Goal: Task Accomplishment & Management: Use online tool/utility

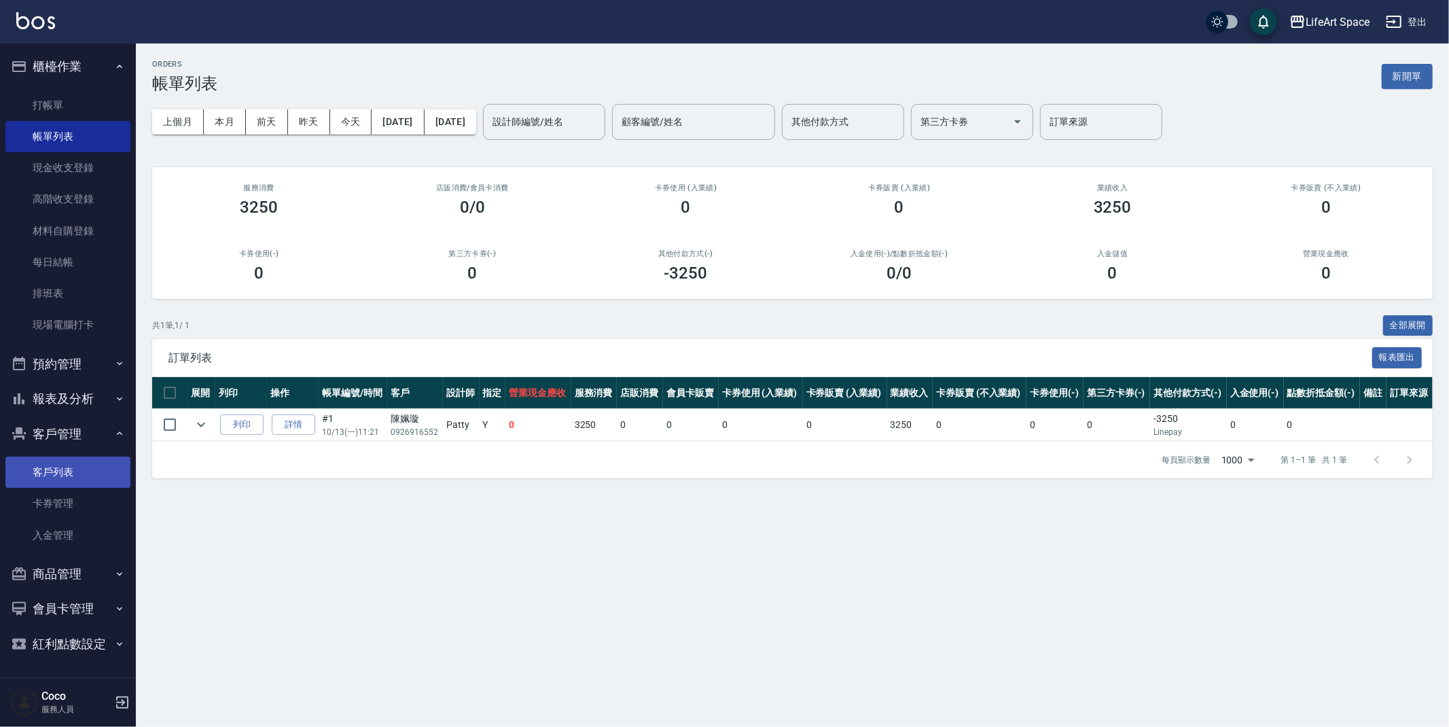
click at [105, 467] on link "客戶列表" at bounding box center [67, 472] width 125 height 31
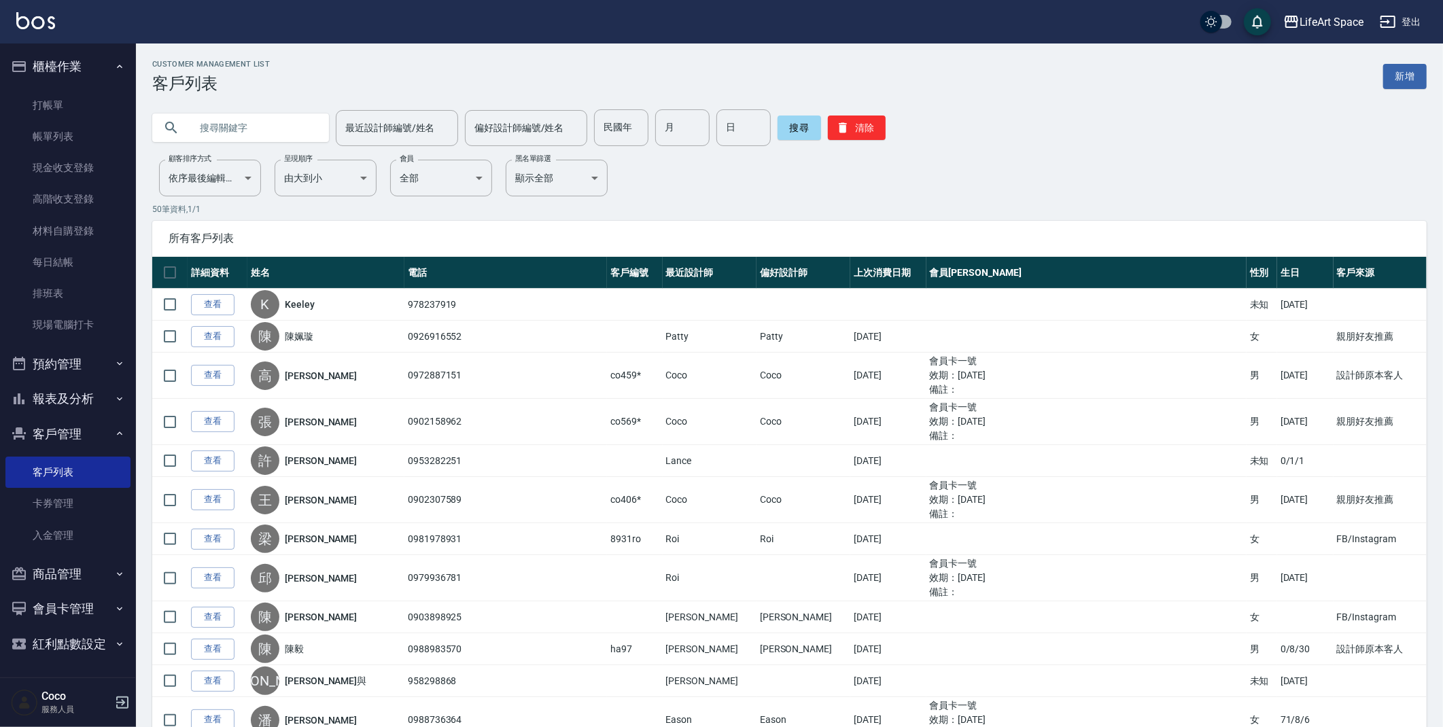
click at [226, 126] on input "text" at bounding box center [254, 127] width 128 height 37
type input "r"
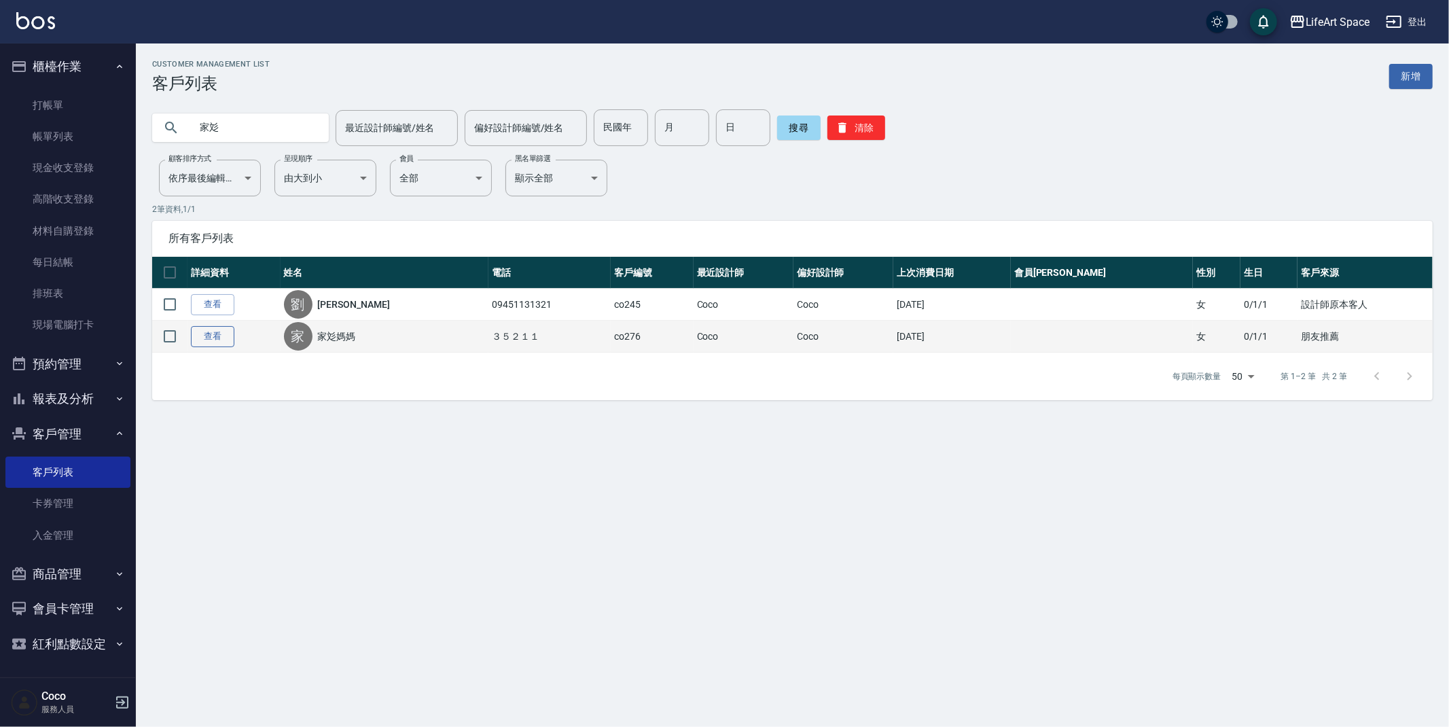
type input "家彣"
click at [211, 340] on link "查看" at bounding box center [212, 336] width 43 height 21
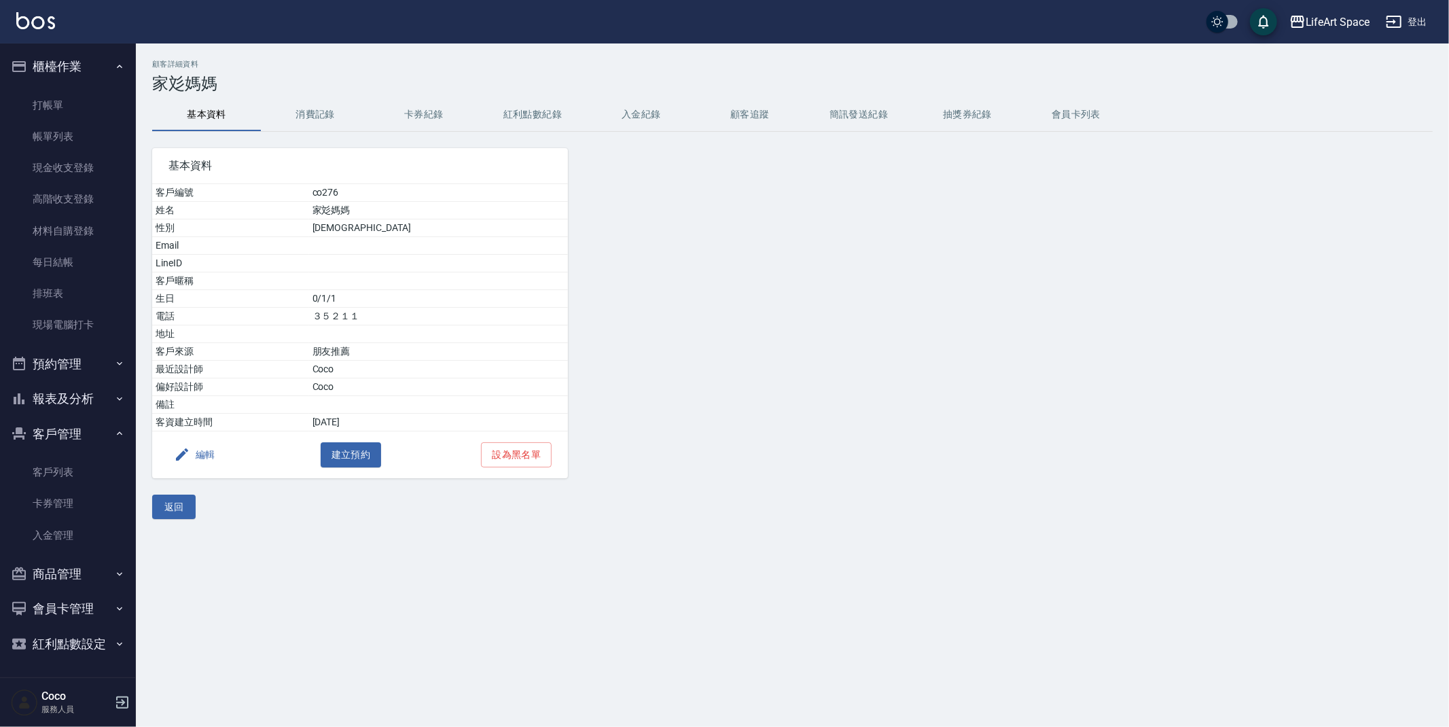
drag, startPoint x: 306, startPoint y: 118, endPoint x: 362, endPoint y: 132, distance: 58.0
click at [306, 118] on button "消費記錄" at bounding box center [315, 115] width 109 height 33
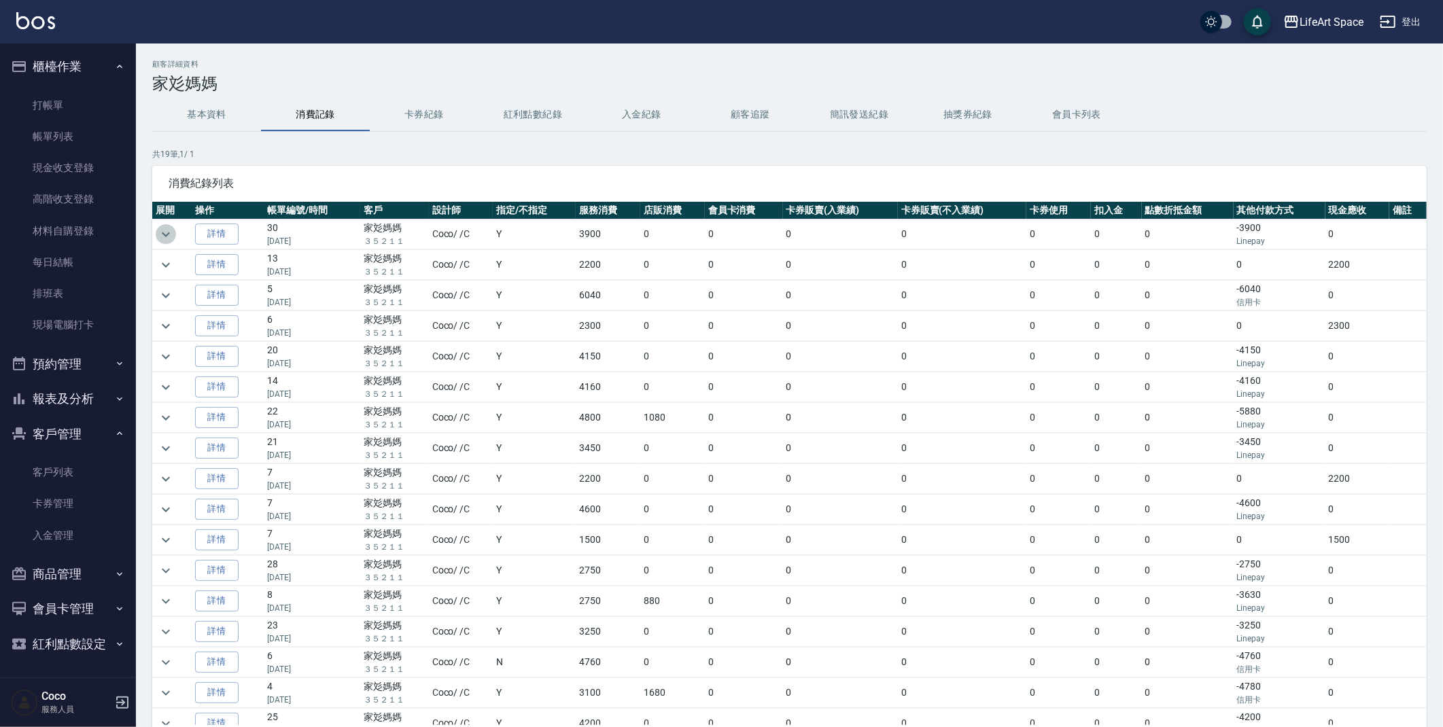
drag, startPoint x: 166, startPoint y: 234, endPoint x: 173, endPoint y: 233, distance: 6.8
click at [173, 233] on icon "expand row" at bounding box center [166, 234] width 16 height 16
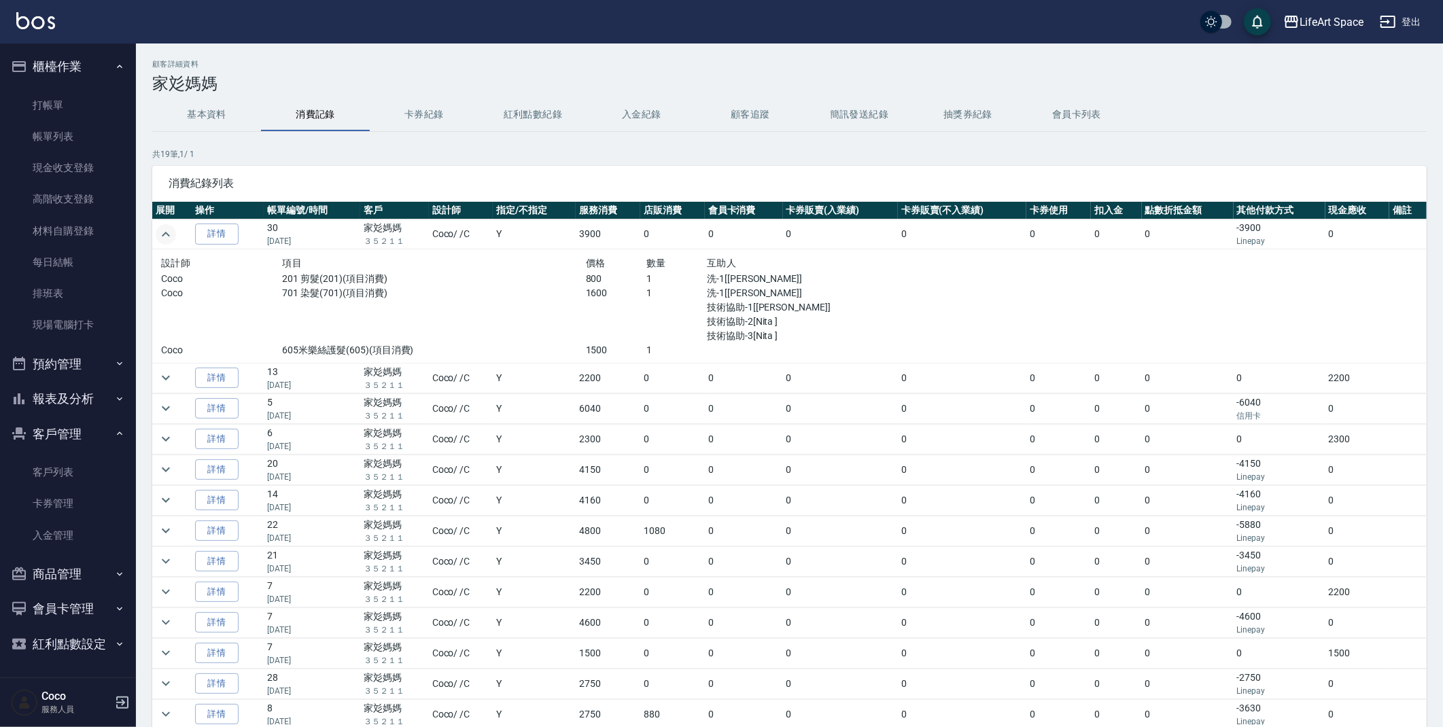
click at [550, 109] on button "紅利點數紀錄" at bounding box center [532, 115] width 109 height 33
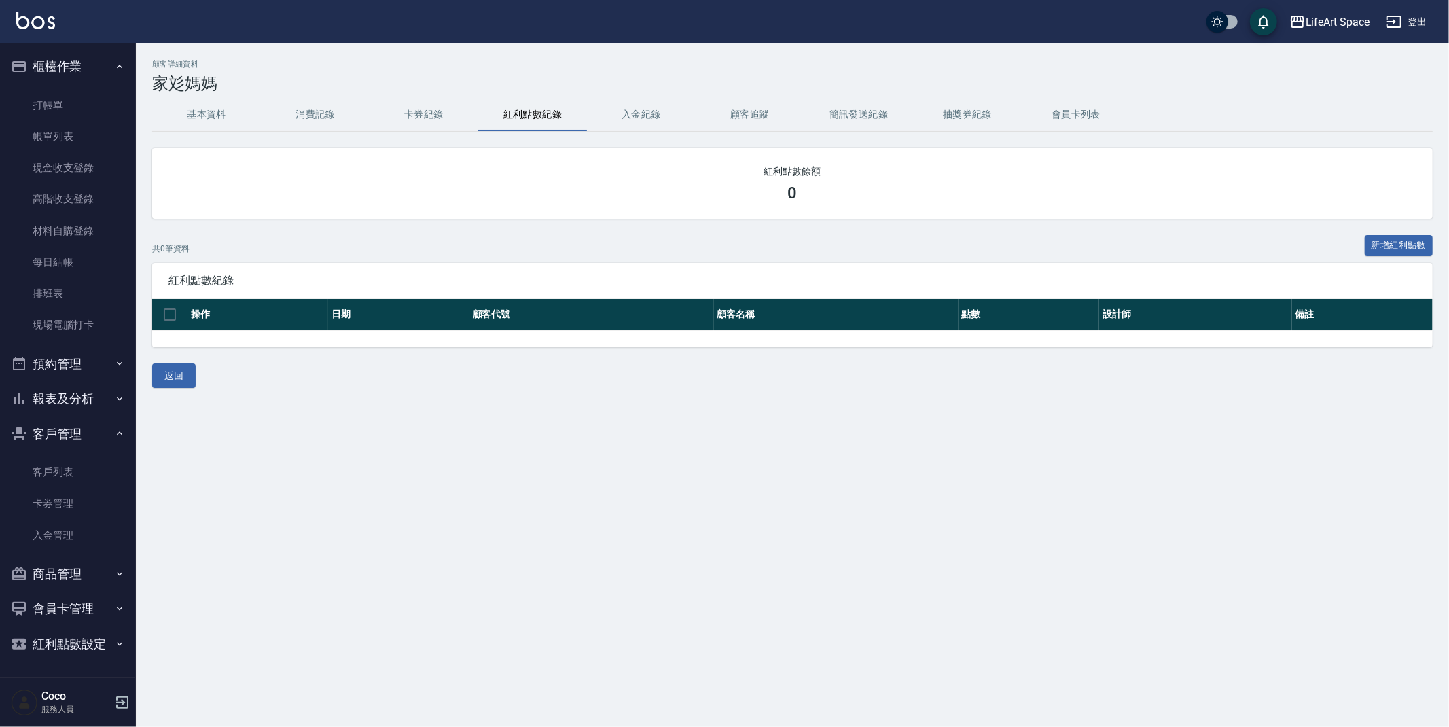
click at [349, 111] on button "消費記錄" at bounding box center [315, 115] width 109 height 33
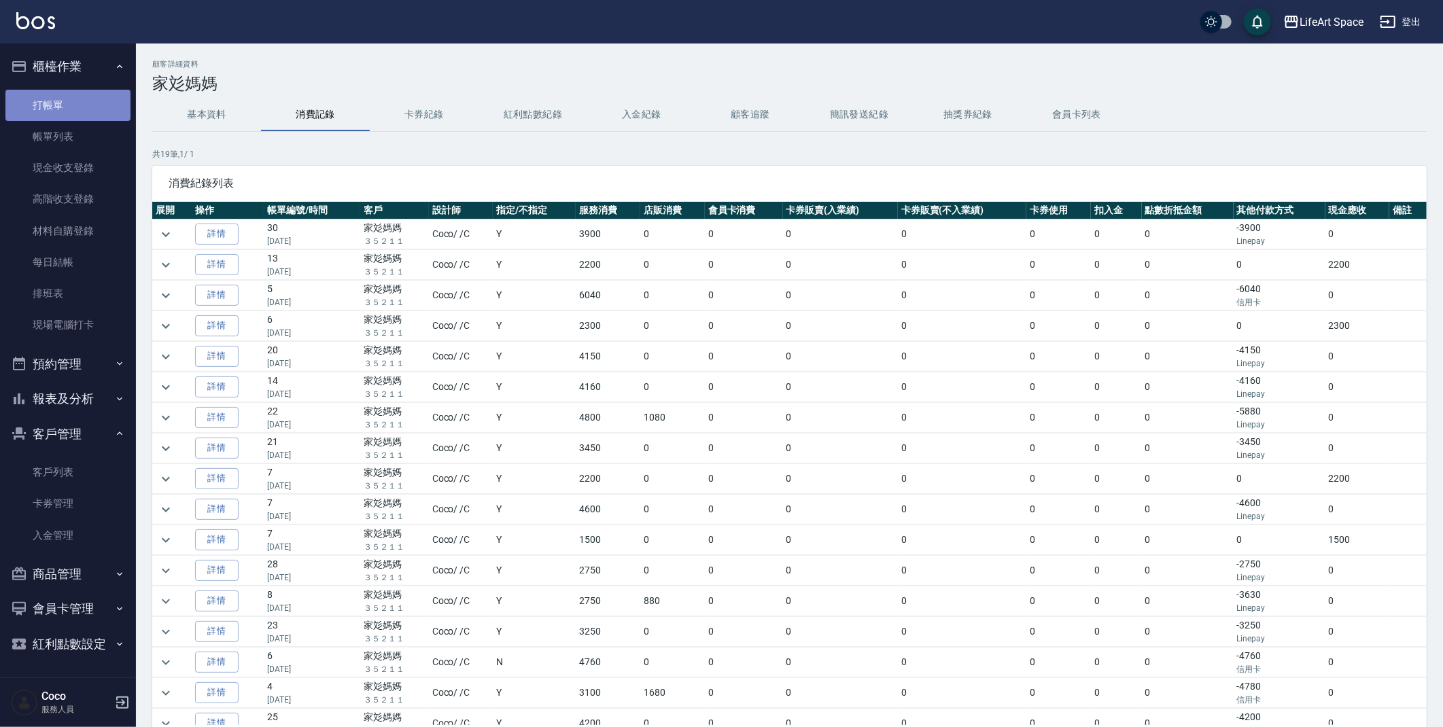
click at [55, 103] on link "打帳單" at bounding box center [67, 105] width 125 height 31
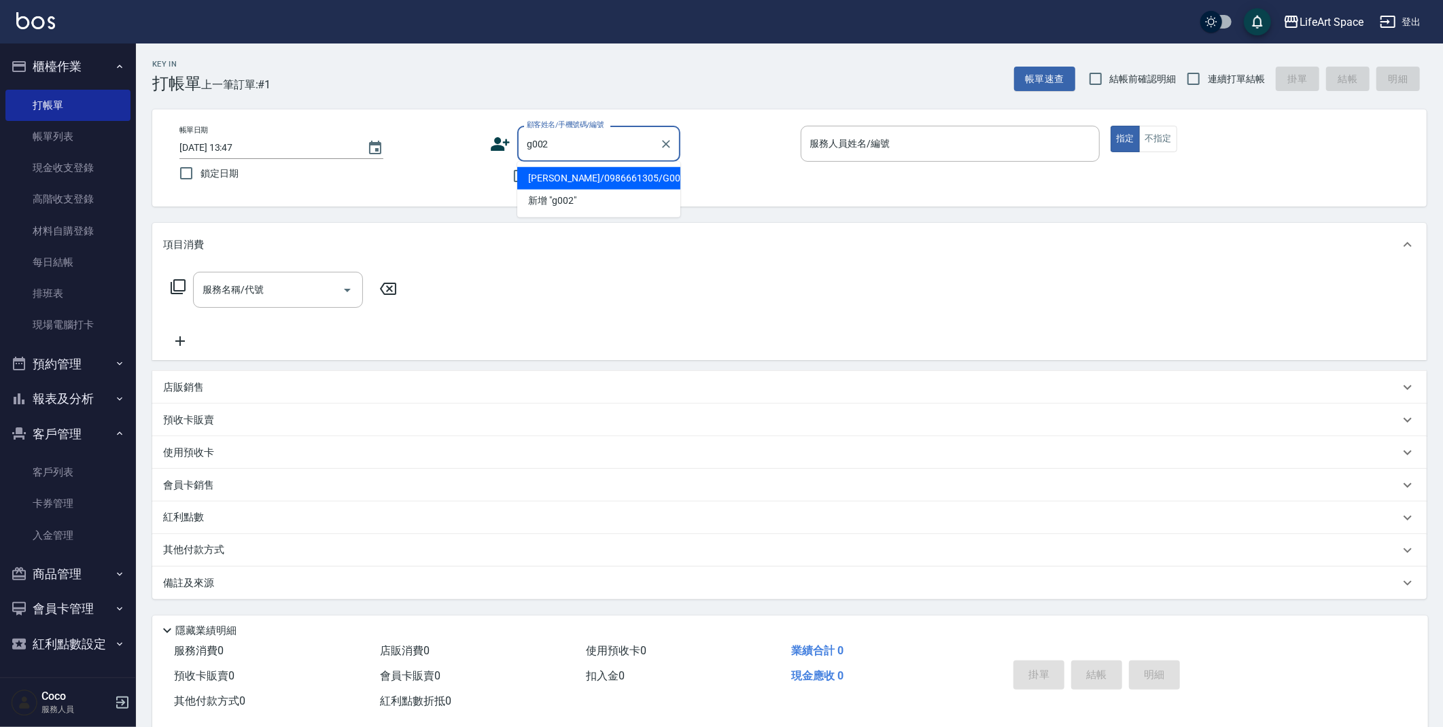
drag, startPoint x: 584, startPoint y: 184, endPoint x: 277, endPoint y: 270, distance: 318.2
click at [584, 183] on li "[PERSON_NAME]/0986661305/G002" at bounding box center [598, 178] width 163 height 22
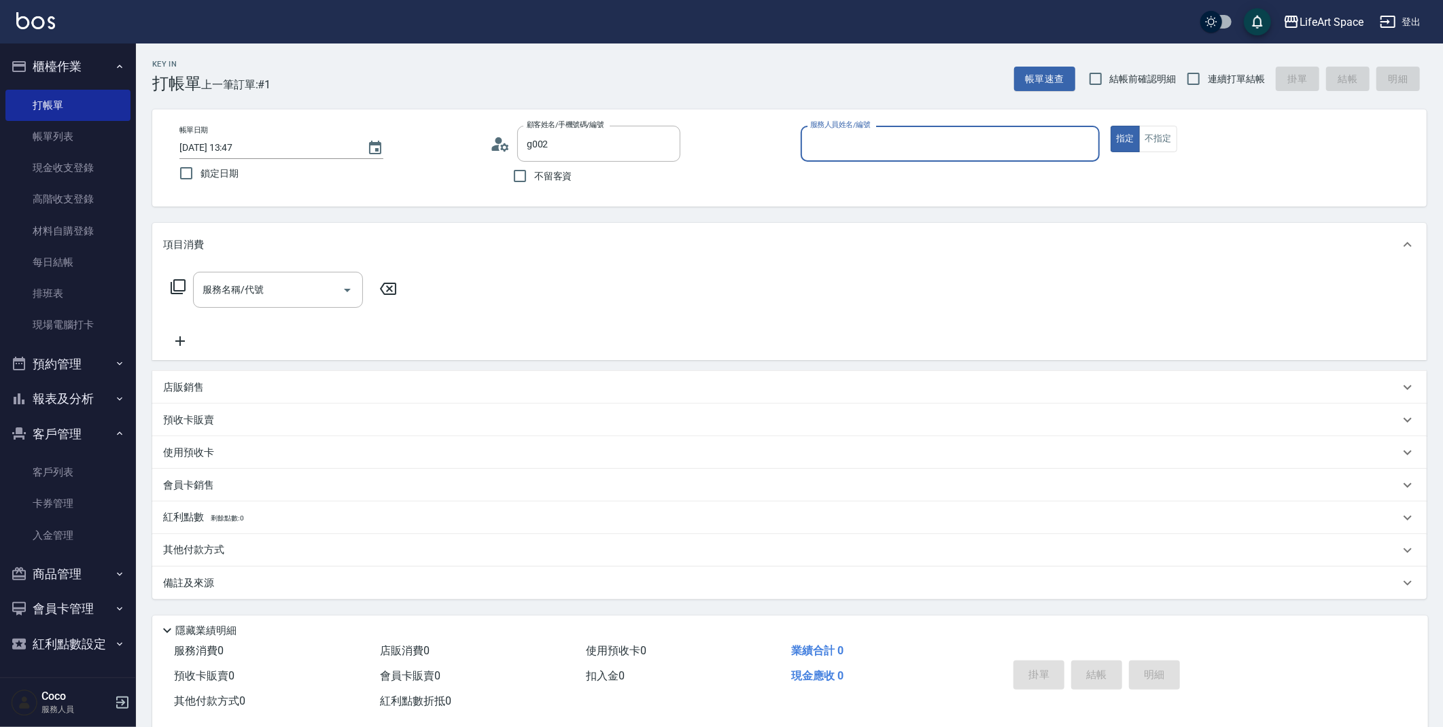
type input "[PERSON_NAME]/0986661305/G002"
type input "[PERSON_NAME](無代號)"
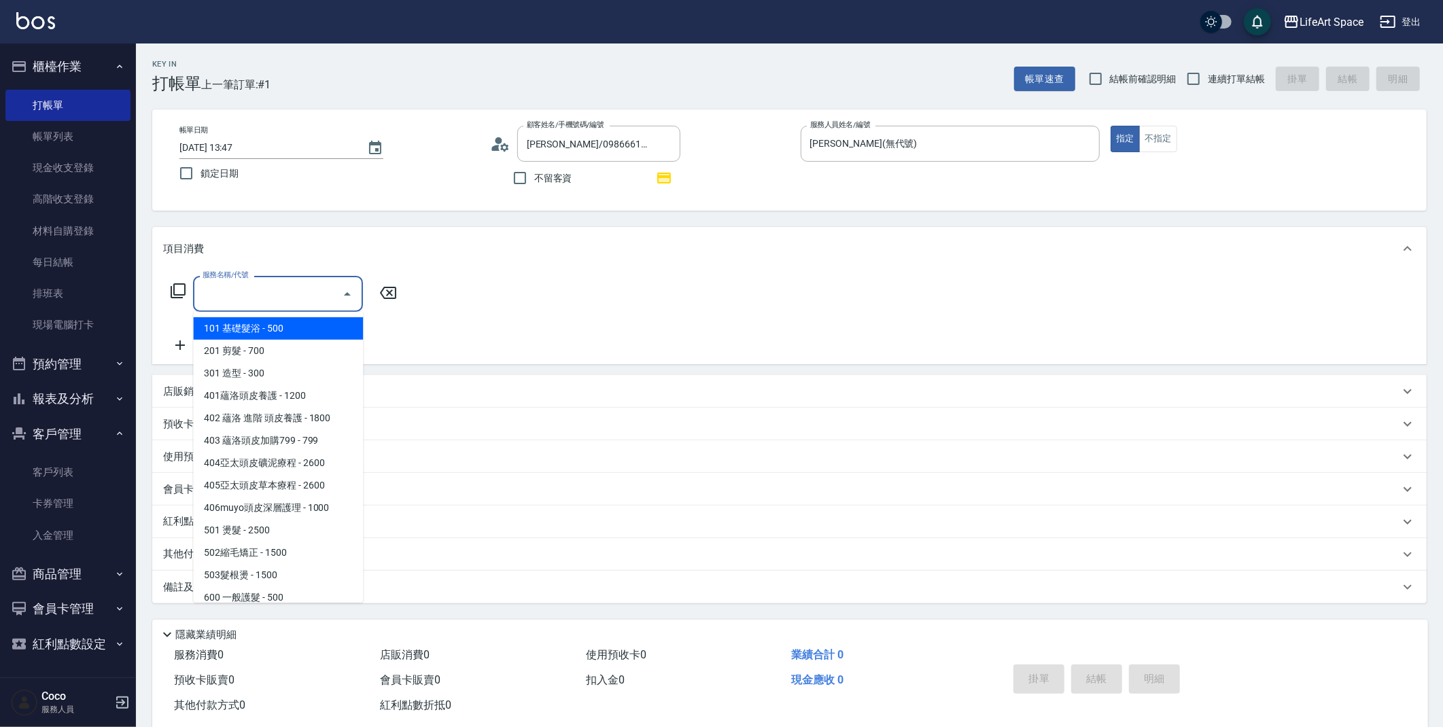
drag, startPoint x: 258, startPoint y: 293, endPoint x: 259, endPoint y: 306, distance: 13.7
click at [258, 293] on input "服務名稱/代號" at bounding box center [267, 294] width 137 height 24
click at [269, 329] on span "101 基礎髮浴 - 500" at bounding box center [278, 328] width 170 height 22
type input "101 基礎髮浴 (101)"
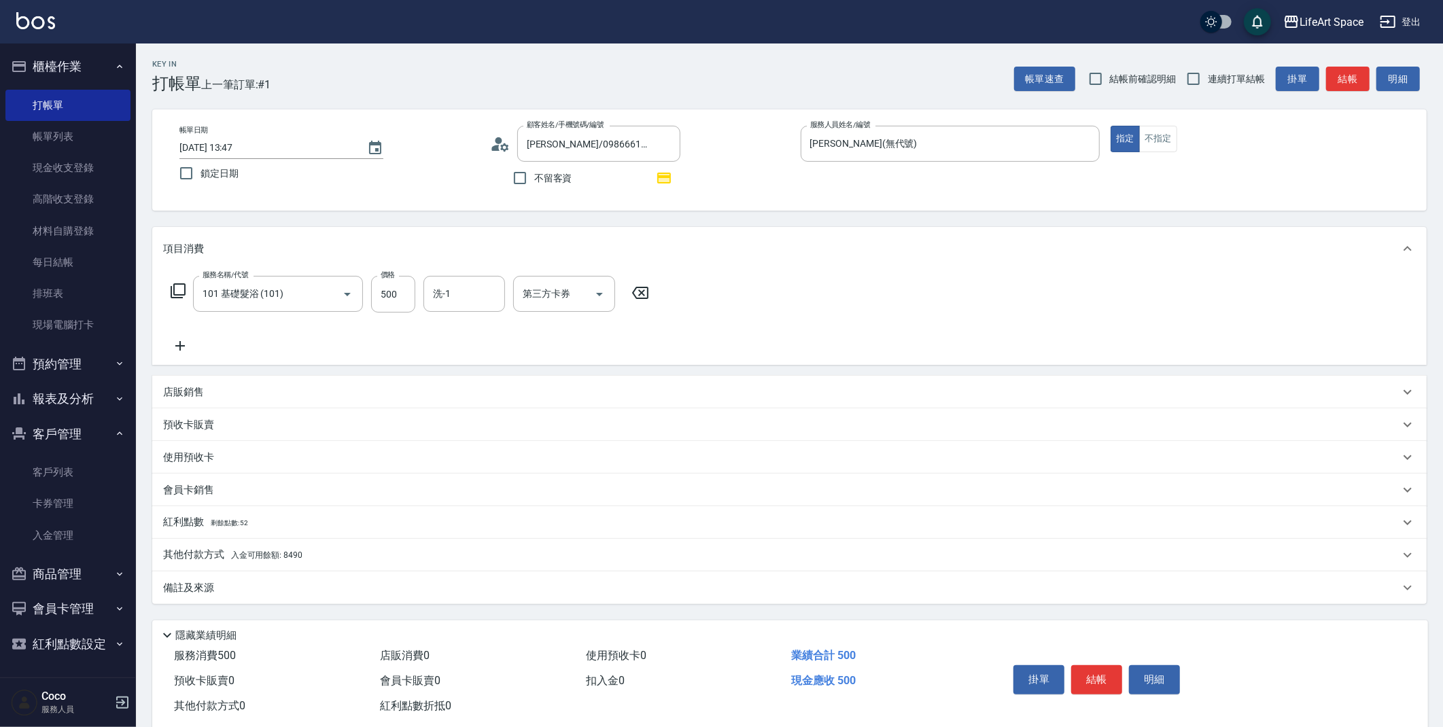
drag, startPoint x: 270, startPoint y: 553, endPoint x: 286, endPoint y: 563, distance: 18.9
click at [270, 553] on span "入金可用餘額: 8490" at bounding box center [266, 555] width 71 height 10
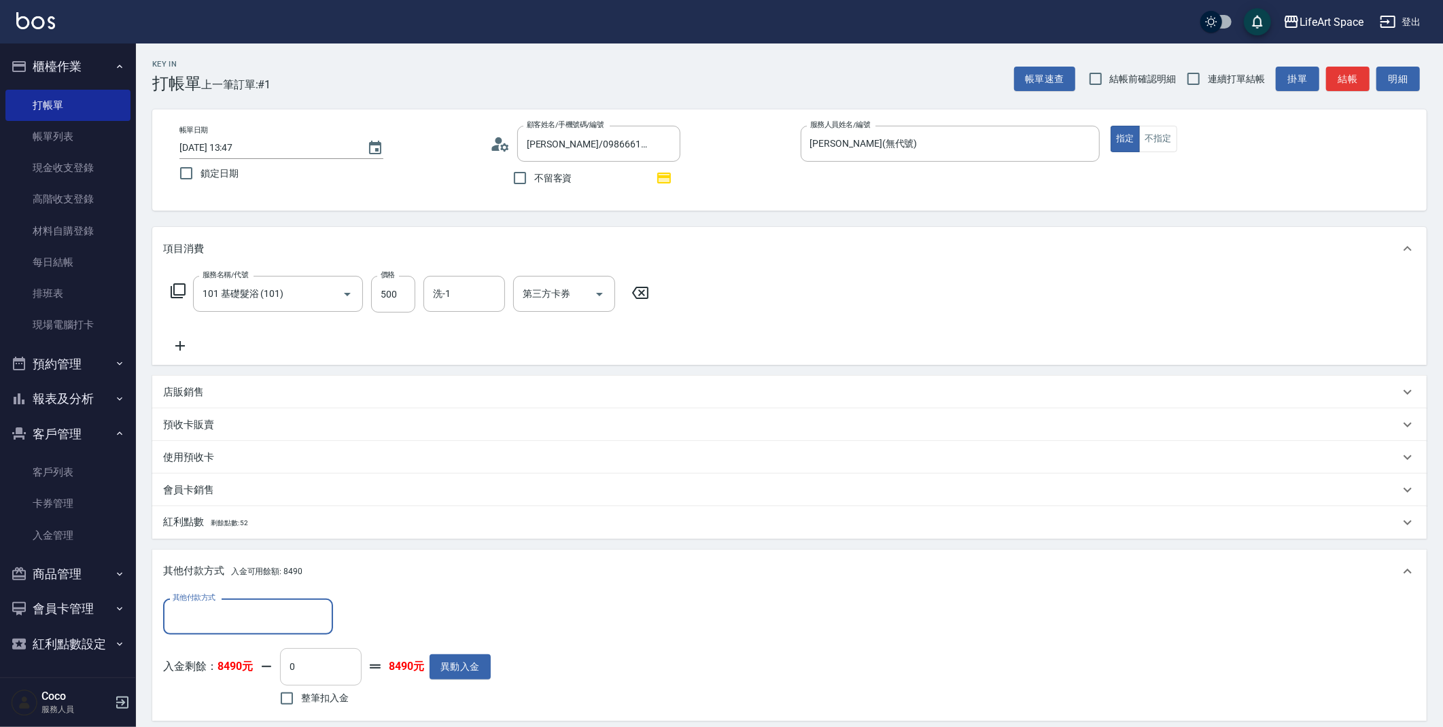
click at [309, 669] on input "0" at bounding box center [321, 666] width 82 height 37
type input "500"
click at [219, 533] on div "紅利點數 剩餘點數: 52" at bounding box center [789, 522] width 1274 height 33
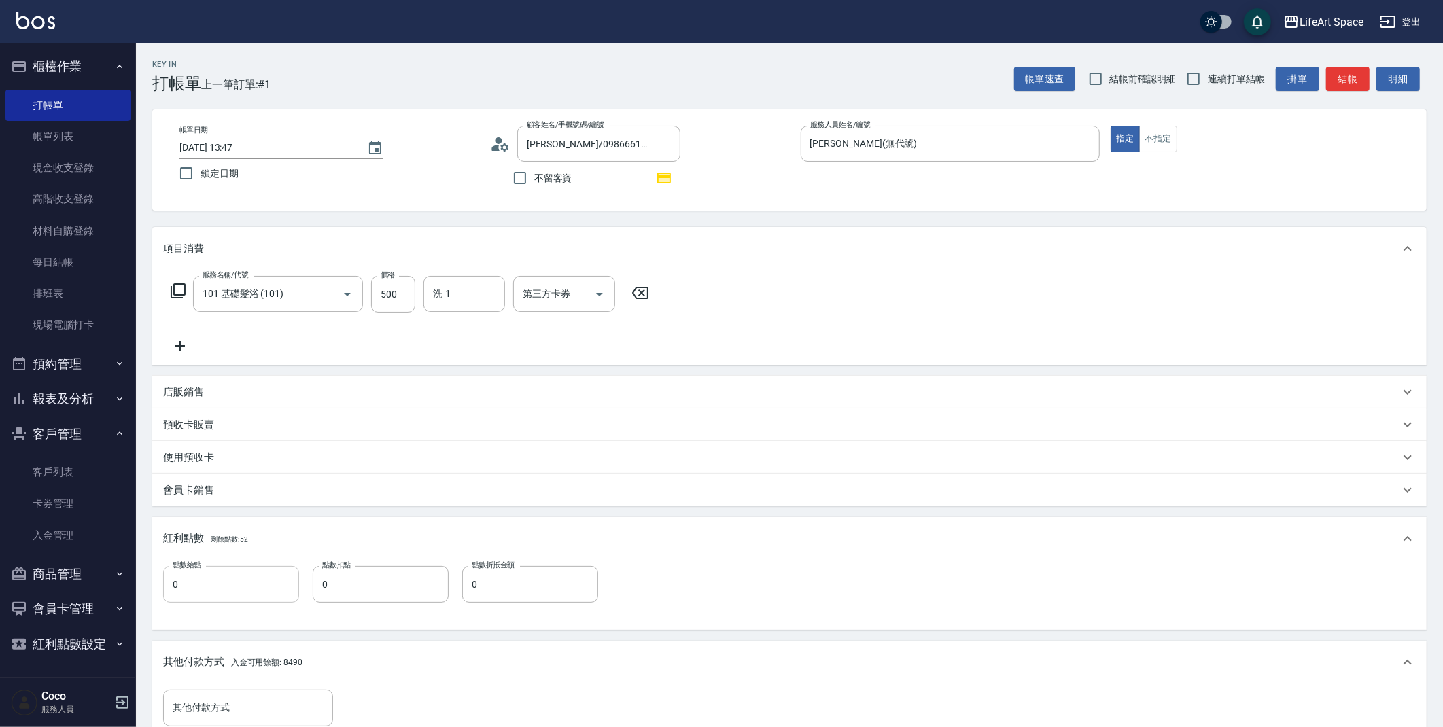
click at [221, 582] on input "0" at bounding box center [231, 584] width 136 height 37
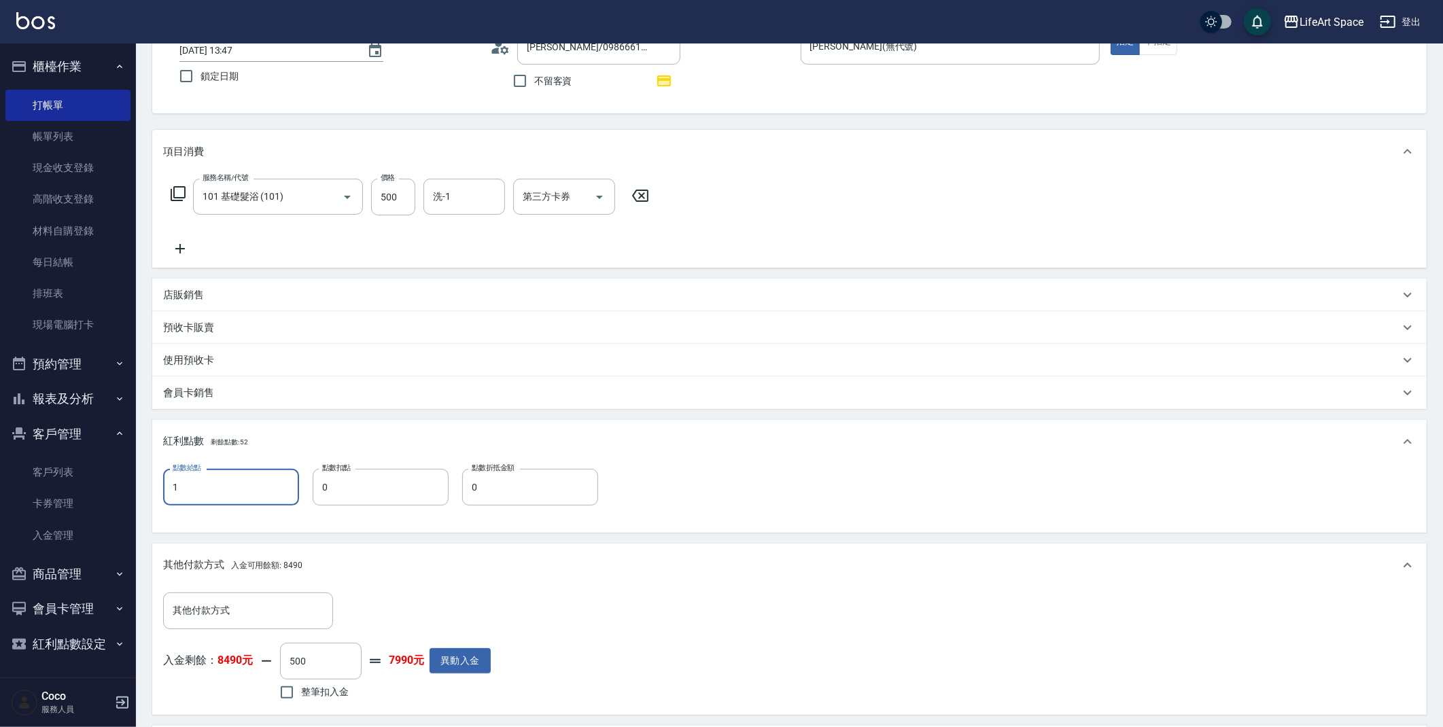
scroll to position [280, 0]
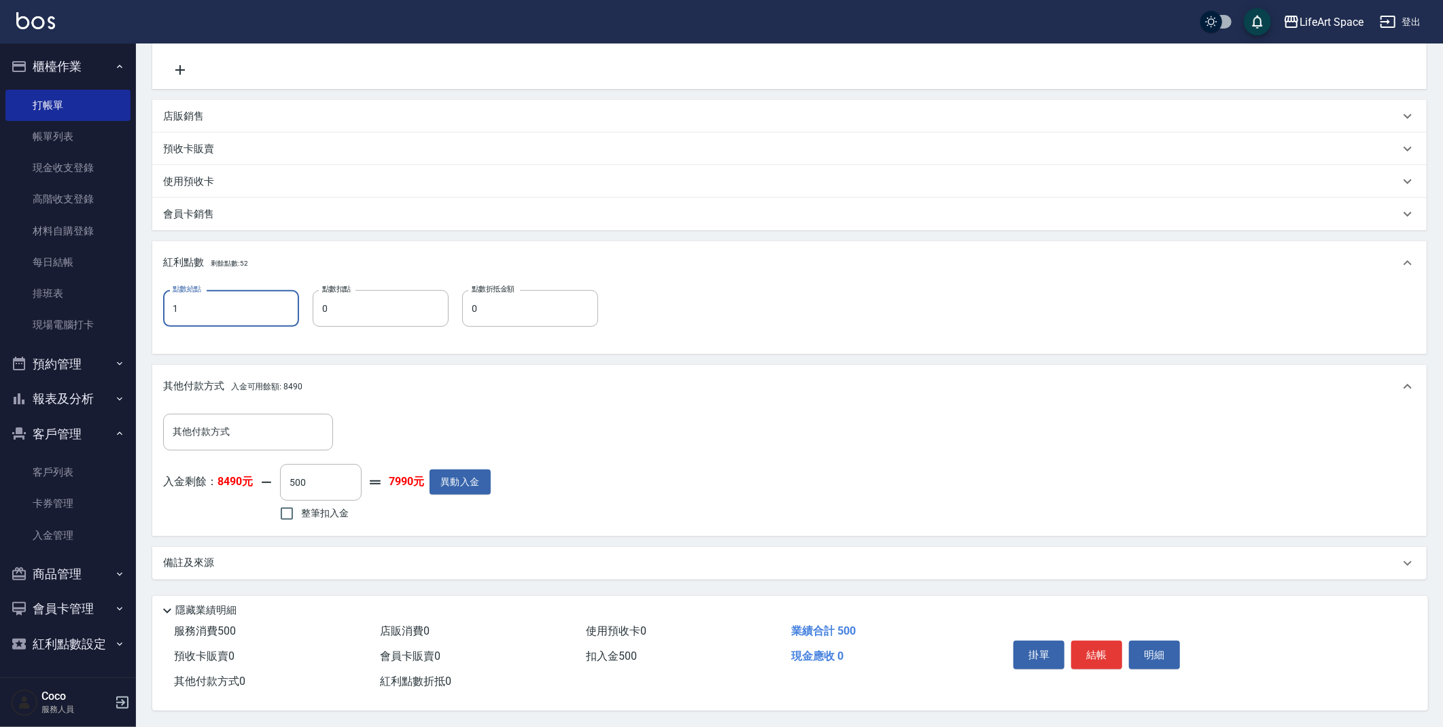
type input "1"
click at [328, 566] on div "備註及來源" at bounding box center [789, 563] width 1274 height 33
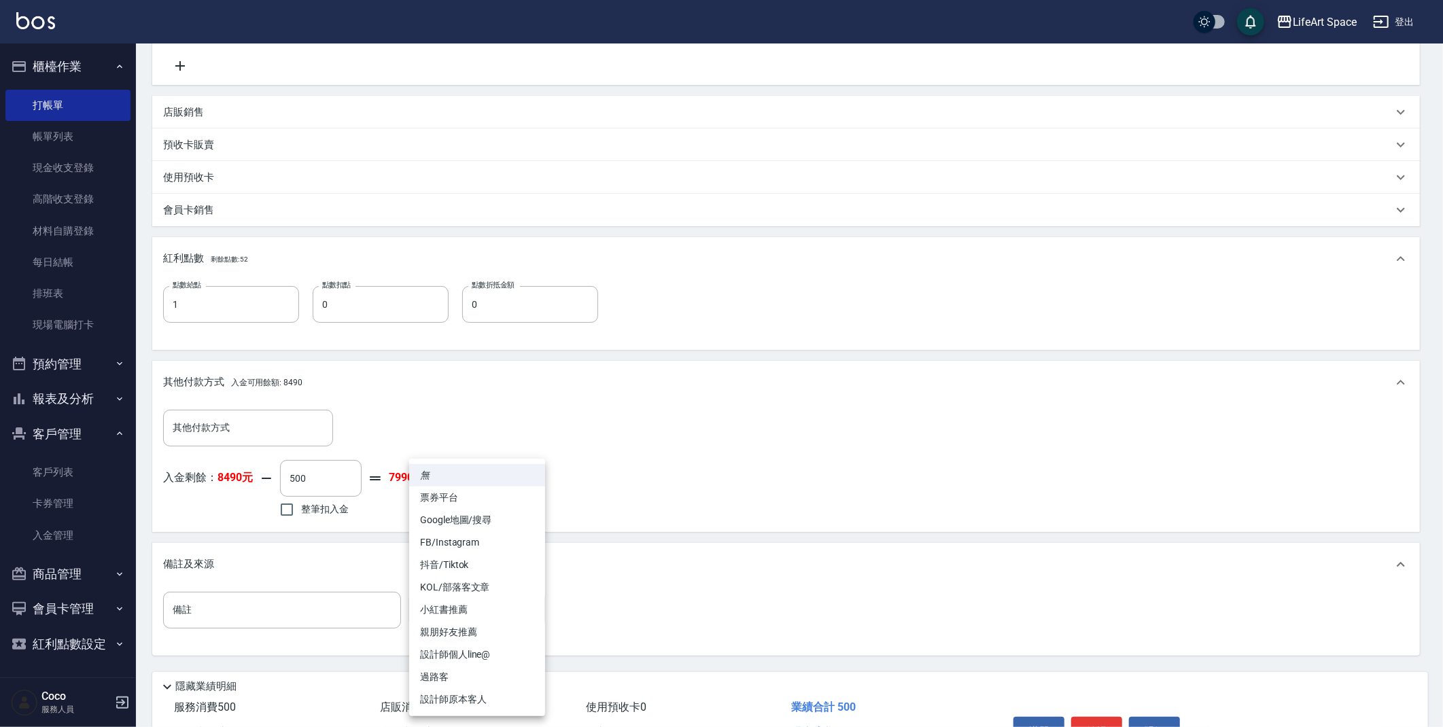
click at [419, 603] on body "LifeArt Space 登出 櫃檯作業 打帳單 帳單列表 現金收支登錄 高階收支登錄 材料自購登錄 每日結帳 排班表 現場電腦打卡 預約管理 預約管理 單…" at bounding box center [721, 261] width 1443 height 1083
click at [463, 701] on li "設計師原本客人" at bounding box center [477, 699] width 136 height 22
type input "設計師原本客人"
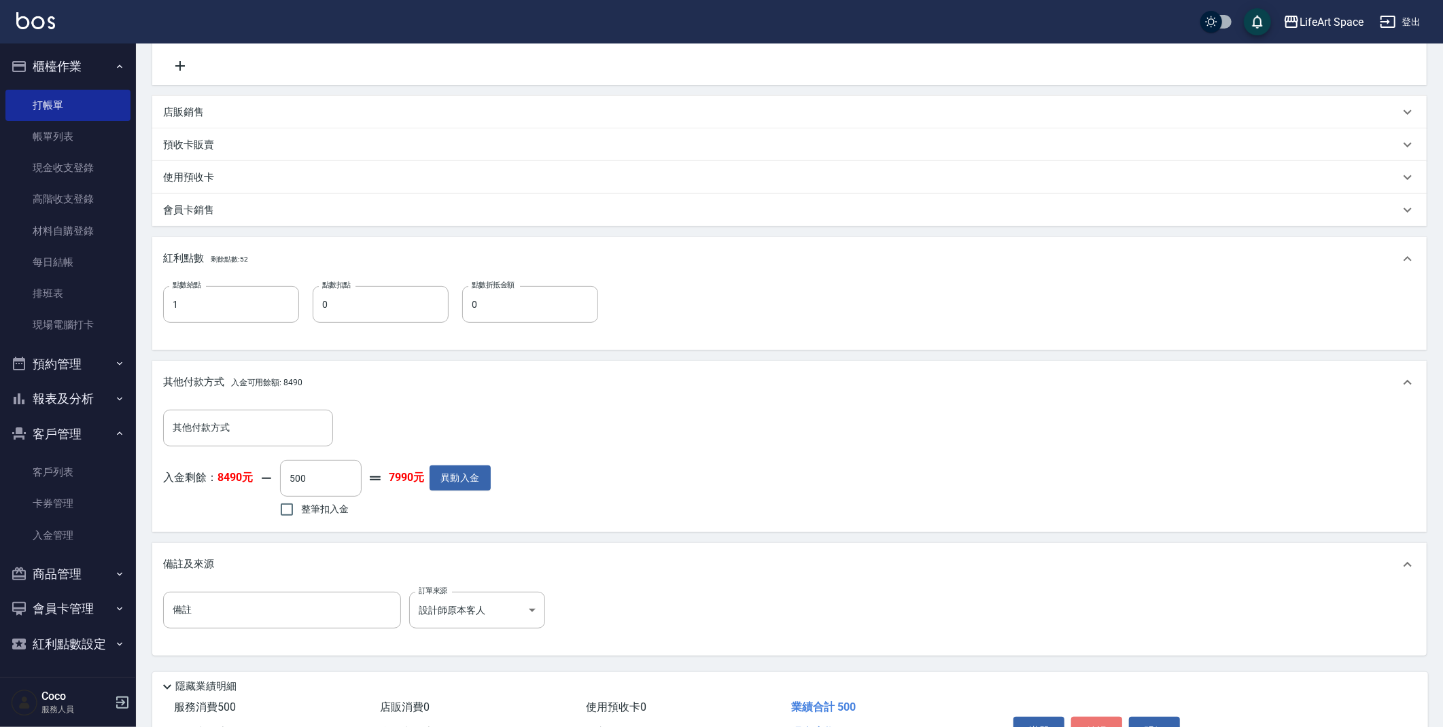
click at [1081, 720] on button "結帳" at bounding box center [1096, 731] width 51 height 29
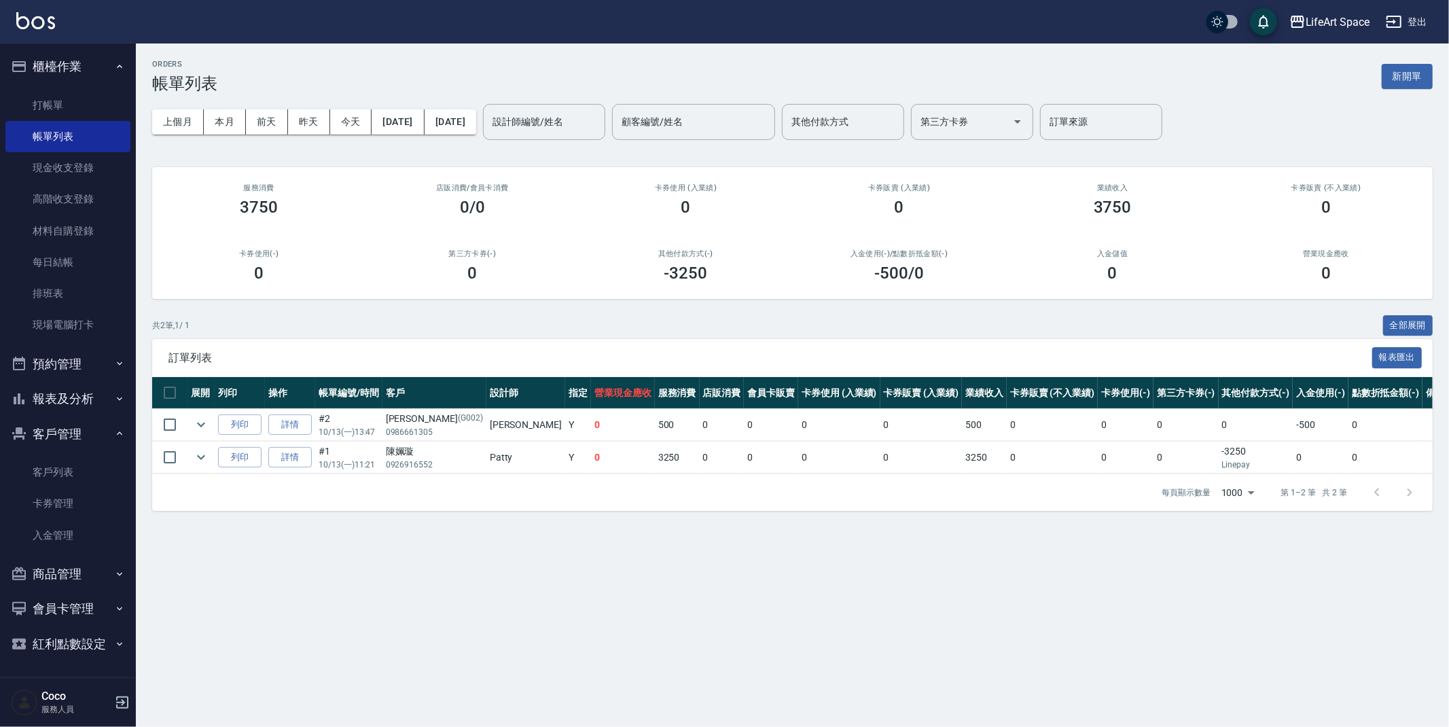
click at [1413, 85] on button "新開單" at bounding box center [1407, 76] width 51 height 25
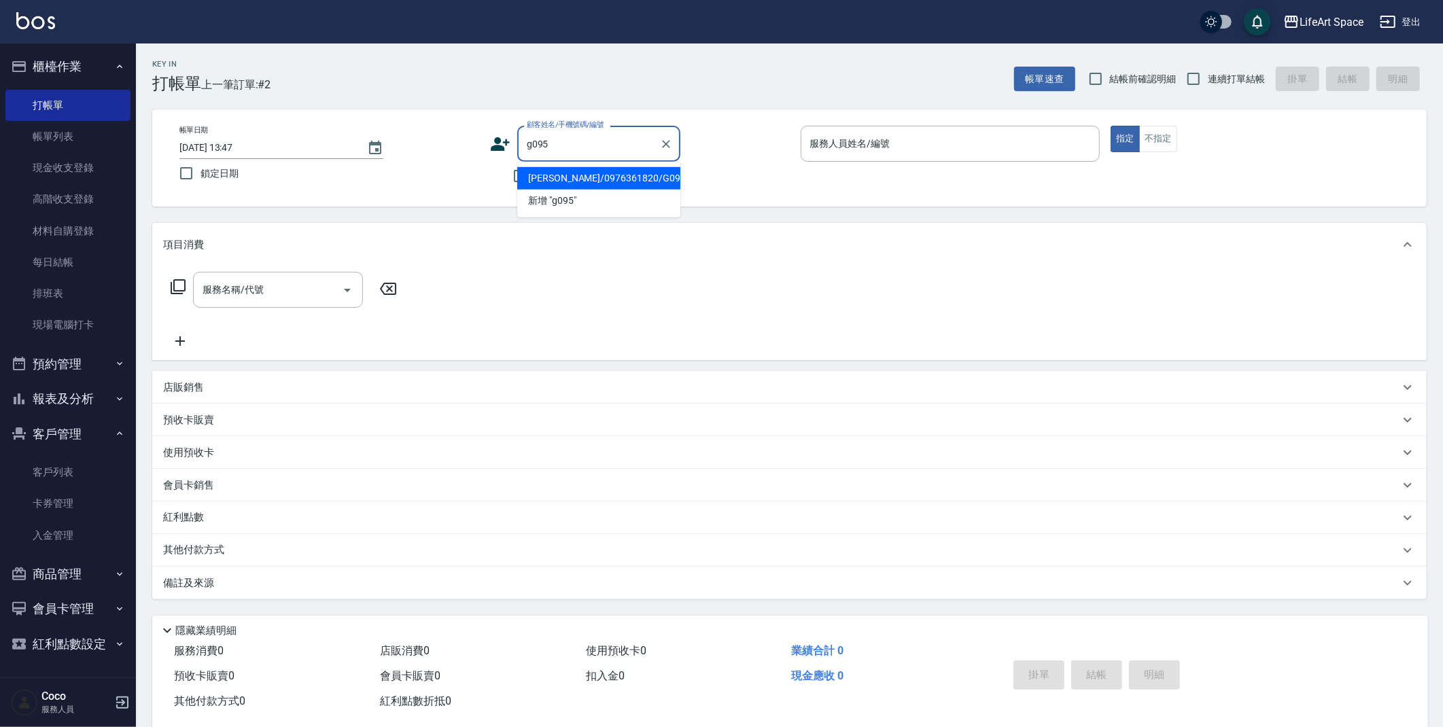
click at [559, 182] on li "[PERSON_NAME]/0976361820/G095" at bounding box center [598, 178] width 163 height 22
type input "[PERSON_NAME]/0976361820/G095"
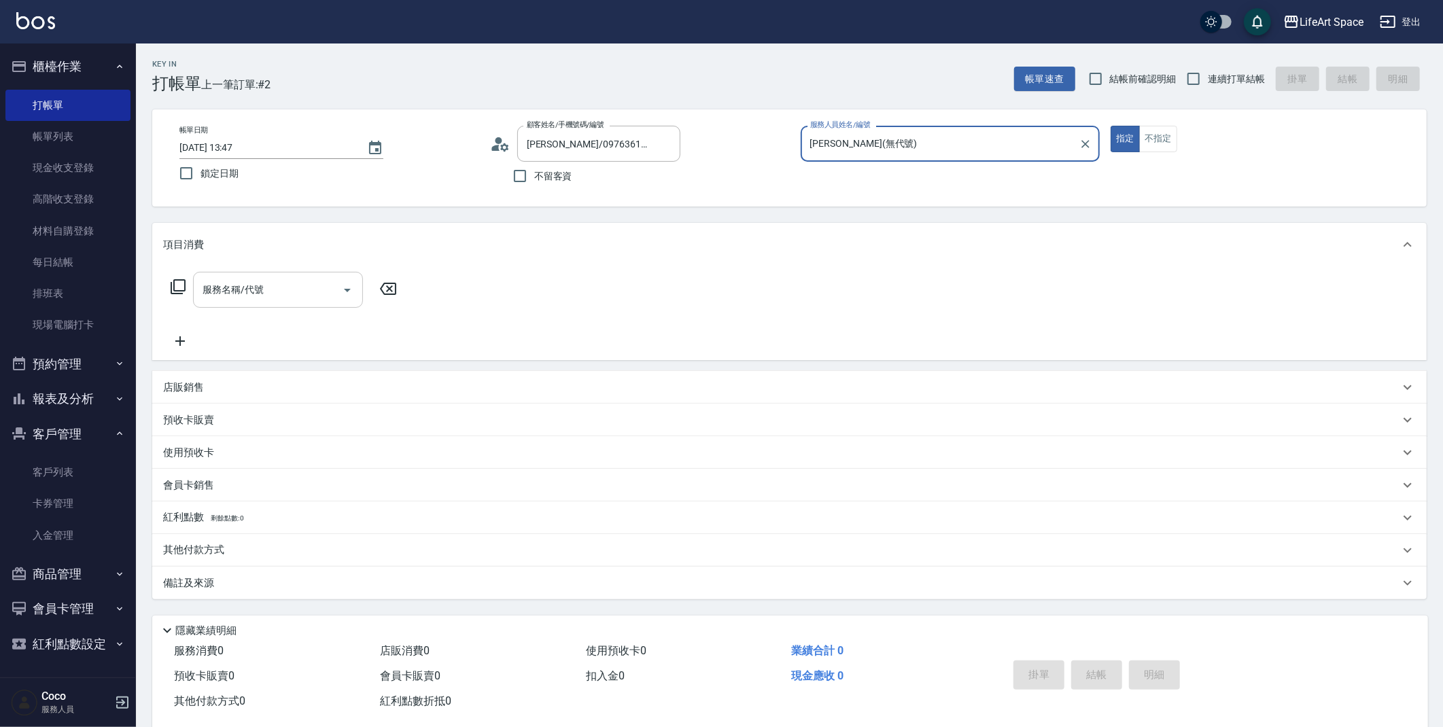
type input "[PERSON_NAME](無代號)"
click at [315, 279] on input "服務名稱/代號" at bounding box center [267, 290] width 137 height 24
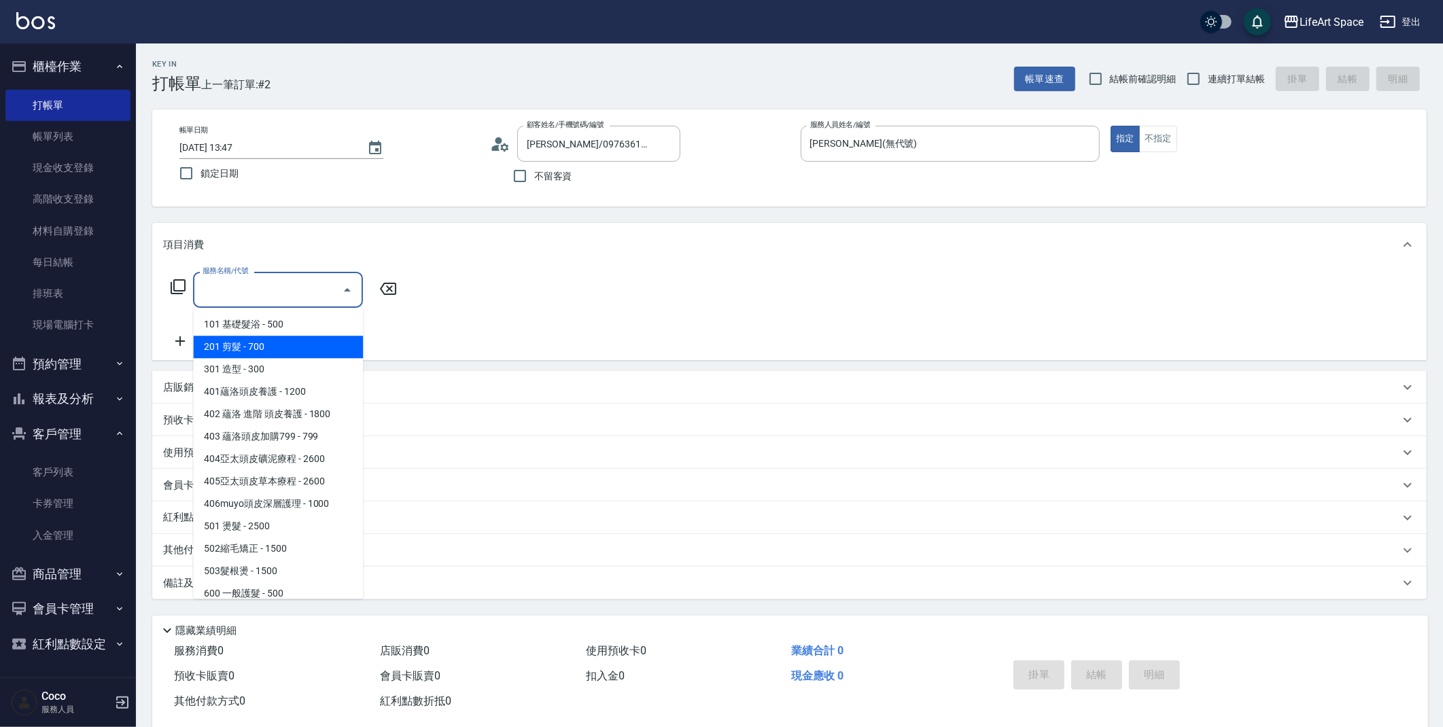
click at [309, 338] on span "201 剪髮 - 700" at bounding box center [278, 347] width 170 height 22
type input "201 剪髮(201)"
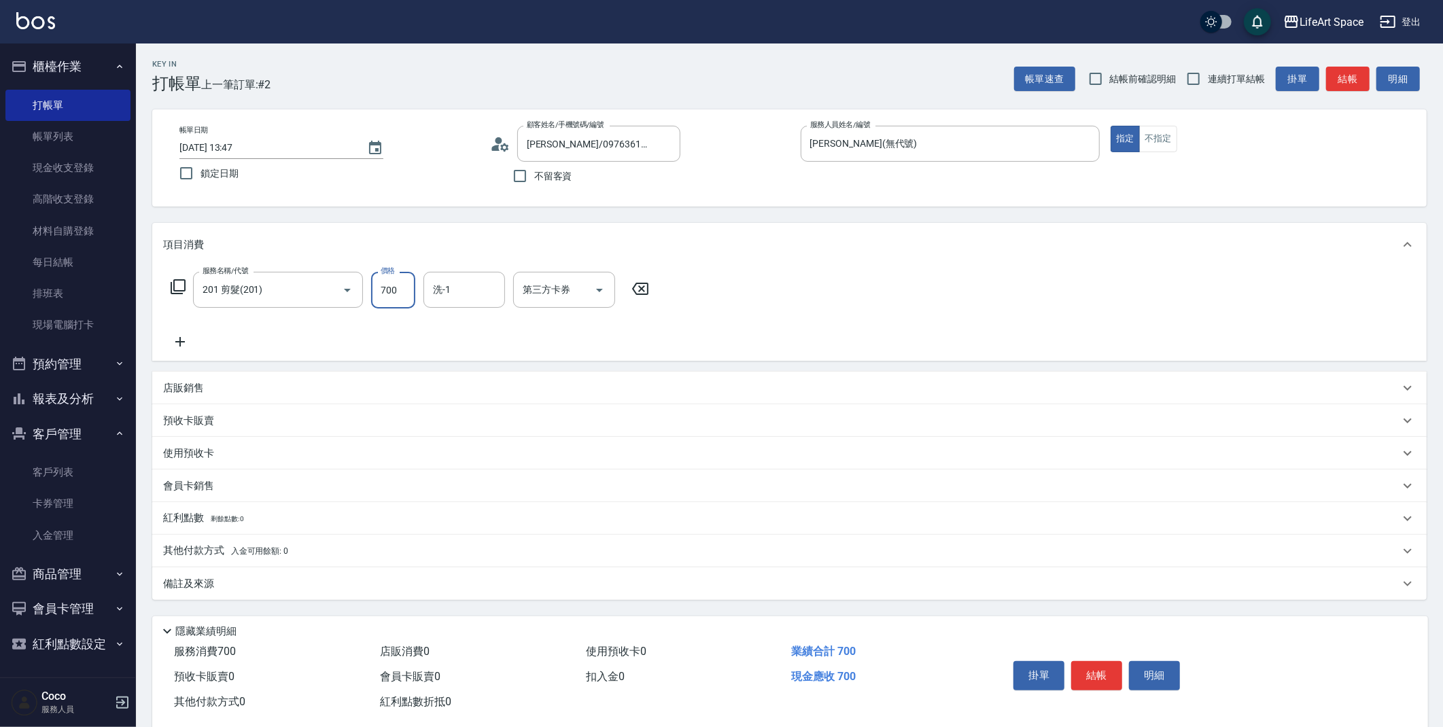
click at [401, 291] on input "700" at bounding box center [393, 290] width 44 height 37
type input "800"
click at [213, 577] on div "備註及來源" at bounding box center [781, 584] width 1236 height 14
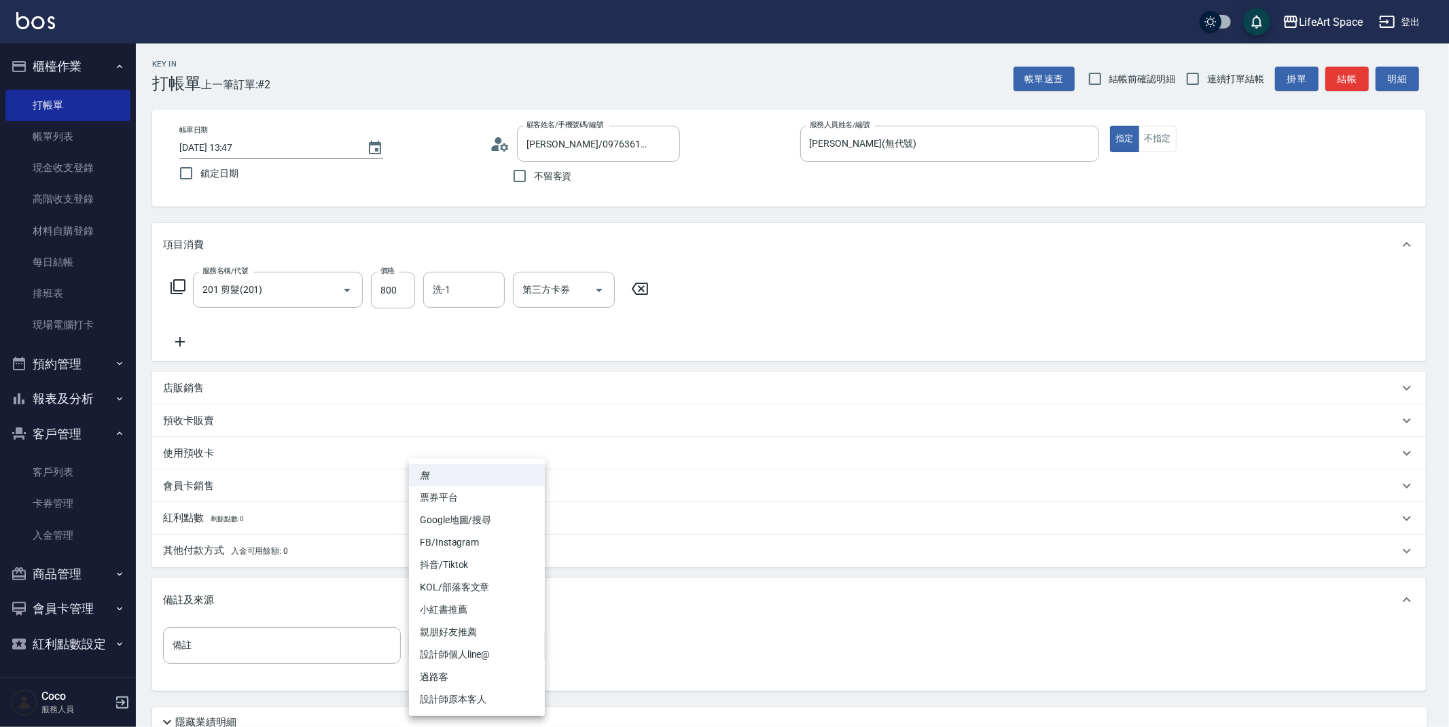
click at [454, 658] on body "LifeArt Space 登出 櫃檯作業 打帳單 帳單列表 現金收支登錄 高階收支登錄 材料自購登錄 每日結帳 排班表 現場電腦打卡 預約管理 預約管理 單…" at bounding box center [724, 419] width 1449 height 839
click at [463, 703] on li "設計師原本客人" at bounding box center [477, 699] width 136 height 22
type input "設計師原本客人"
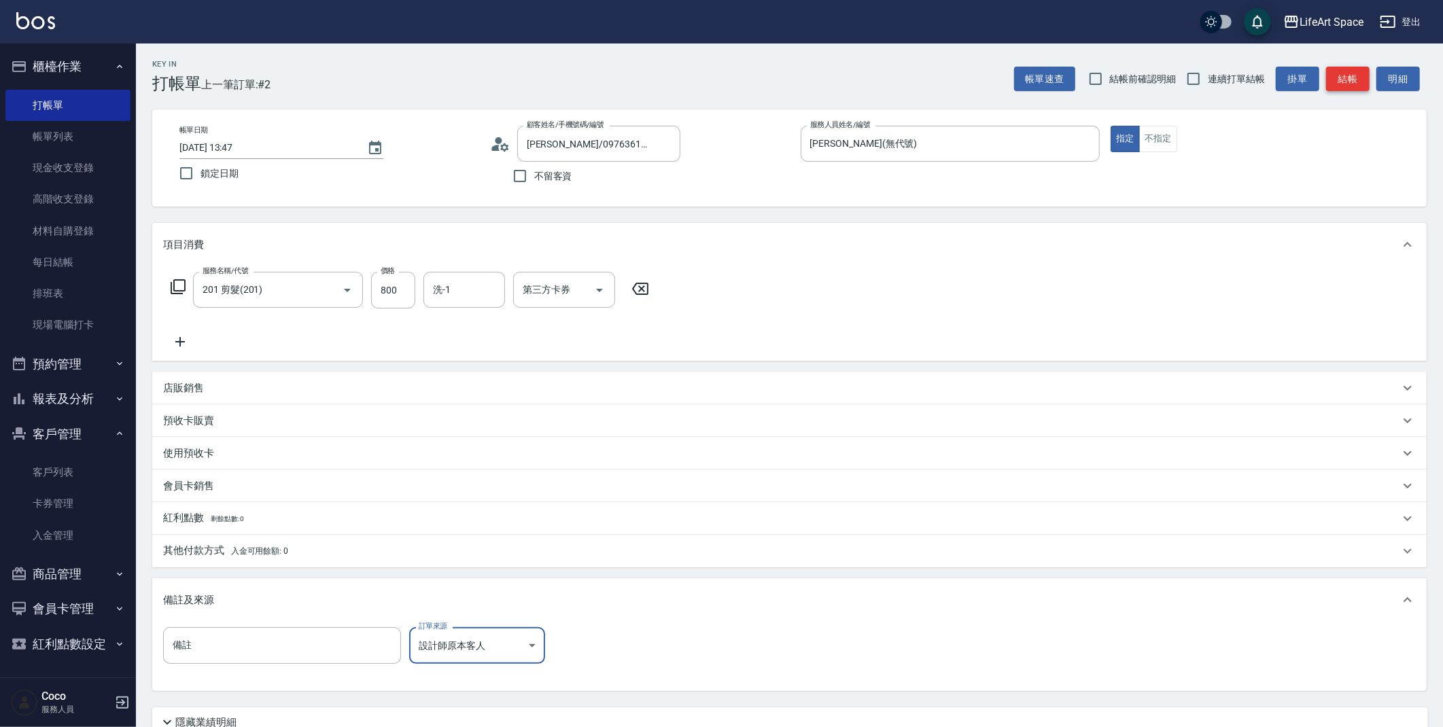
click at [1353, 75] on button "結帳" at bounding box center [1347, 79] width 43 height 25
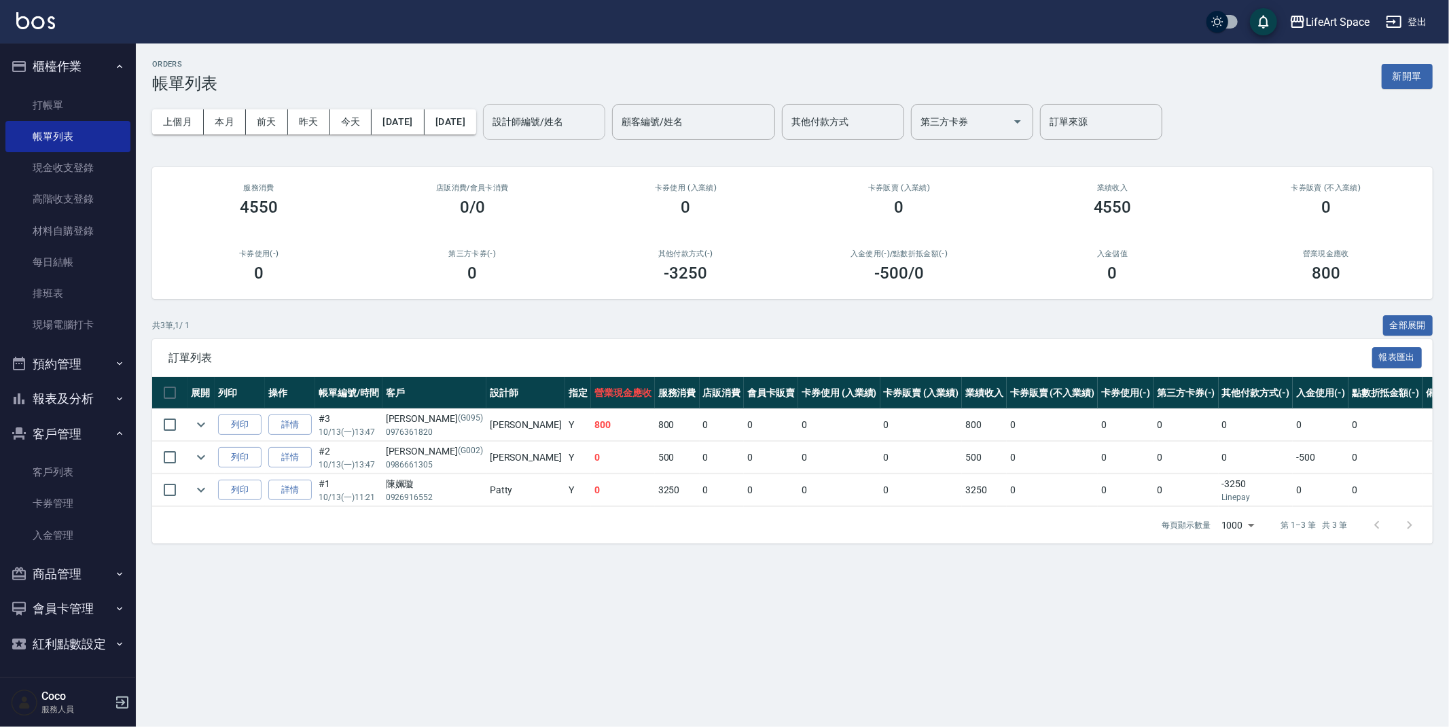
click at [599, 120] on input "設計師編號/姓名" at bounding box center [544, 122] width 110 height 24
drag, startPoint x: 615, startPoint y: 151, endPoint x: 595, endPoint y: 137, distance: 24.9
click at [614, 152] on div "[PERSON_NAME] (無代號)" at bounding box center [591, 163] width 122 height 37
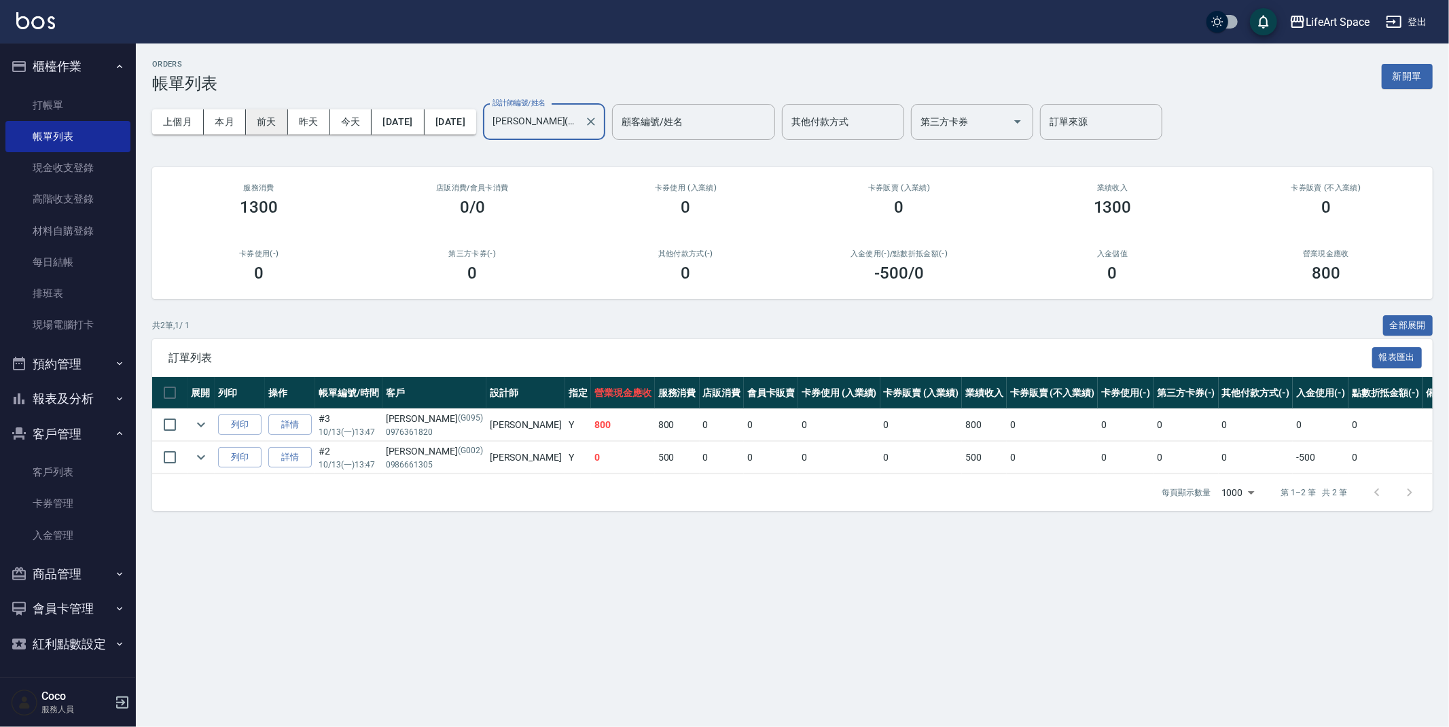
type input "[PERSON_NAME](無代號)"
click at [262, 122] on button "前天" at bounding box center [267, 121] width 42 height 25
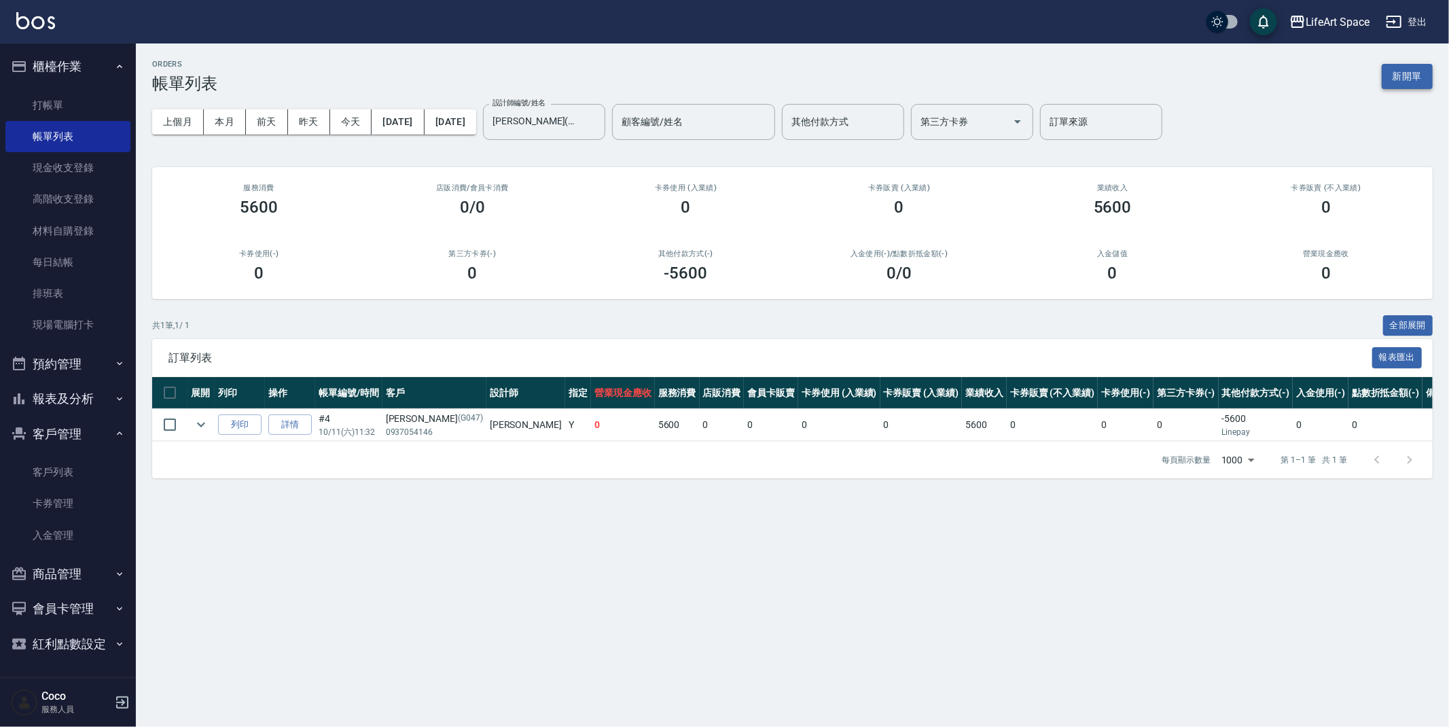
click at [1424, 68] on button "新開單" at bounding box center [1407, 76] width 51 height 25
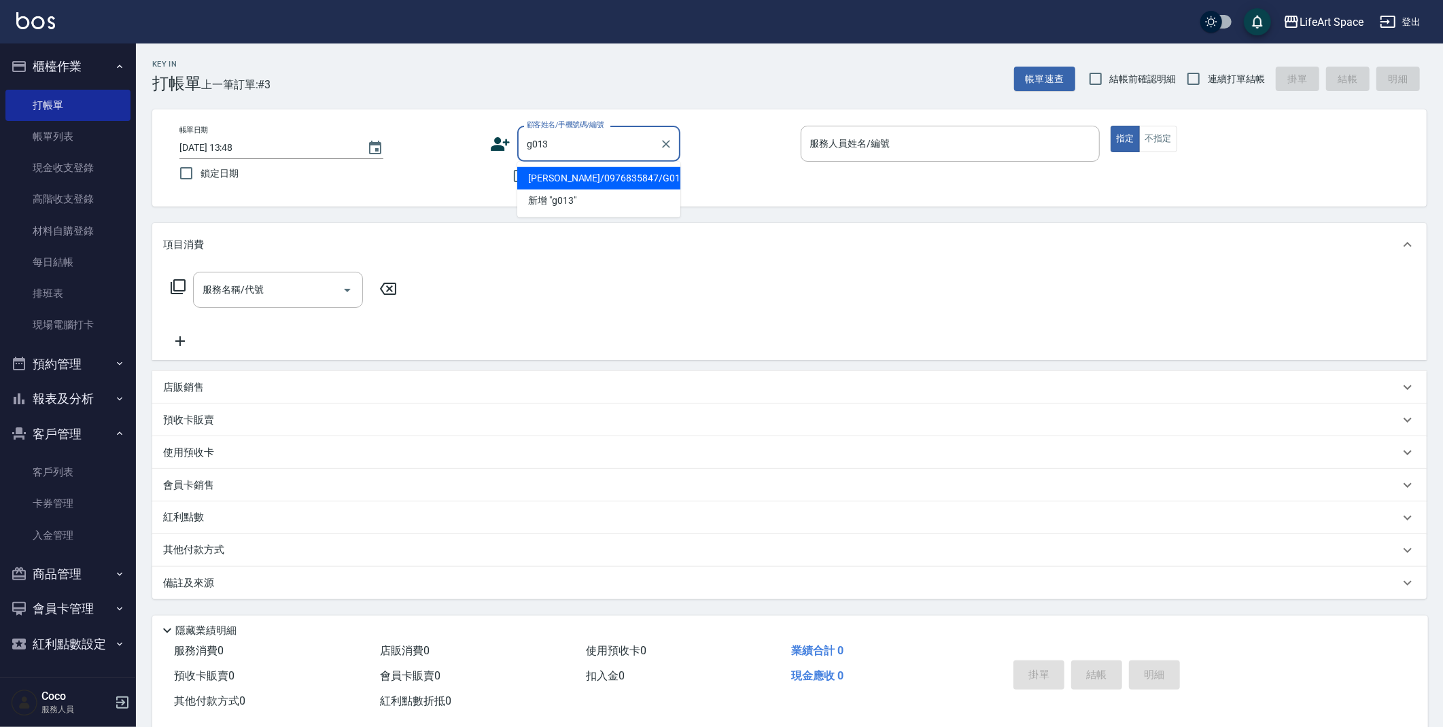
click at [629, 175] on li "[PERSON_NAME]/0976835847/G013" at bounding box center [598, 178] width 163 height 22
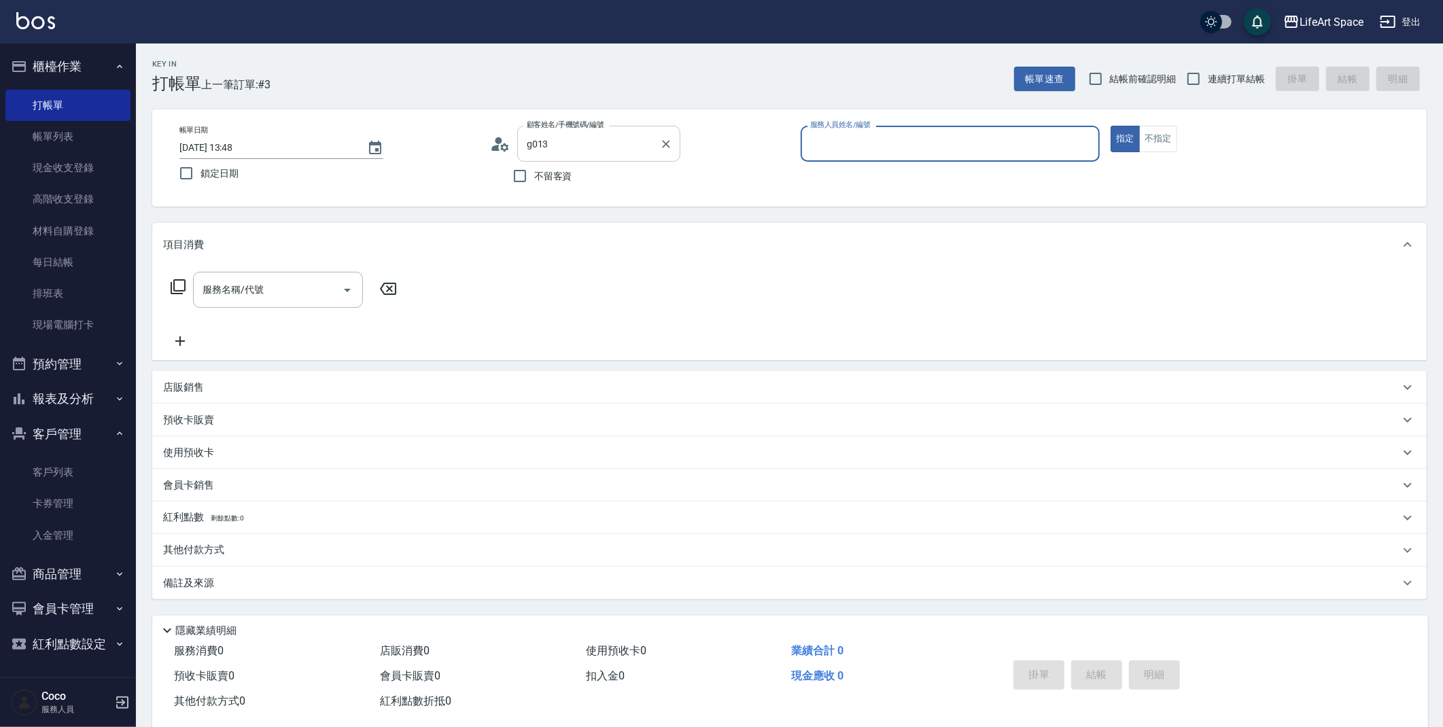
type input "[PERSON_NAME]/0976835847/G013"
type input "[PERSON_NAME](無代號)"
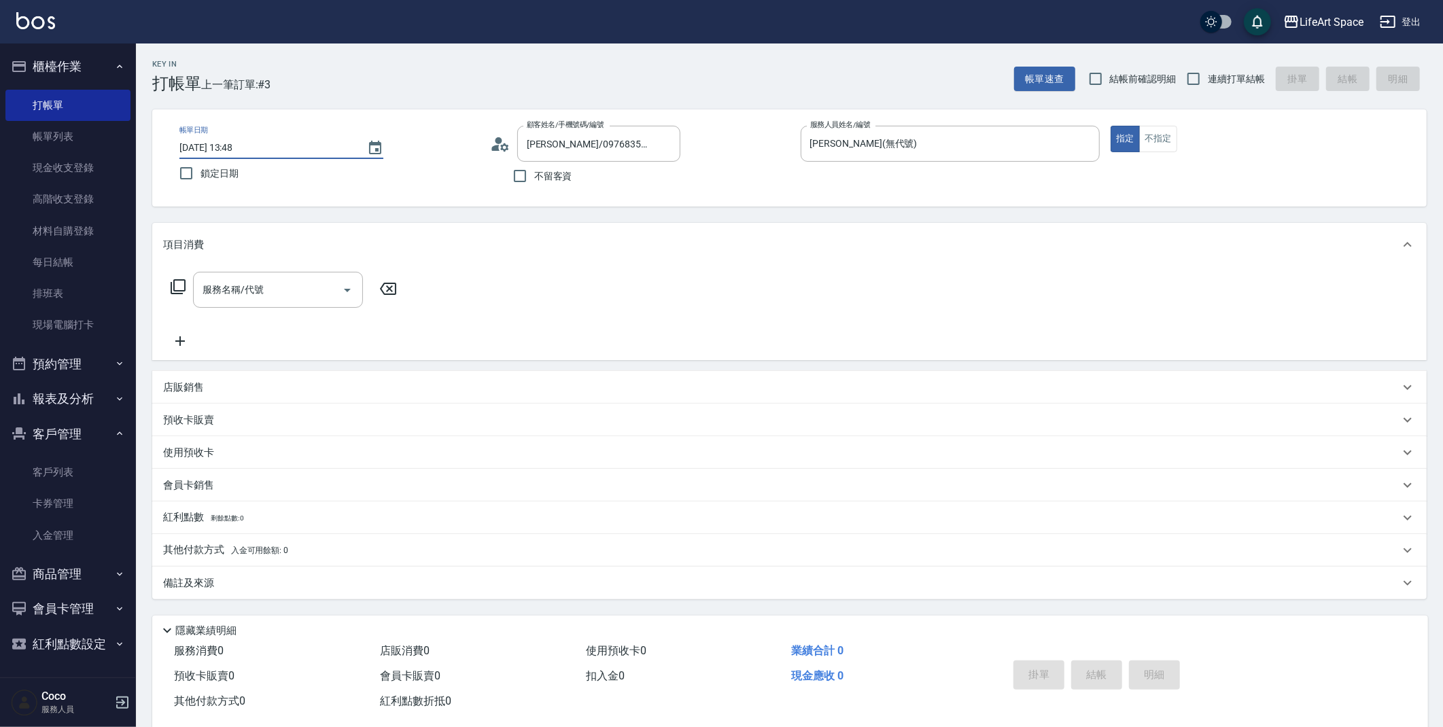
click at [228, 145] on input "[DATE] 13:48" at bounding box center [266, 148] width 174 height 22
click at [264, 304] on div "服務名稱/代號" at bounding box center [278, 290] width 170 height 36
type input "[DATE] 13:48"
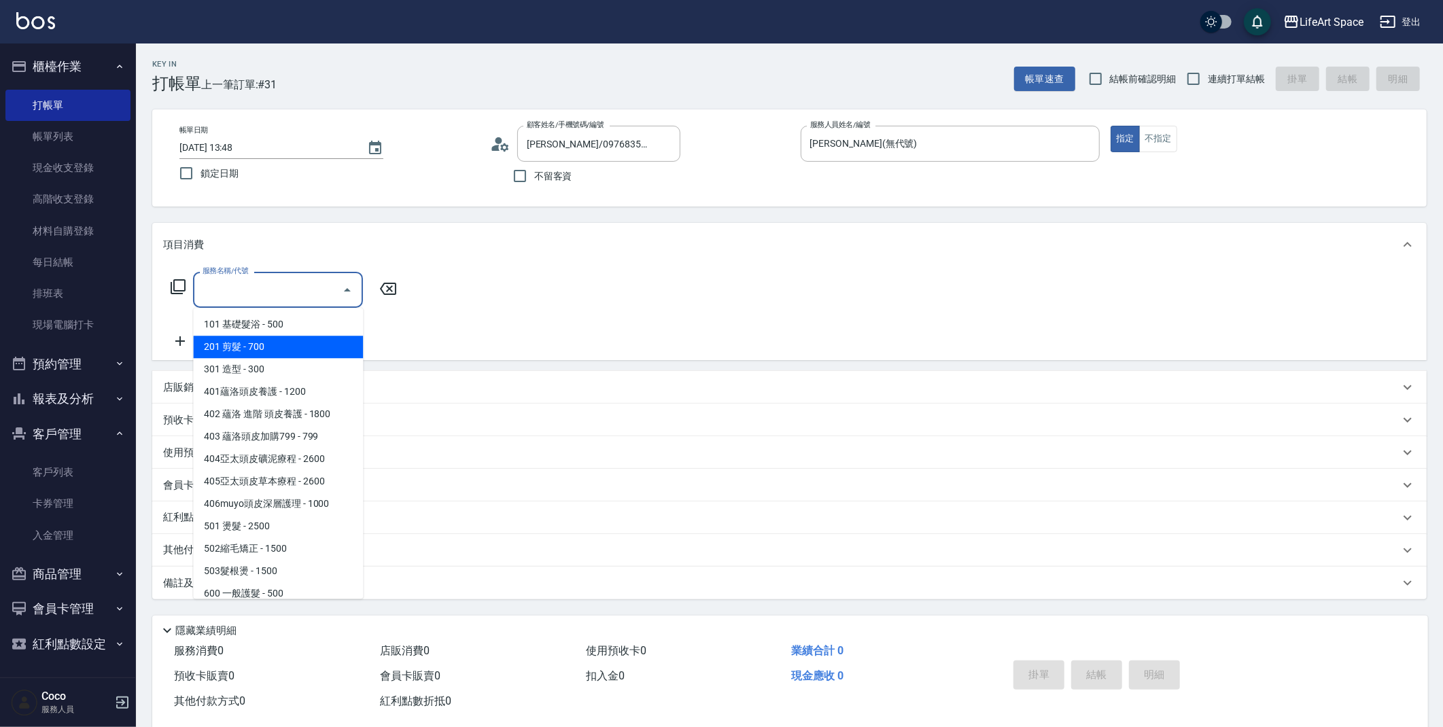
click at [264, 336] on span "201 剪髮 - 700" at bounding box center [278, 347] width 170 height 22
type input "201 剪髮(201)"
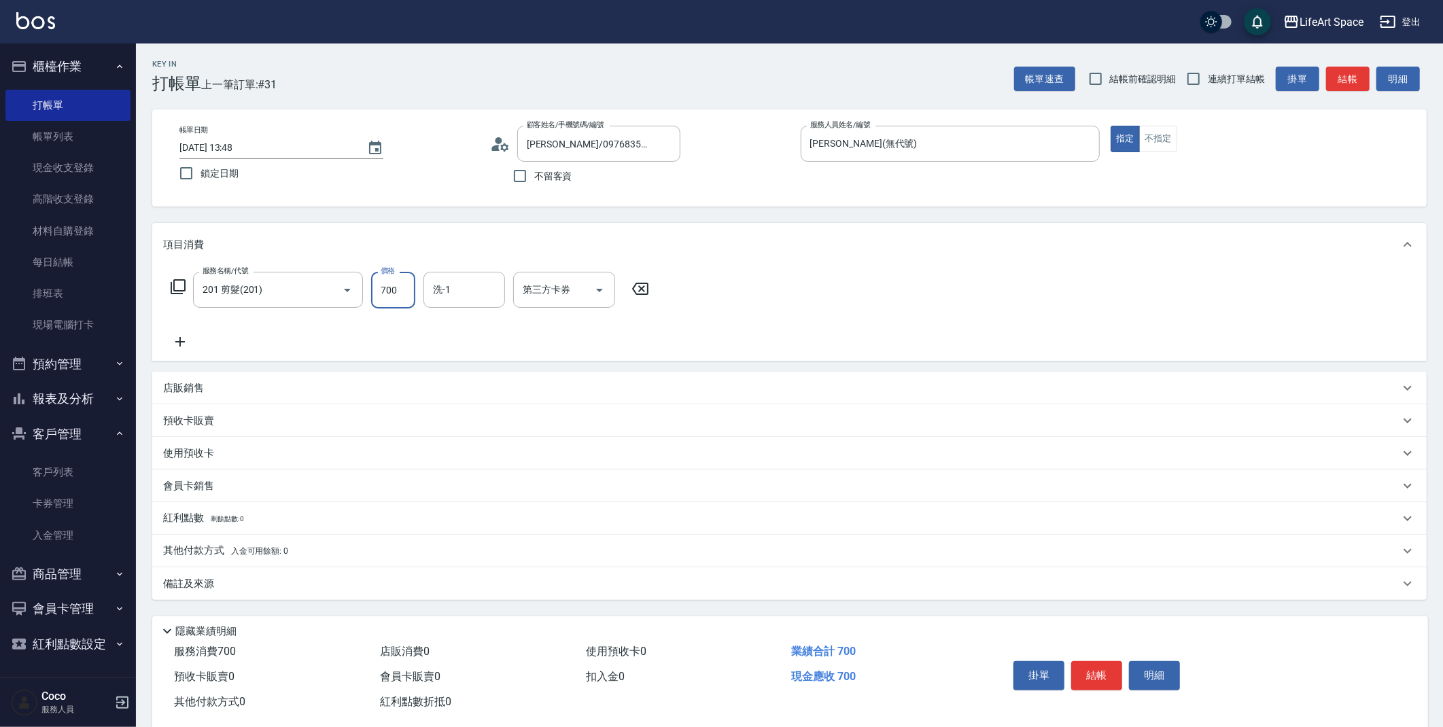
drag, startPoint x: 400, startPoint y: 289, endPoint x: 369, endPoint y: 280, distance: 32.5
click at [374, 279] on input "700" at bounding box center [393, 290] width 44 height 37
type input "720"
click at [239, 578] on div "備註及來源" at bounding box center [781, 584] width 1236 height 14
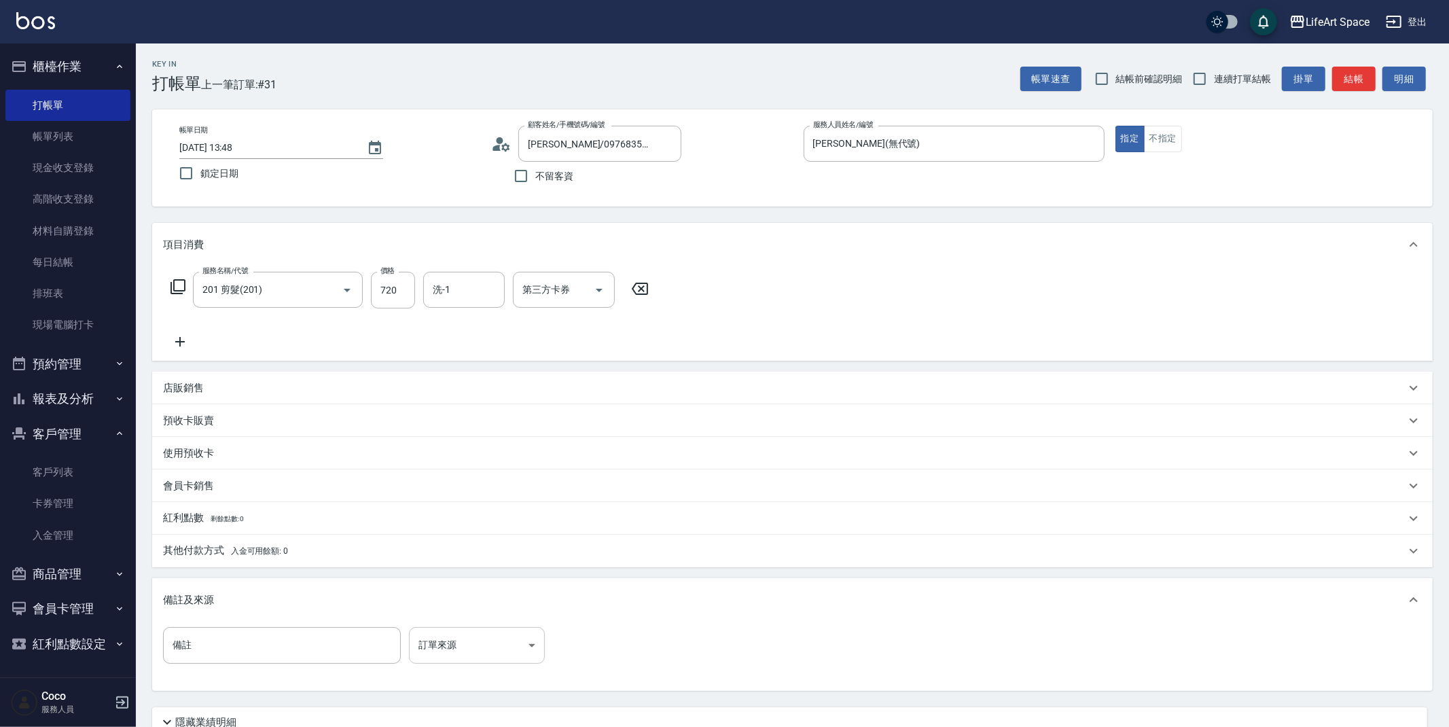
click at [502, 656] on body "LifeArt Space 登出 櫃檯作業 打帳單 帳單列表 現金收支登錄 高階收支登錄 材料自購登錄 每日結帳 排班表 現場電腦打卡 預約管理 預約管理 單…" at bounding box center [724, 419] width 1449 height 839
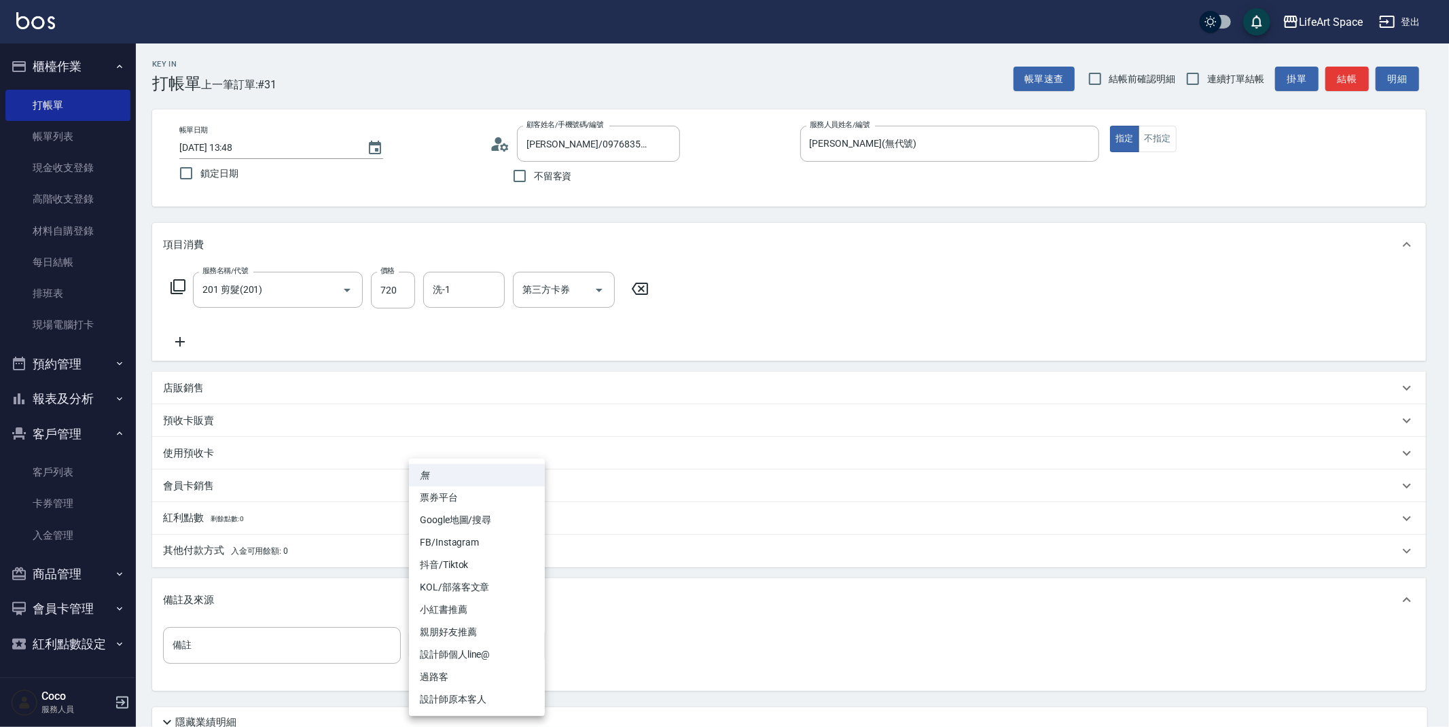
click at [427, 687] on li "過路客" at bounding box center [477, 677] width 136 height 22
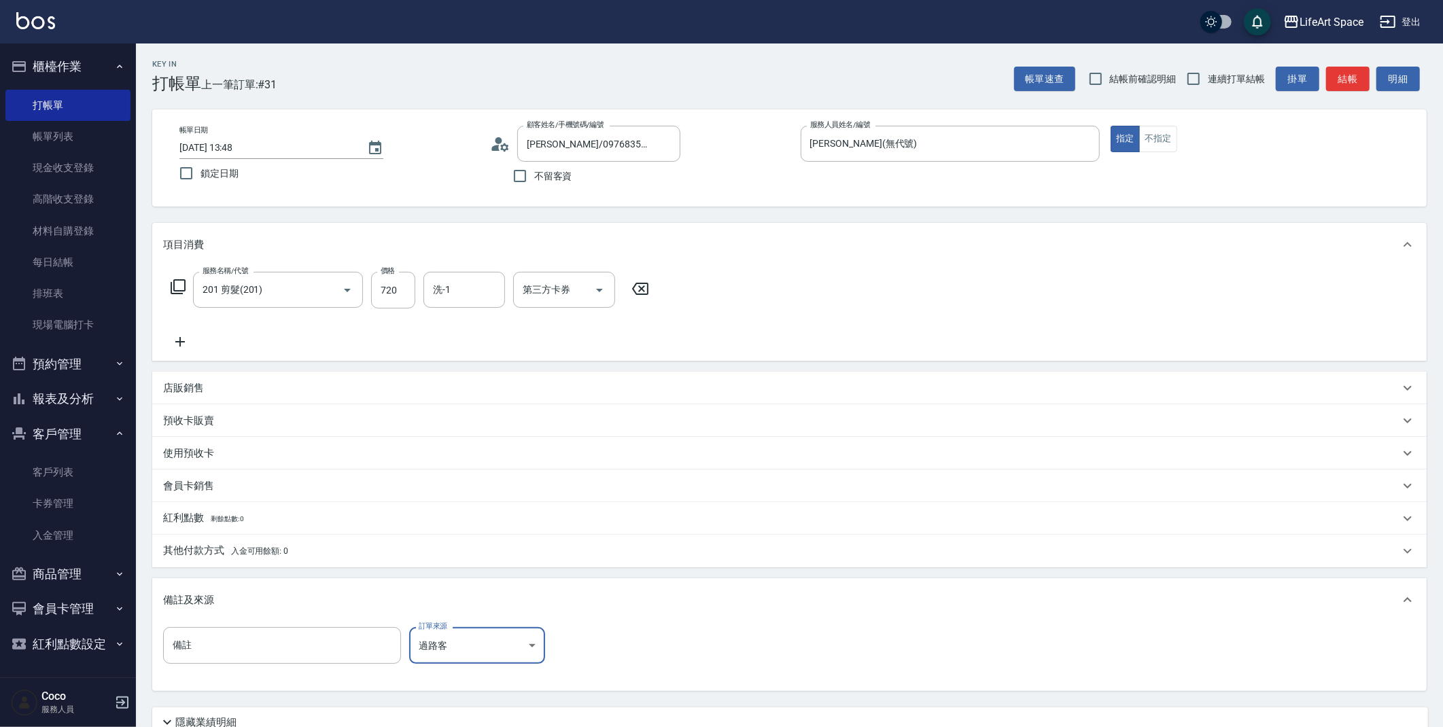
click at [461, 650] on body "LifeArt Space 登出 櫃檯作業 打帳單 帳單列表 現金收支登錄 高階收支登錄 材料自購登錄 每日結帳 排班表 現場電腦打卡 預約管理 預約管理 單…" at bounding box center [721, 419] width 1443 height 839
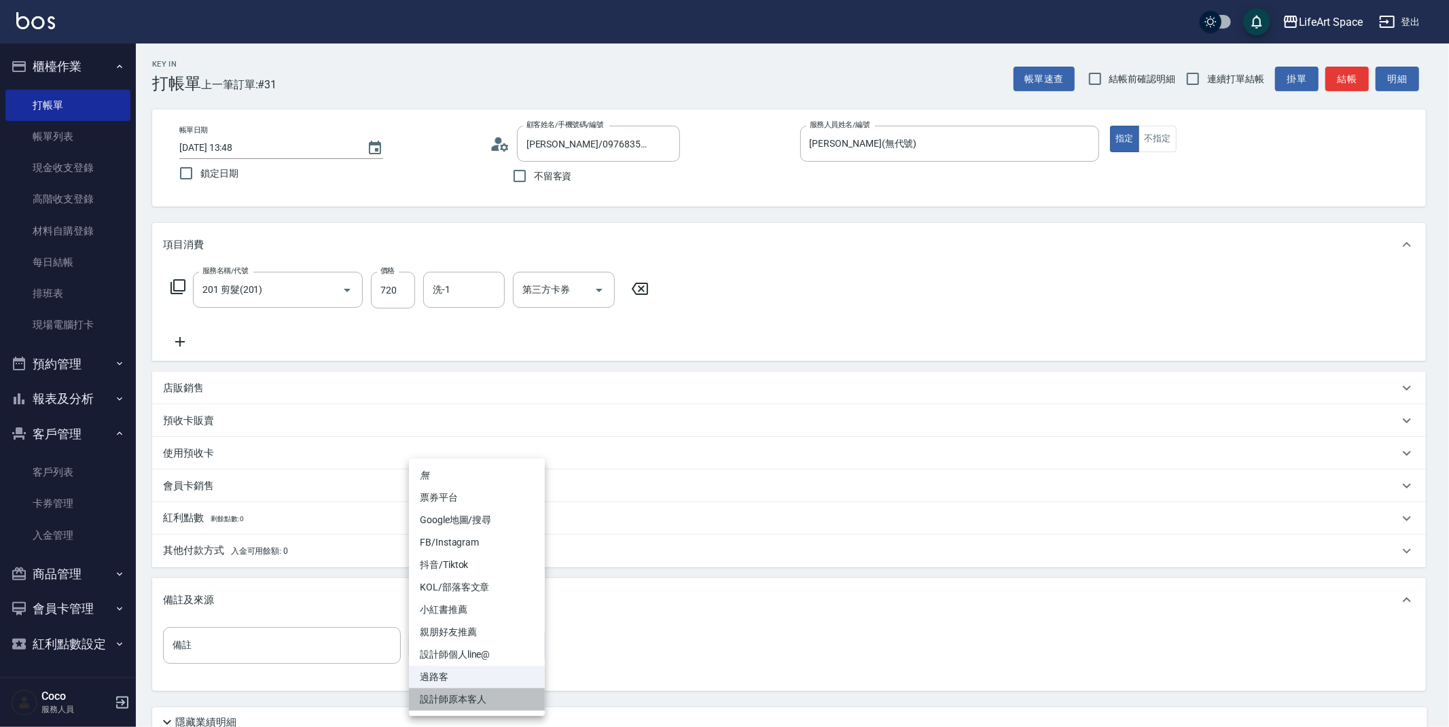
click at [451, 693] on li "設計師原本客人" at bounding box center [477, 699] width 136 height 22
type input "設計師原本客人"
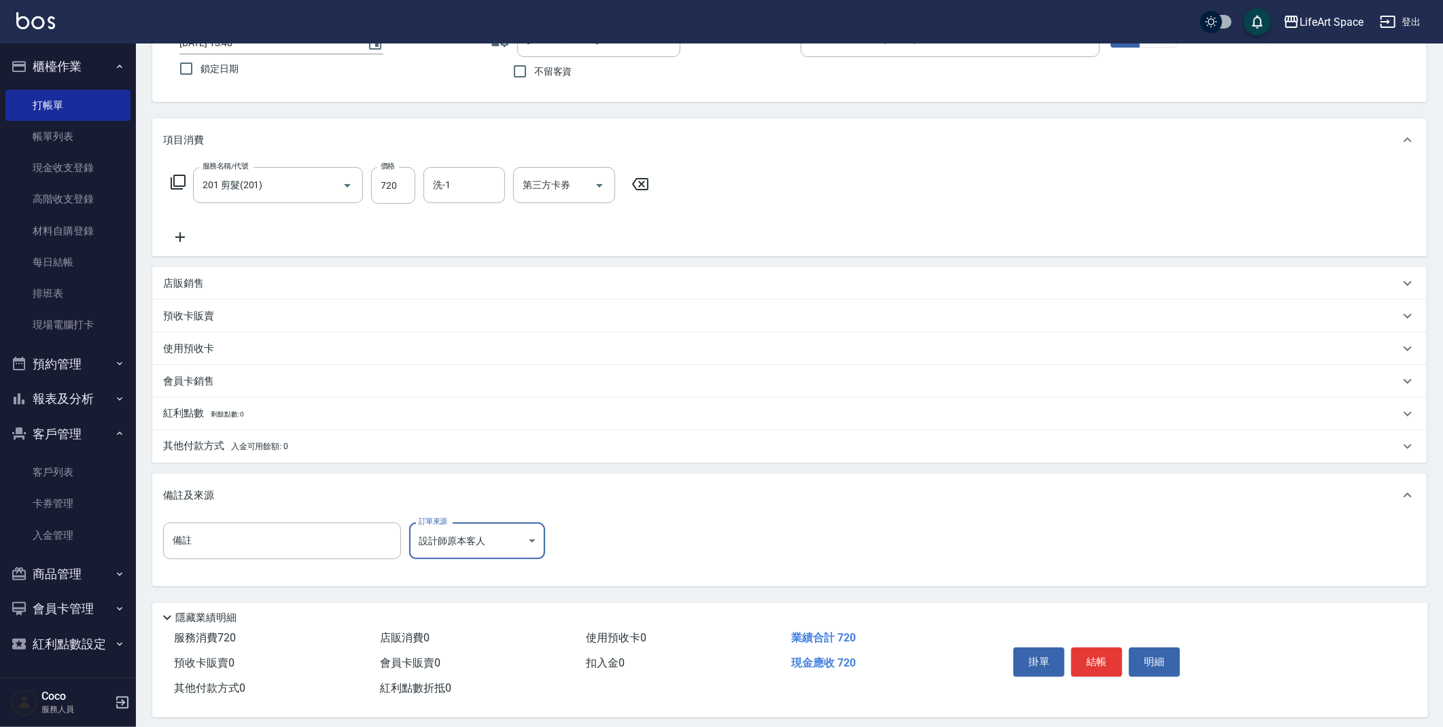
scroll to position [116, 0]
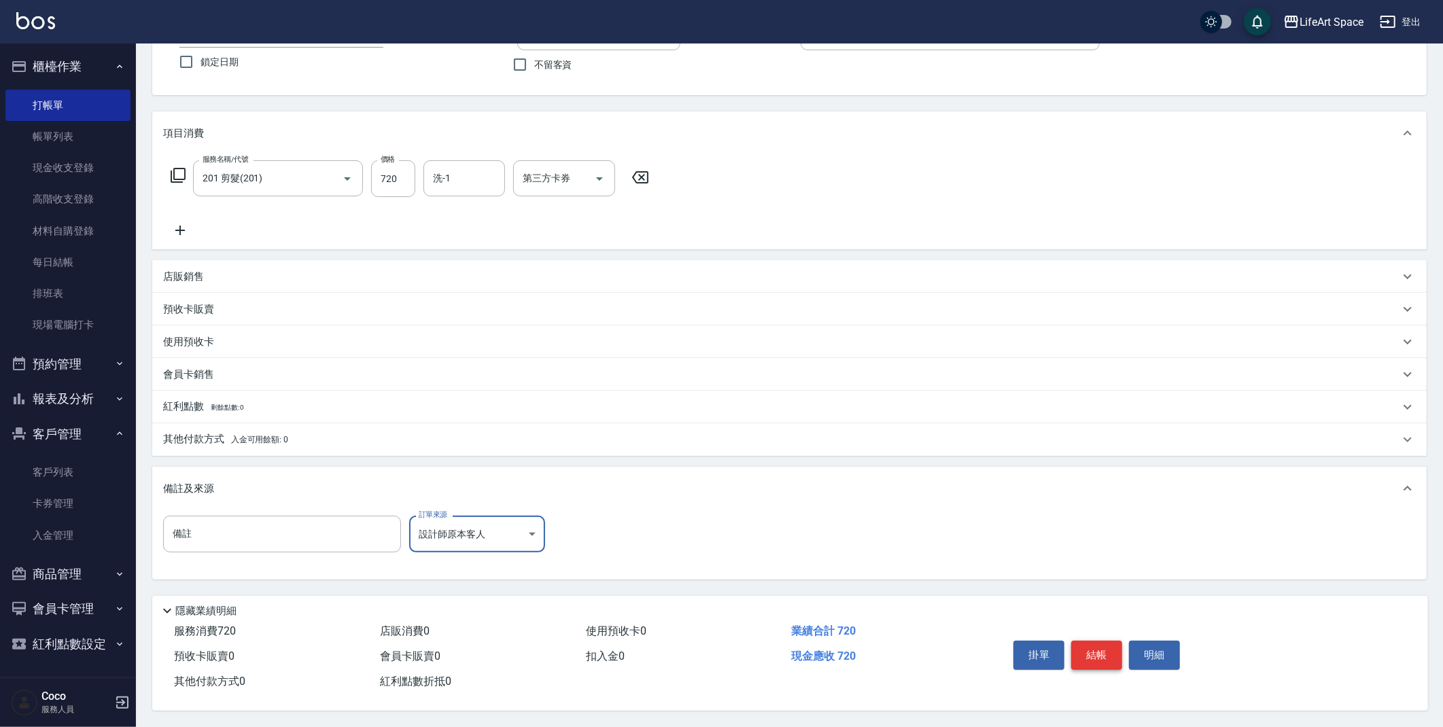
click at [1101, 650] on button "結帳" at bounding box center [1096, 655] width 51 height 29
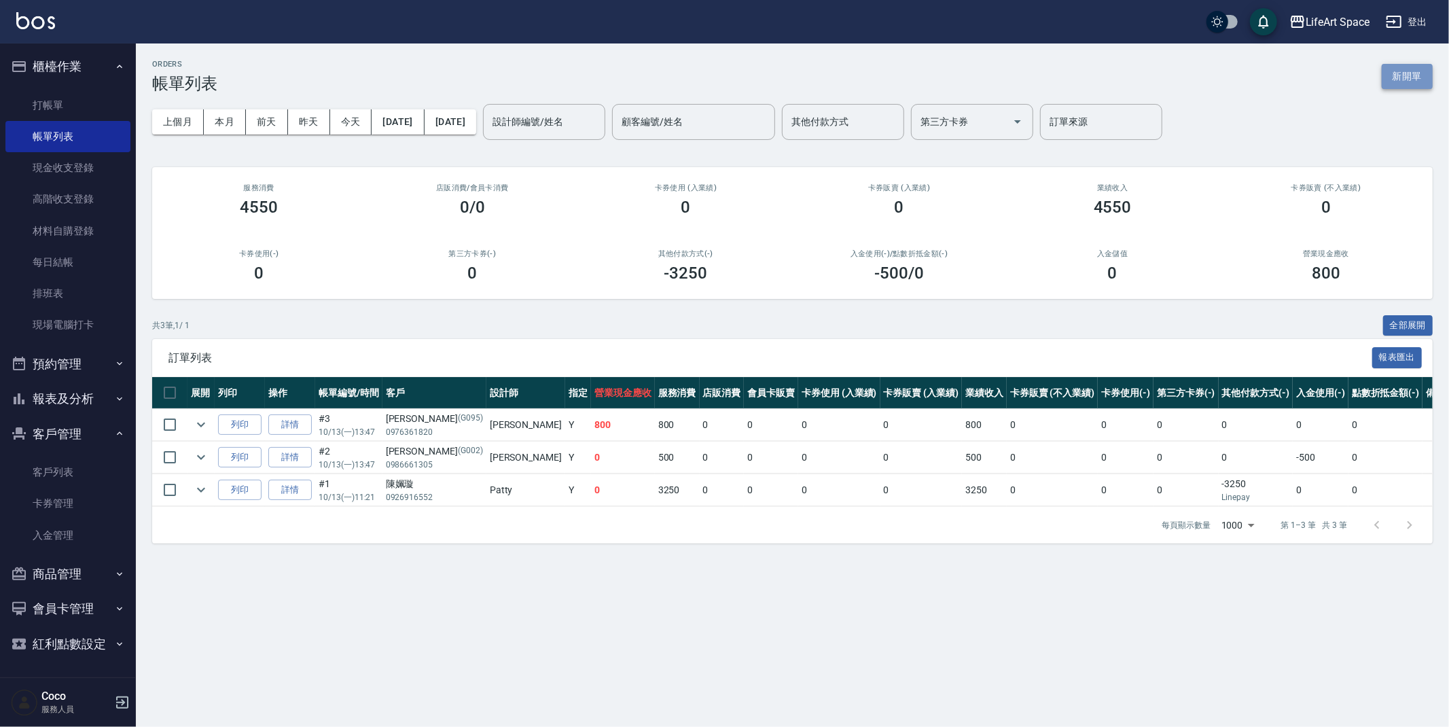
click at [1410, 84] on button "新開單" at bounding box center [1407, 76] width 51 height 25
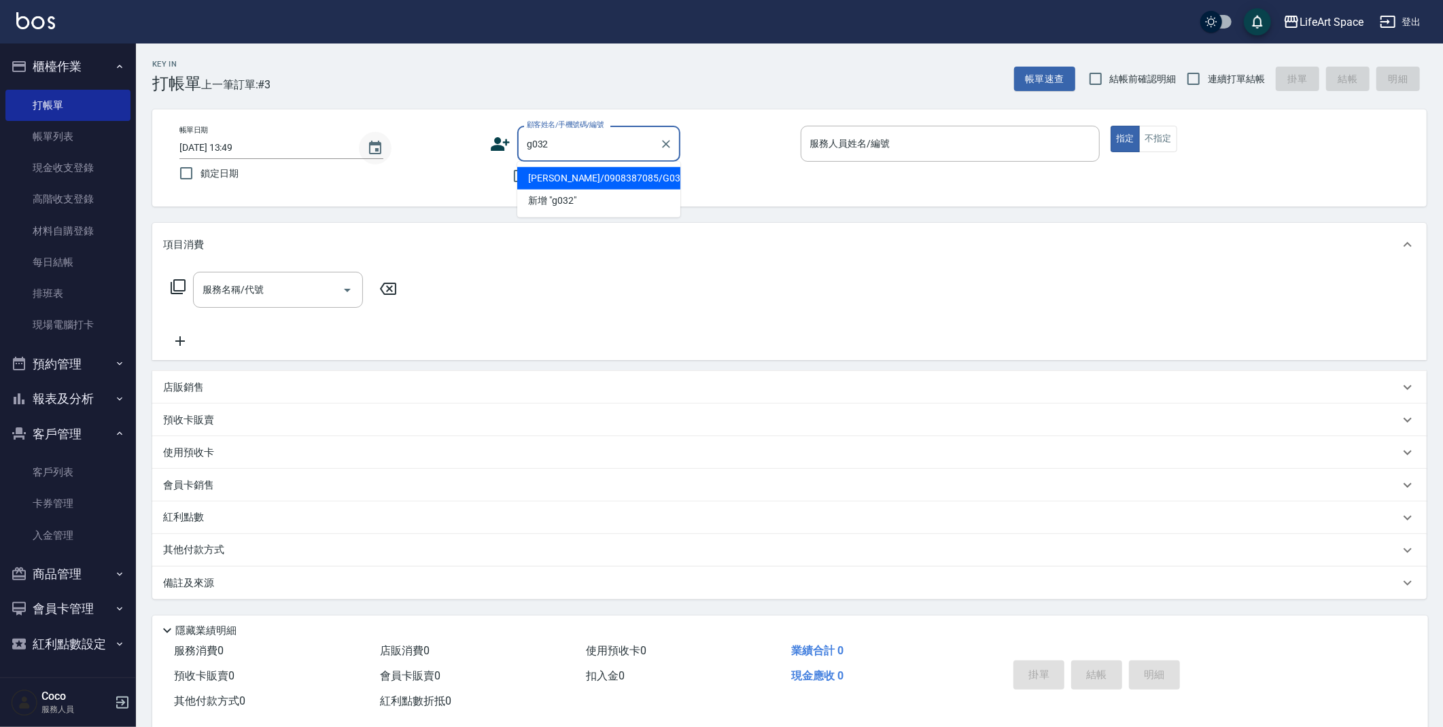
drag, startPoint x: 550, startPoint y: 177, endPoint x: 389, endPoint y: 139, distance: 165.5
click at [550, 176] on li "[PERSON_NAME]/0908387085/G032" at bounding box center [598, 178] width 163 height 22
type input "[PERSON_NAME]/0908387085/G032"
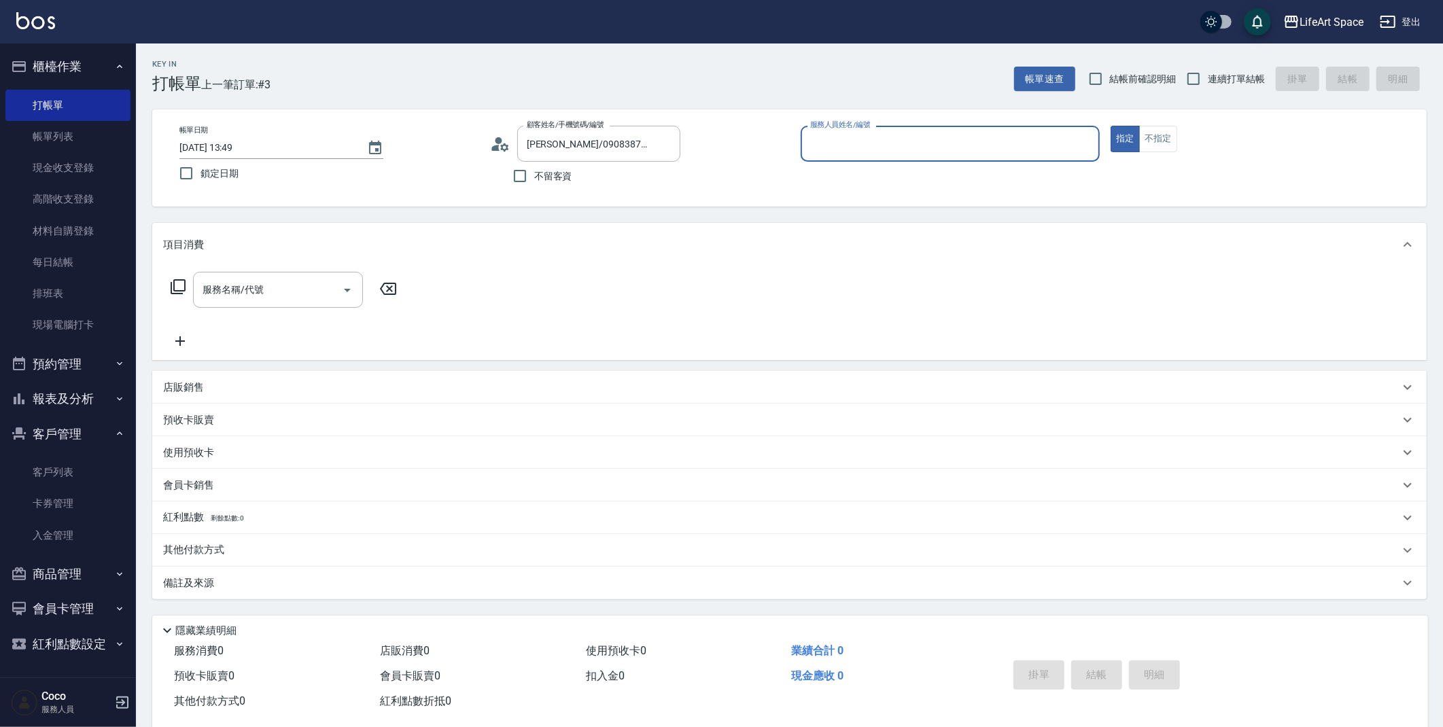
type input "[PERSON_NAME](無代號)"
click at [230, 146] on input "[DATE] 13:49" at bounding box center [266, 148] width 174 height 22
type input "[DATE] 13:49"
click at [309, 284] on input "服務名稱/代號" at bounding box center [267, 290] width 137 height 24
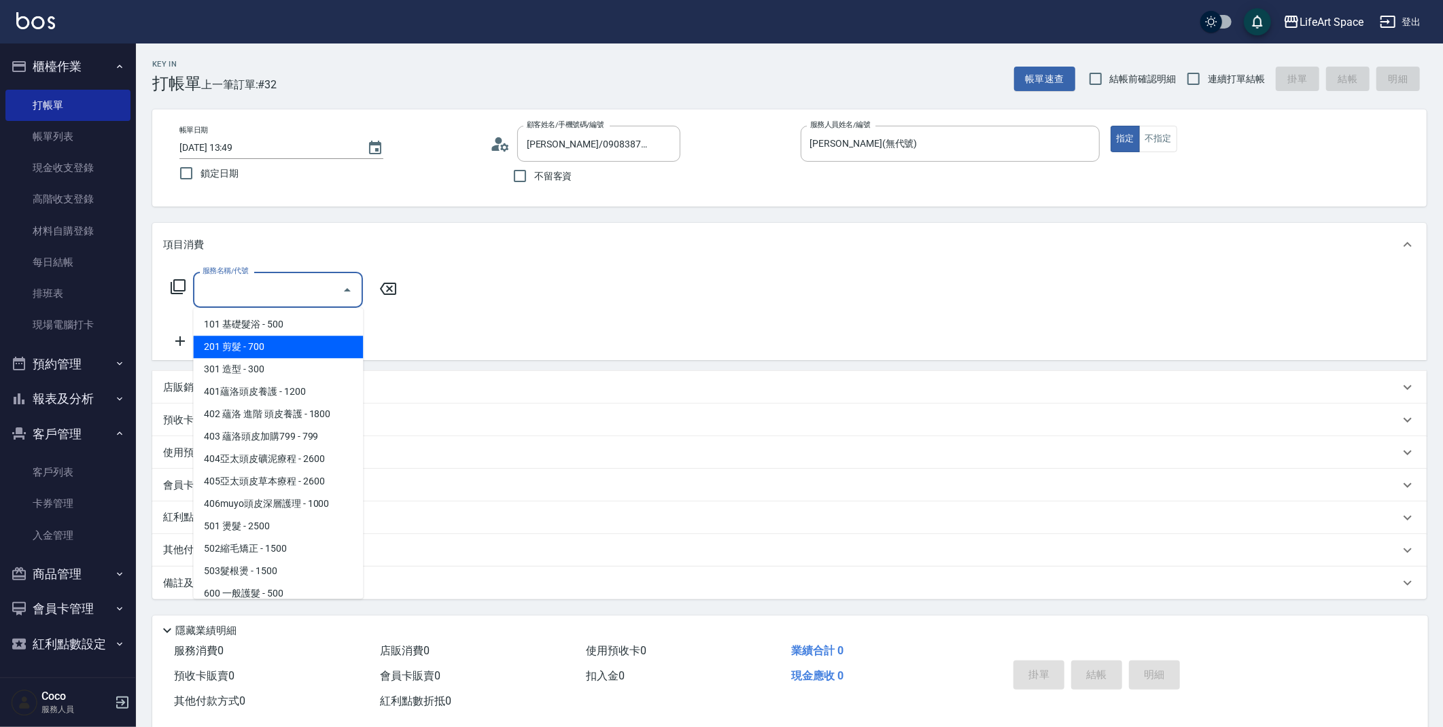
click at [264, 347] on span "201 剪髮 - 700" at bounding box center [278, 347] width 170 height 22
type input "201 剪髮(201)"
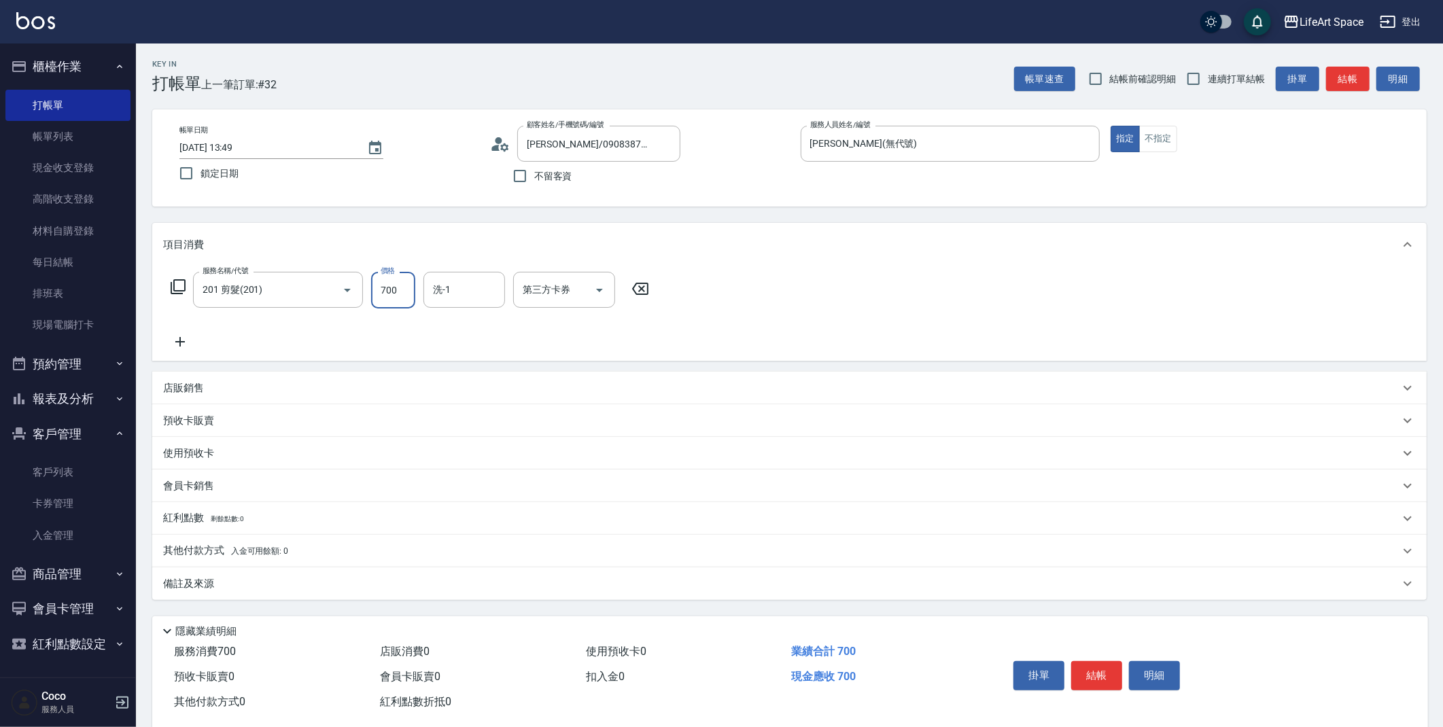
click at [397, 293] on input "700" at bounding box center [393, 290] width 44 height 37
type input "800"
click at [214, 596] on div "備註及來源" at bounding box center [789, 583] width 1274 height 33
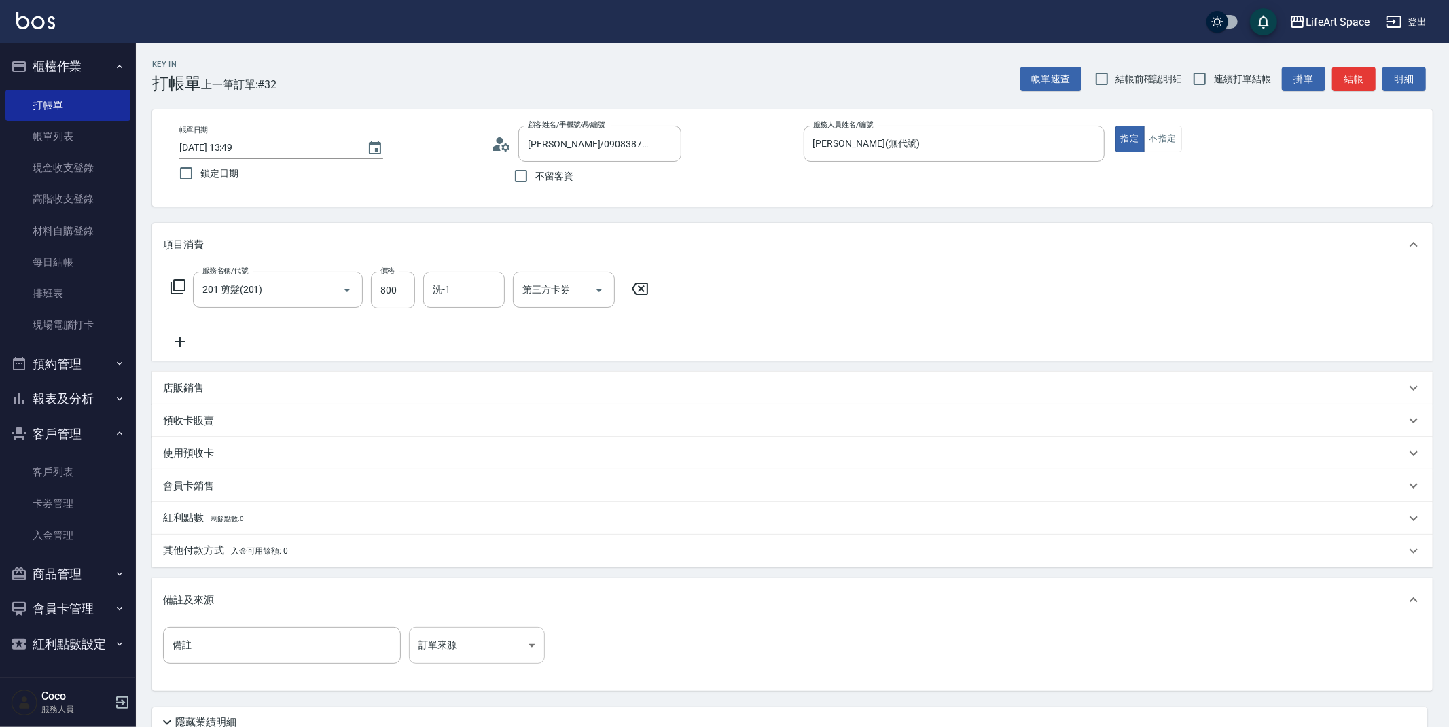
click at [423, 644] on body "LifeArt Space 登出 櫃檯作業 打帳單 帳單列表 現金收支登錄 高階收支登錄 材料自購登錄 每日結帳 排班表 現場電腦打卡 預約管理 預約管理 單…" at bounding box center [724, 419] width 1449 height 839
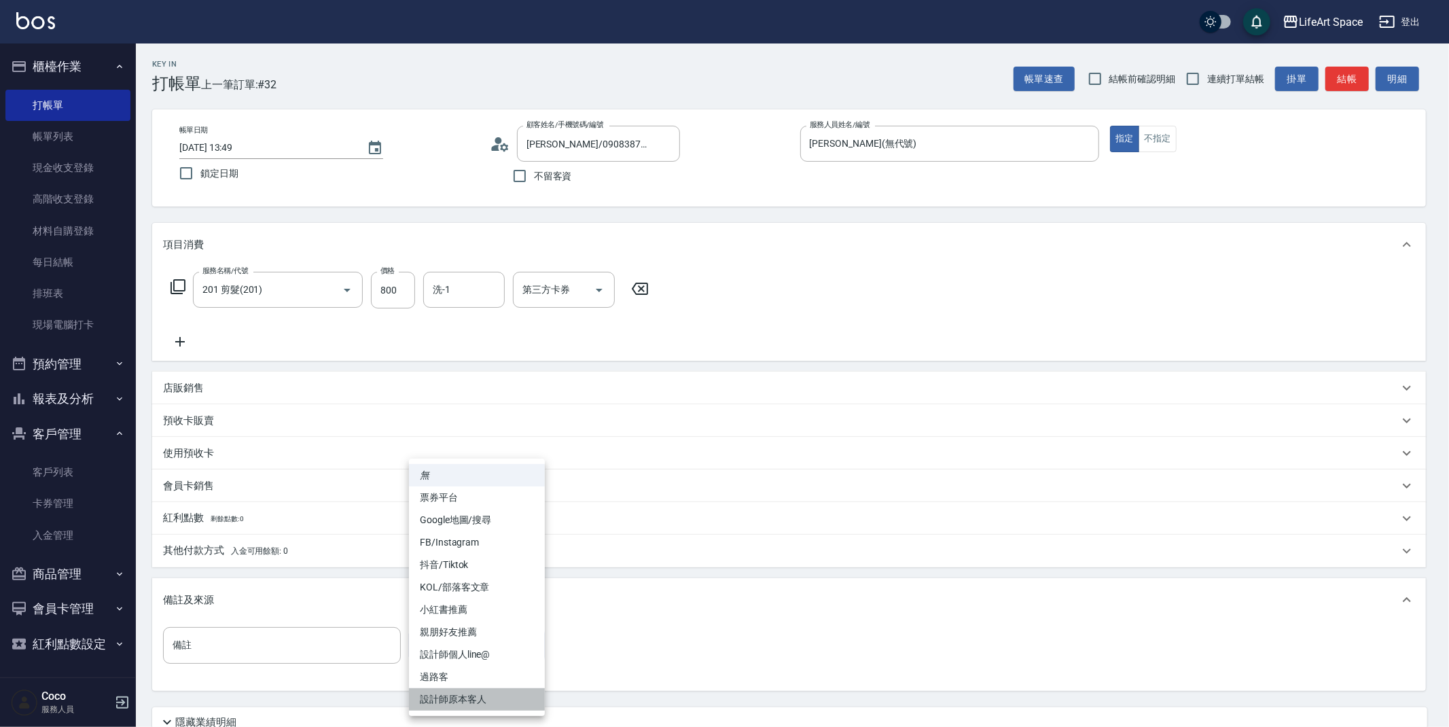
click at [448, 694] on li "設計師原本客人" at bounding box center [477, 699] width 136 height 22
type input "設計師原本客人"
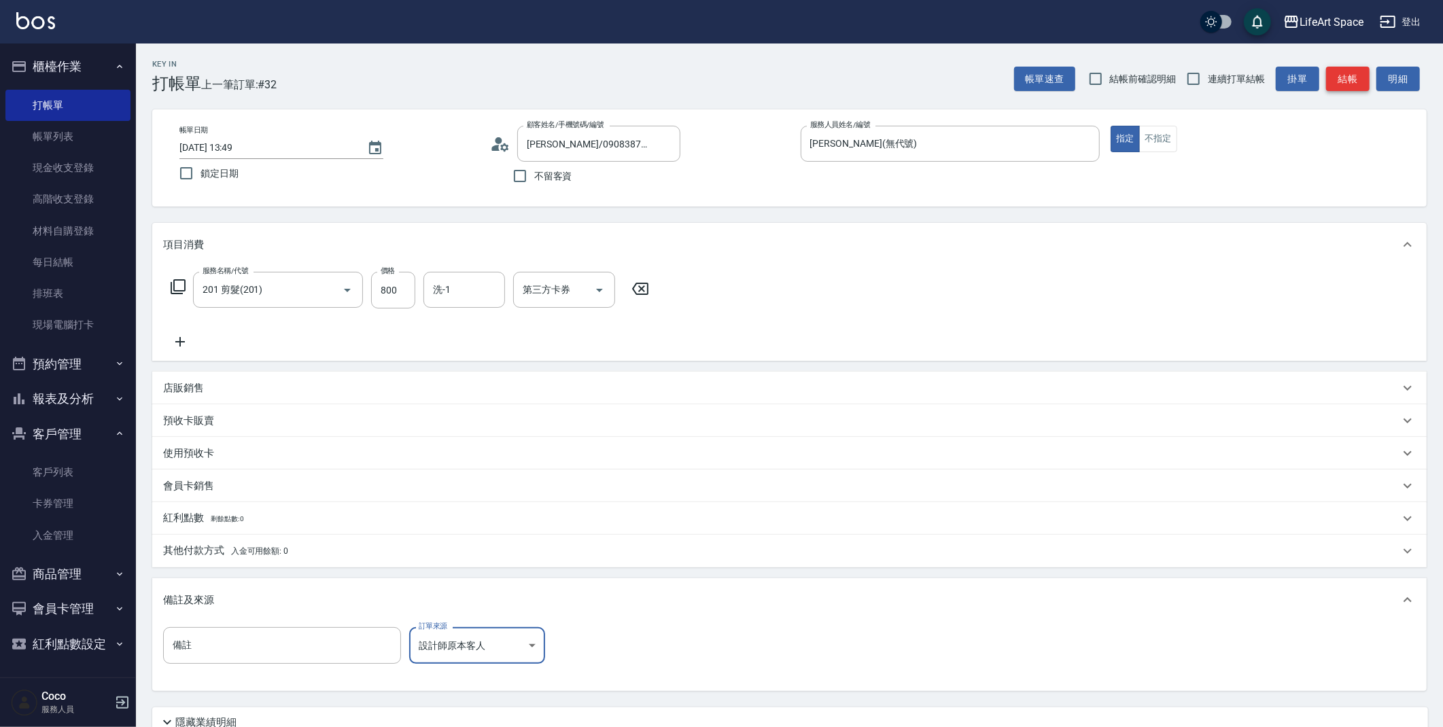
click at [1363, 73] on button "結帳" at bounding box center [1347, 79] width 43 height 25
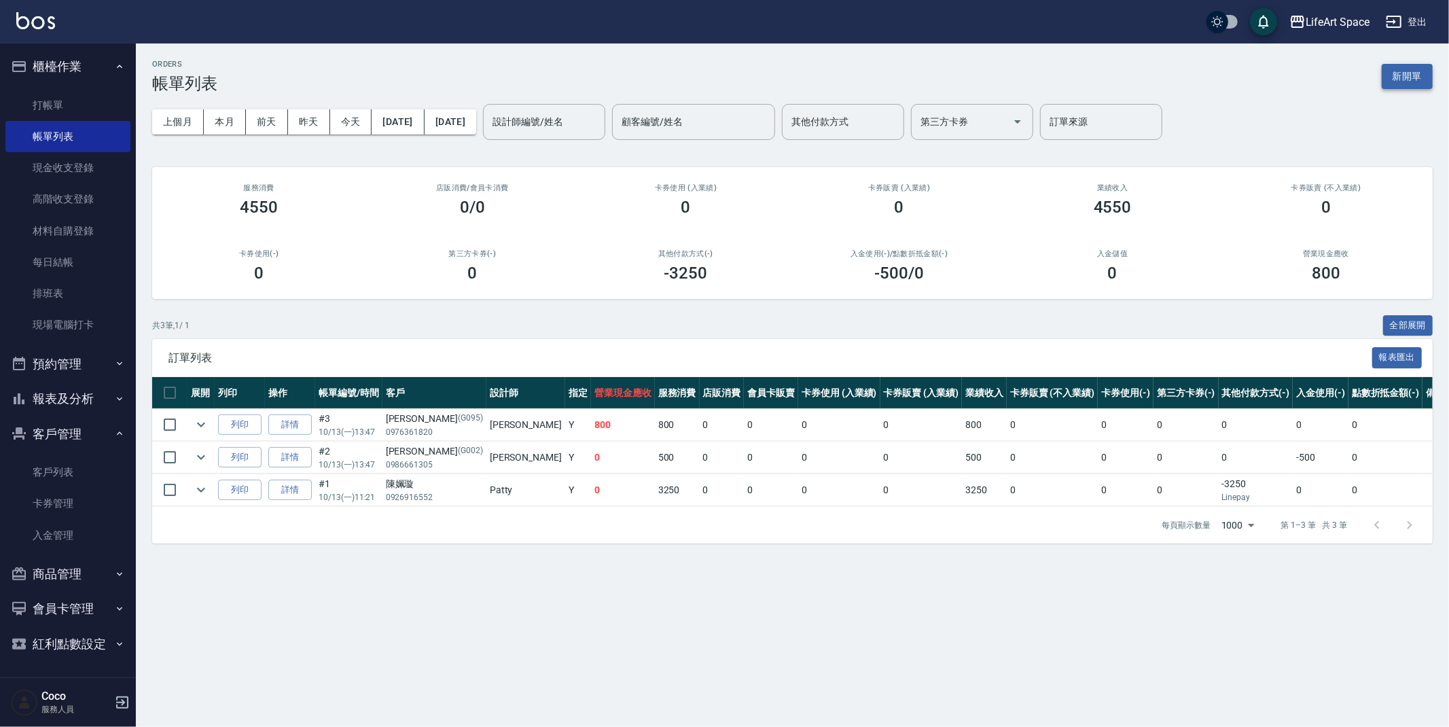
click at [1424, 82] on button "新開單" at bounding box center [1407, 76] width 51 height 25
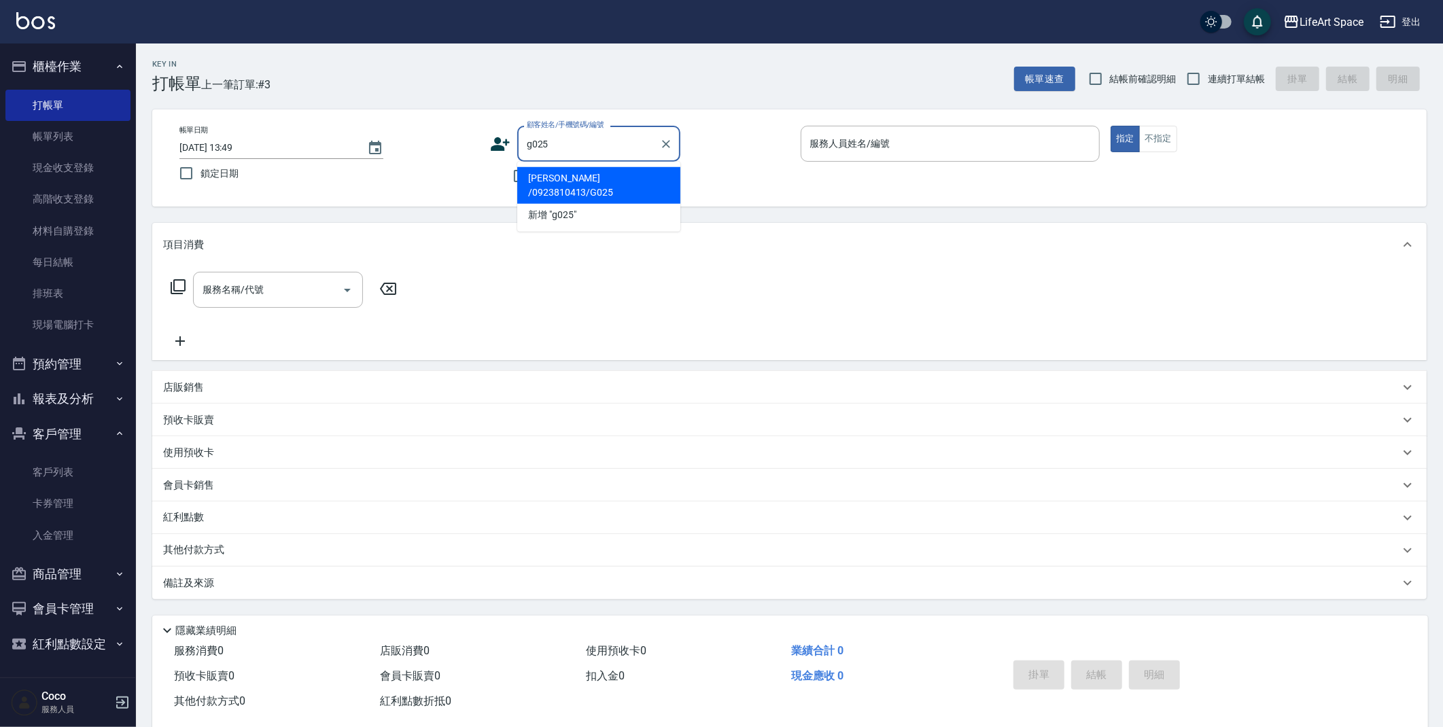
click at [556, 174] on li "[PERSON_NAME] /0923810413/G025" at bounding box center [598, 185] width 163 height 37
type input "[PERSON_NAME] /0923810413/G025"
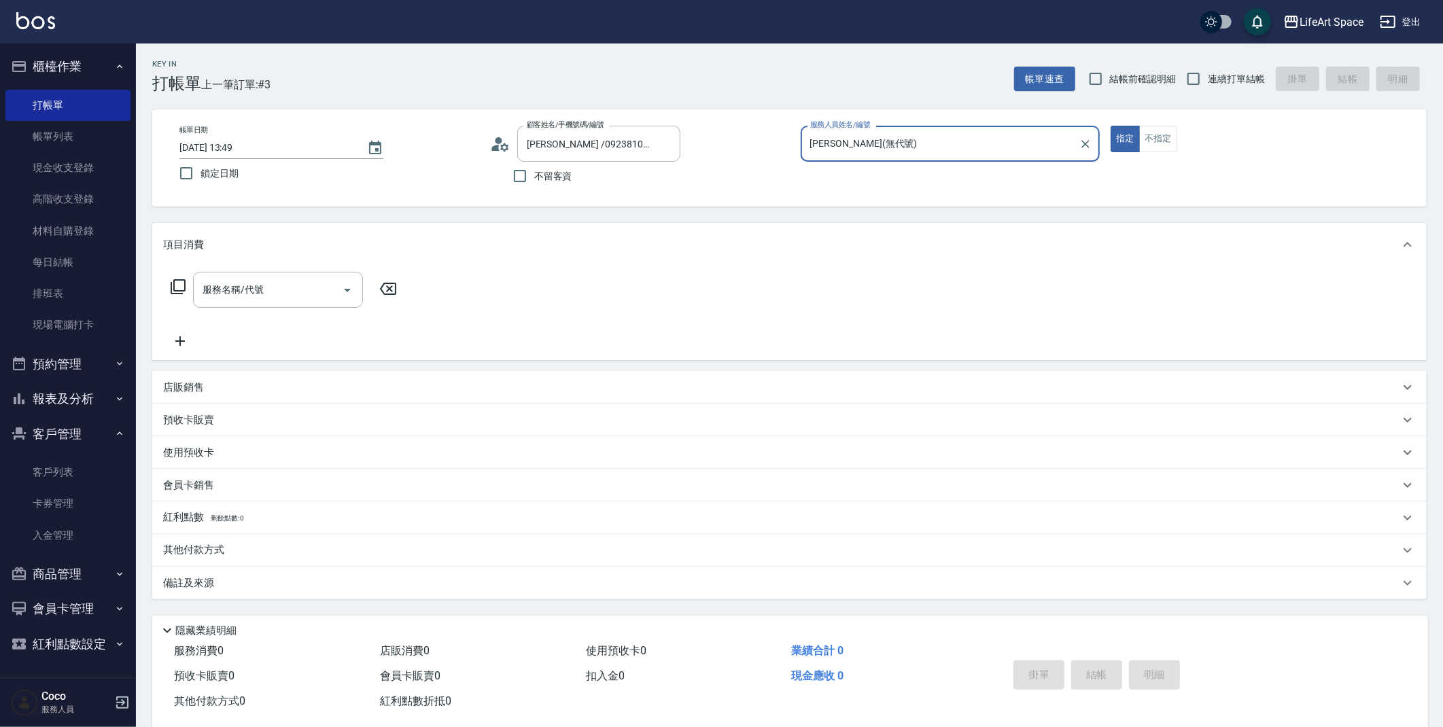
type input "[PERSON_NAME](無代號)"
click at [229, 145] on input "[DATE] 13:49" at bounding box center [266, 148] width 174 height 22
type input "[DATE] 13:49"
click at [205, 292] on div "服務名稱/代號 服務名稱/代號" at bounding box center [278, 290] width 170 height 36
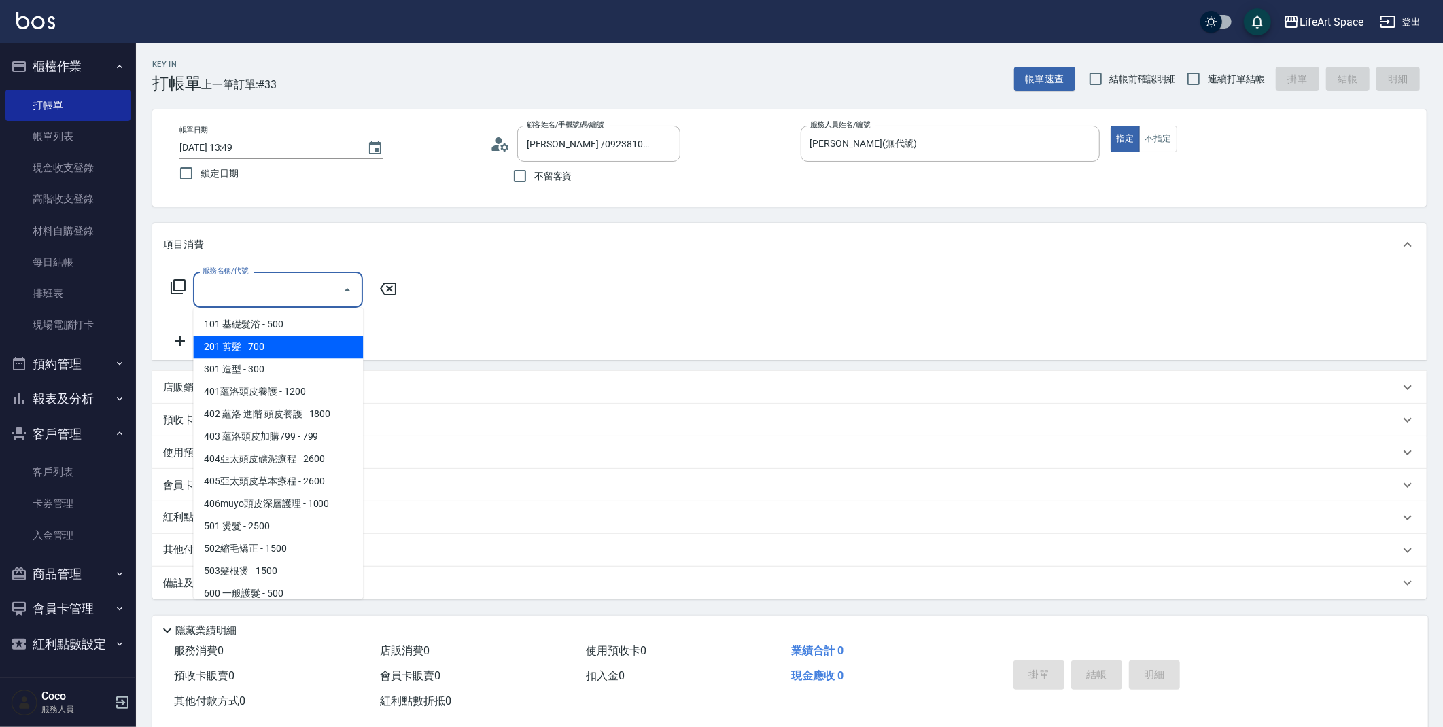
click at [264, 340] on span "201 剪髮 - 700" at bounding box center [278, 347] width 170 height 22
type input "201 剪髮(201)"
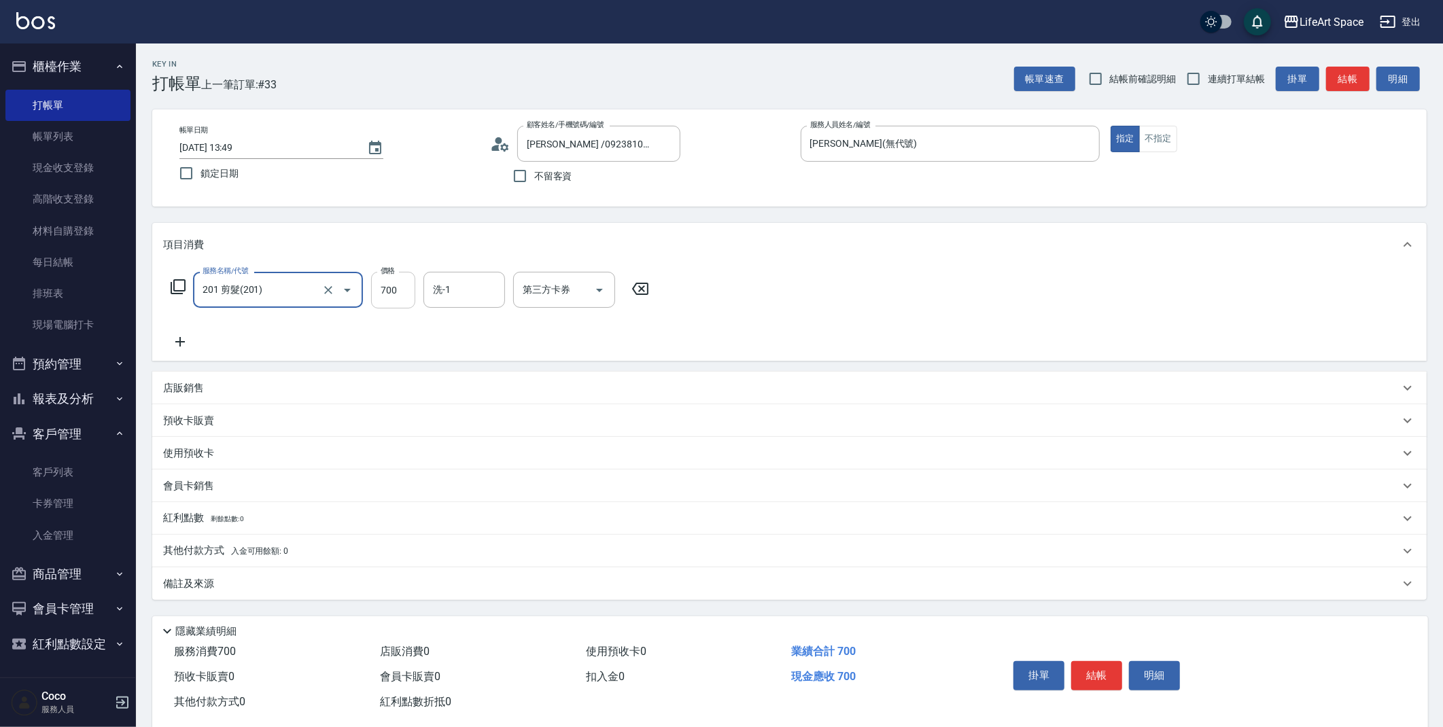
click at [411, 287] on input "700" at bounding box center [393, 290] width 44 height 37
type input "800"
click at [298, 581] on div "備註及來源" at bounding box center [781, 584] width 1236 height 14
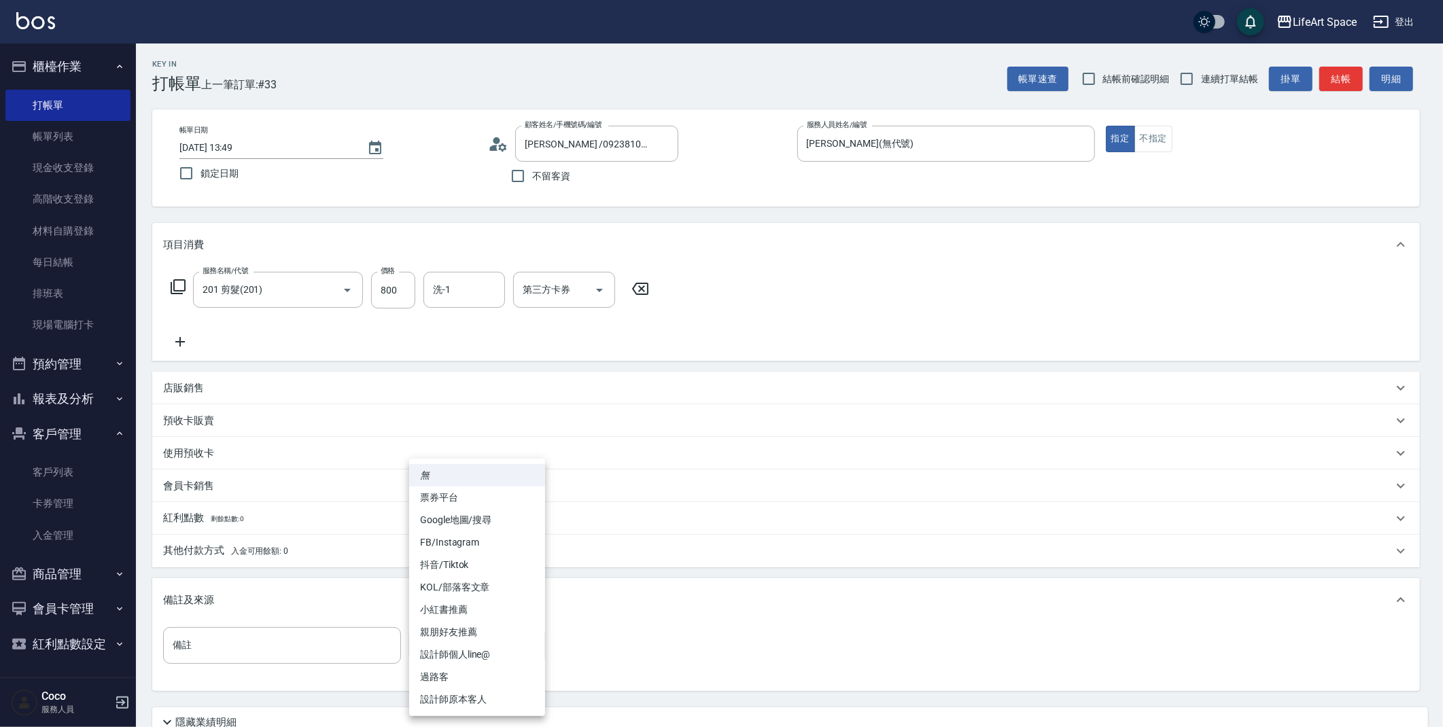
click at [505, 641] on body "LifeArt Space 登出 櫃檯作業 打帳單 帳單列表 現金收支登錄 高階收支登錄 材料自購登錄 每日結帳 排班表 現場電腦打卡 預約管理 預約管理 單…" at bounding box center [721, 419] width 1443 height 839
click at [487, 691] on li "設計師原本客人" at bounding box center [477, 699] width 136 height 22
type input "設計師原本客人"
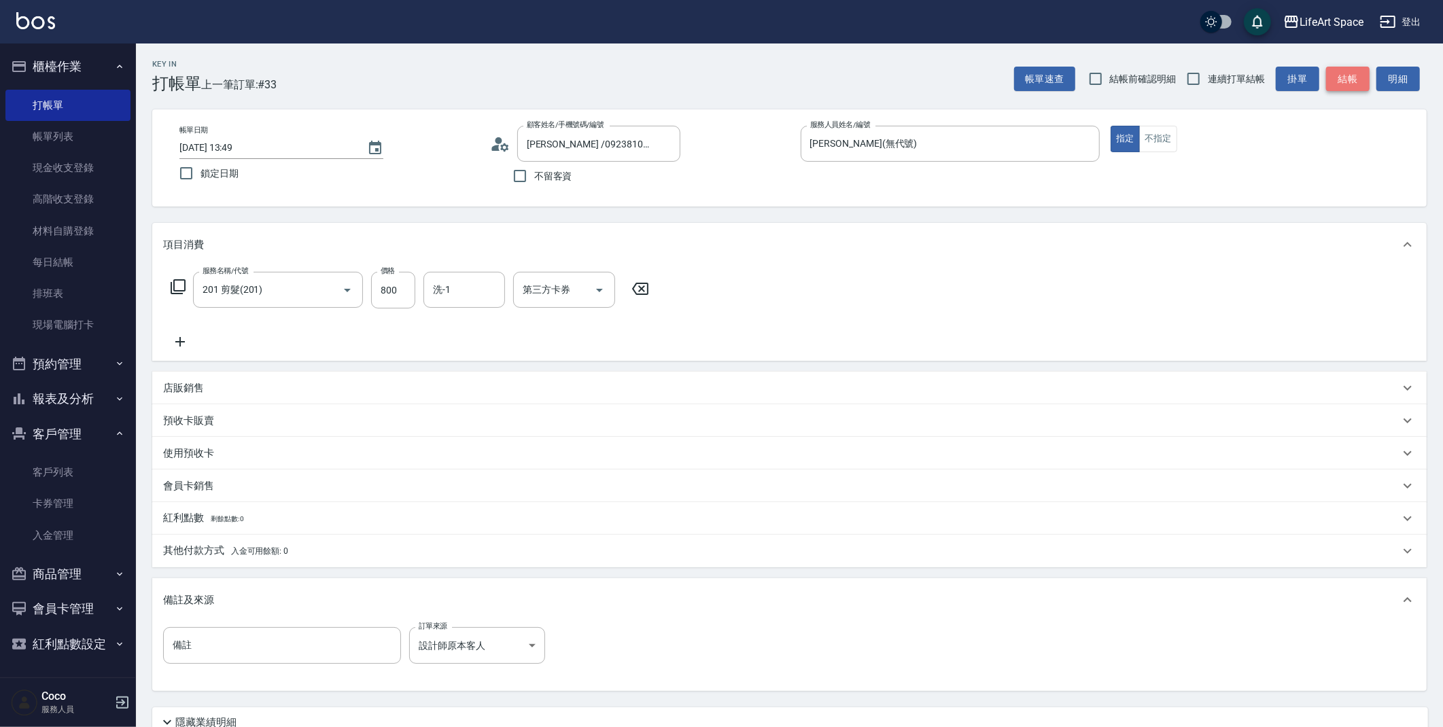
click at [1344, 82] on button "結帳" at bounding box center [1347, 79] width 43 height 25
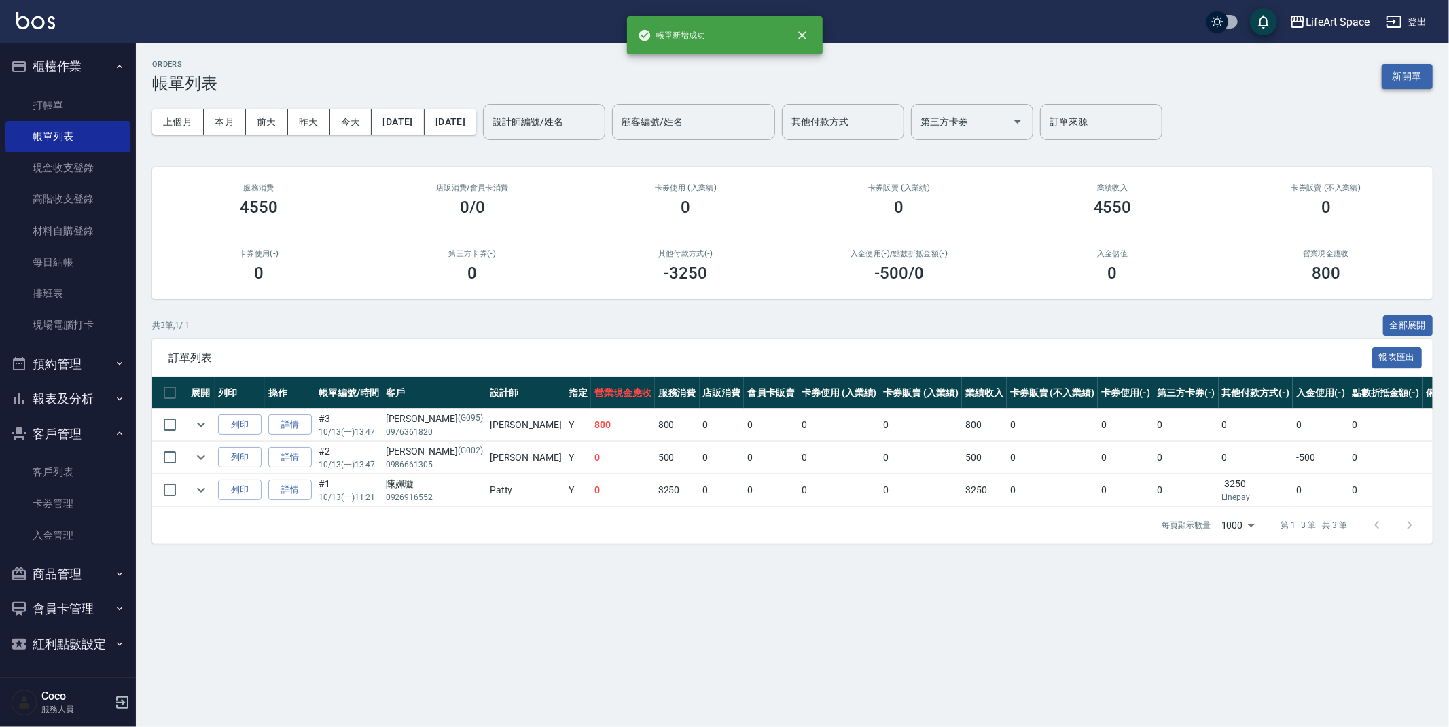
click at [1421, 67] on button "新開單" at bounding box center [1407, 76] width 51 height 25
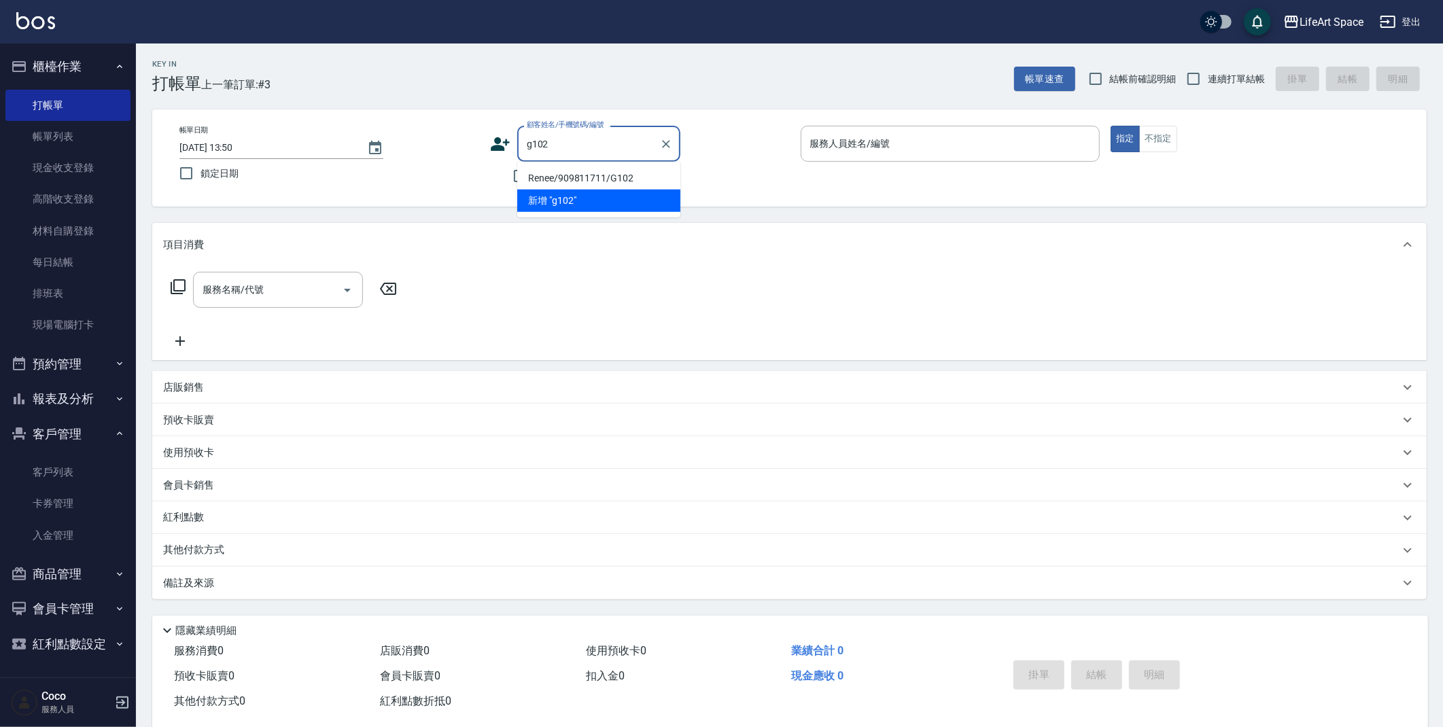
click at [595, 177] on li "Renee/909811711/G102" at bounding box center [598, 178] width 163 height 22
type input "Renee/909811711/G102"
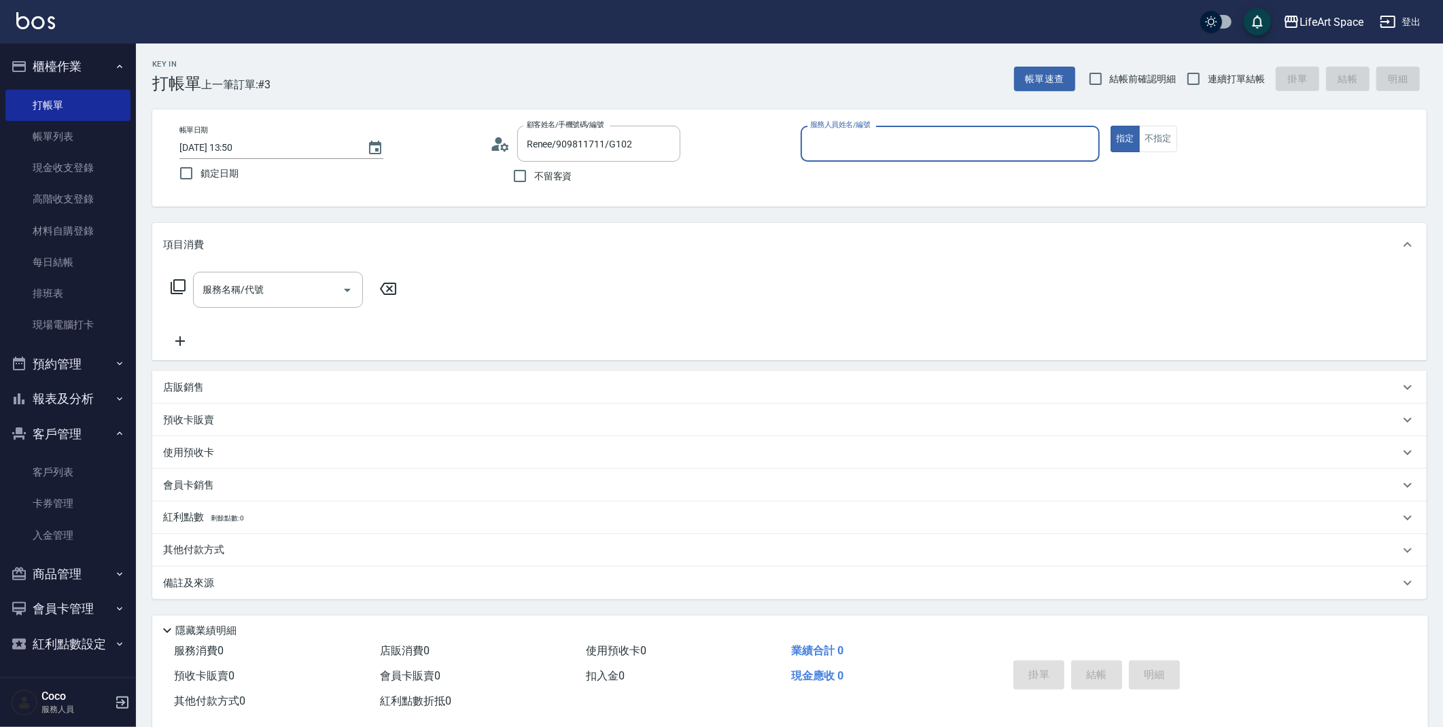
type input "[PERSON_NAME](無代號)"
click at [239, 310] on div "服務名稱/代號 服務名稱/代號" at bounding box center [284, 310] width 242 height 77
click at [266, 292] on input "服務名稱/代號" at bounding box center [267, 290] width 137 height 24
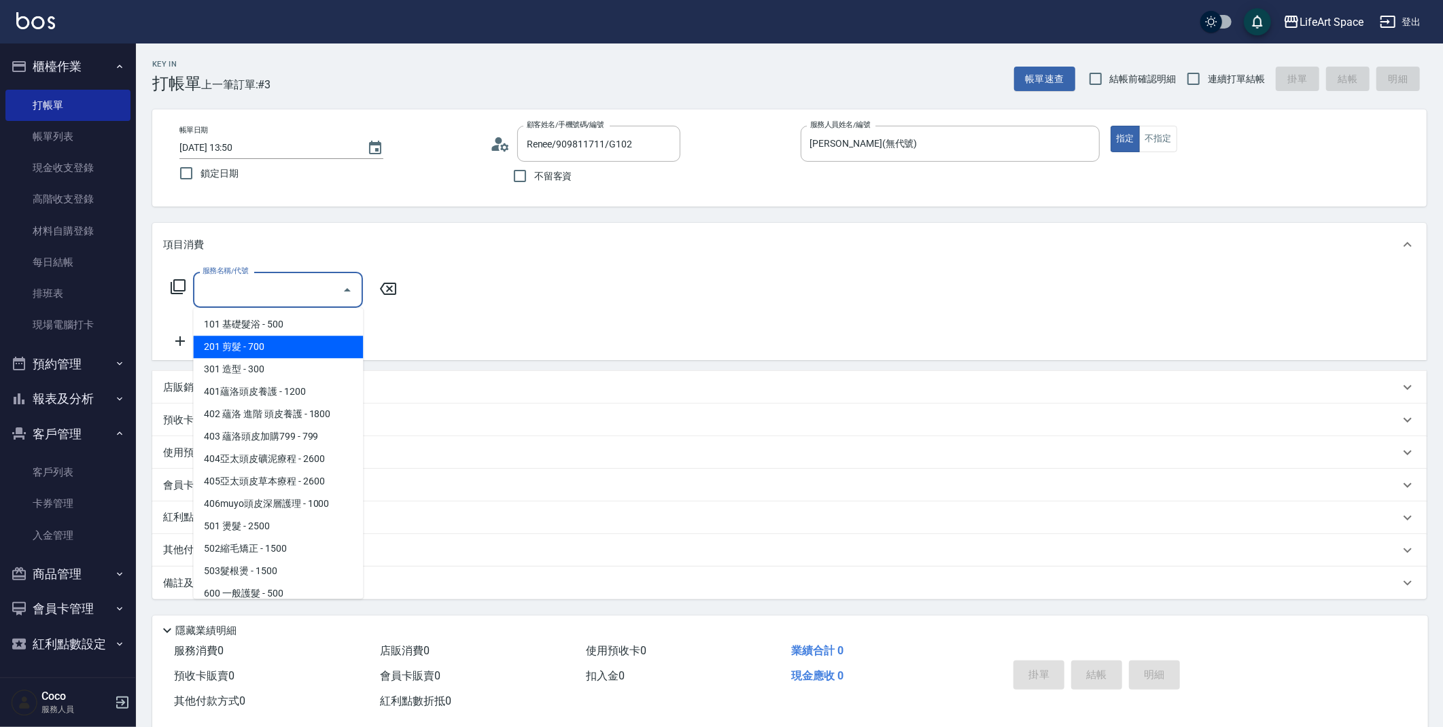
click at [272, 341] on span "201 剪髮 - 700" at bounding box center [278, 347] width 170 height 22
type input "201 剪髮(201)"
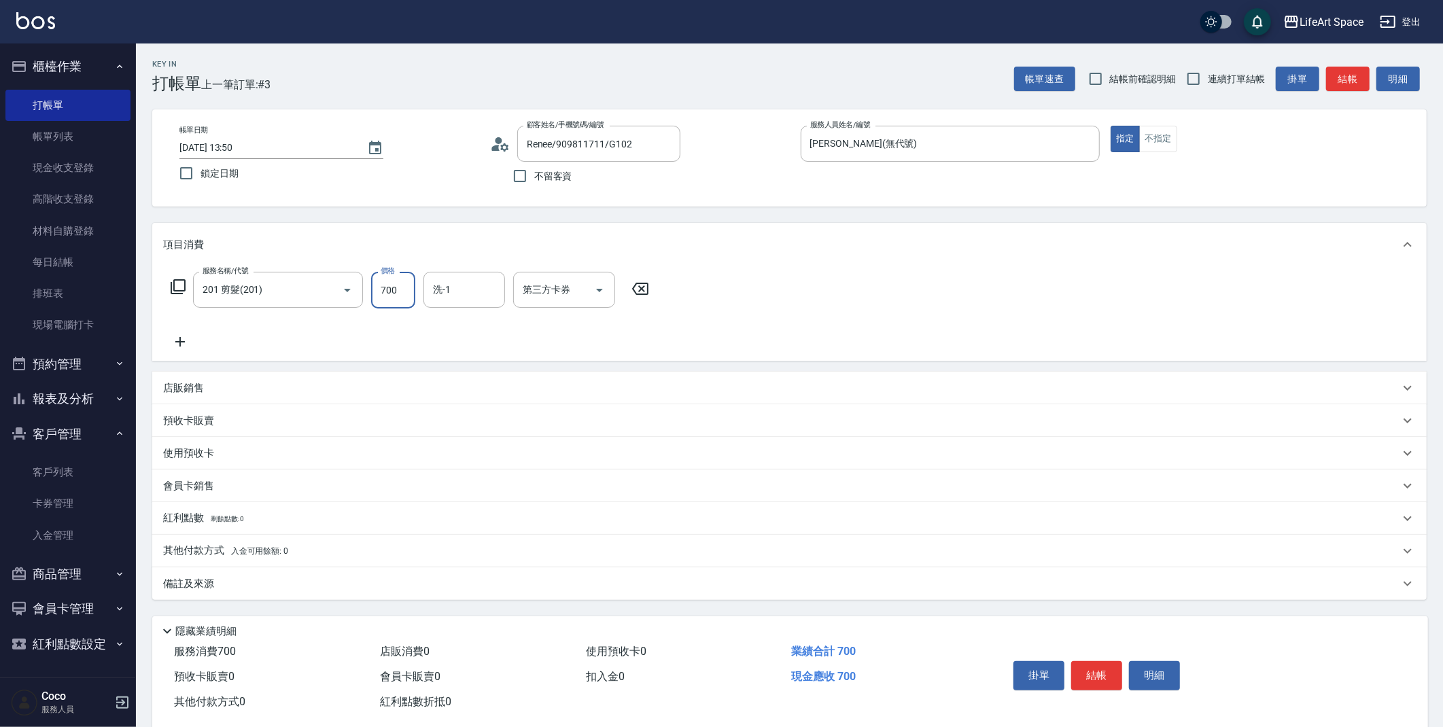
click at [413, 294] on input "700" at bounding box center [393, 290] width 44 height 37
type input "800"
click at [257, 589] on div "備註及來源" at bounding box center [781, 584] width 1236 height 14
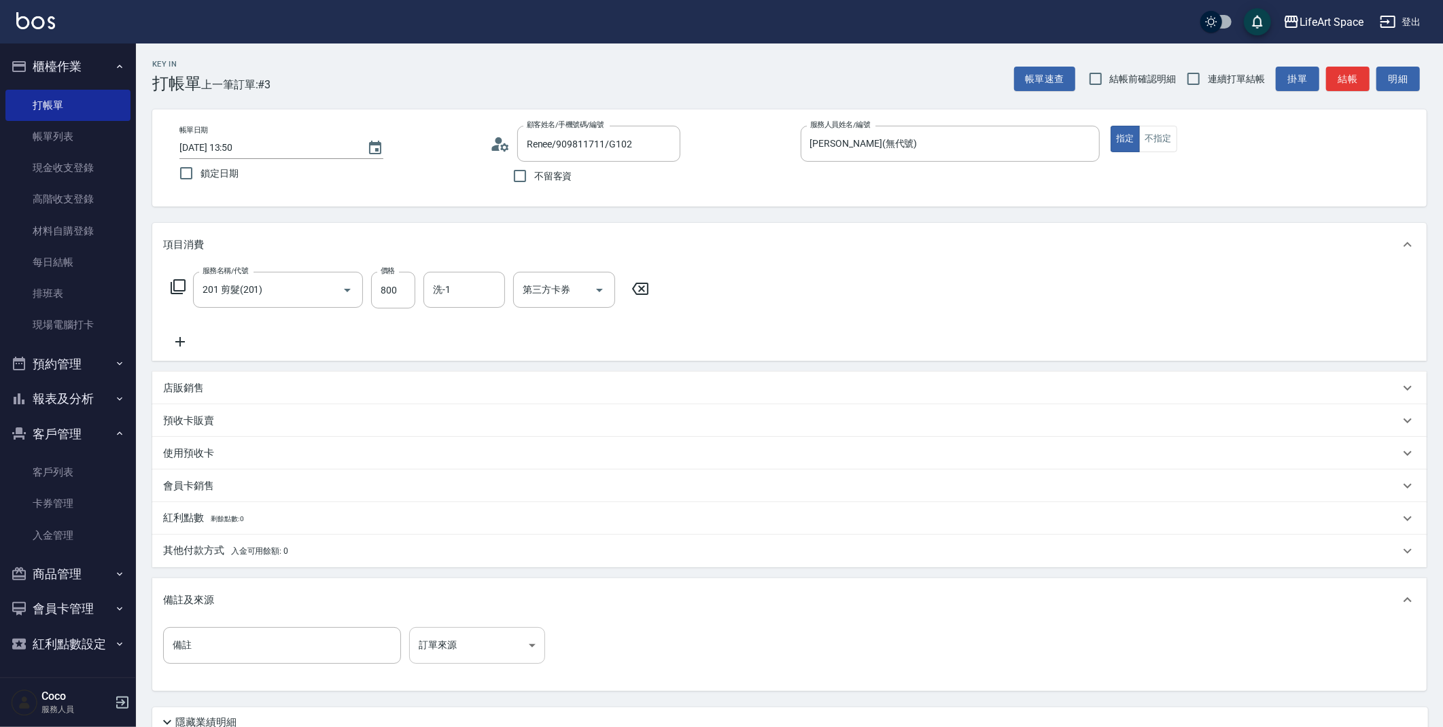
drag, startPoint x: 401, startPoint y: 645, endPoint x: 436, endPoint y: 646, distance: 35.3
click at [420, 646] on div "備註 備註 訂單來源 ​ 訂單來源" at bounding box center [358, 645] width 390 height 37
click at [438, 646] on body "LifeArt Space 登出 櫃檯作業 打帳單 帳單列表 現金收支登錄 高階收支登錄 材料自購登錄 每日結帳 排班表 現場電腦打卡 預約管理 預約管理 單…" at bounding box center [721, 419] width 1443 height 839
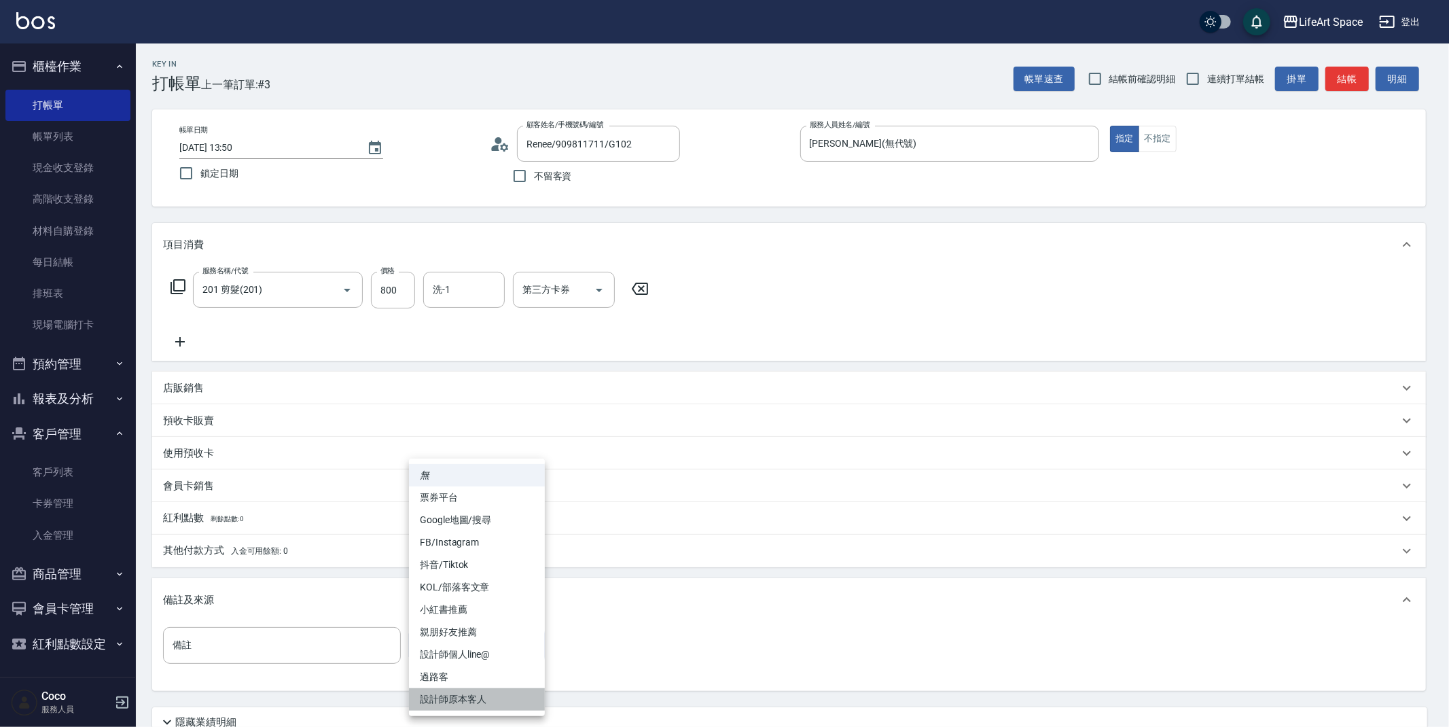
click at [462, 705] on li "設計師原本客人" at bounding box center [477, 699] width 136 height 22
type input "設計師原本客人"
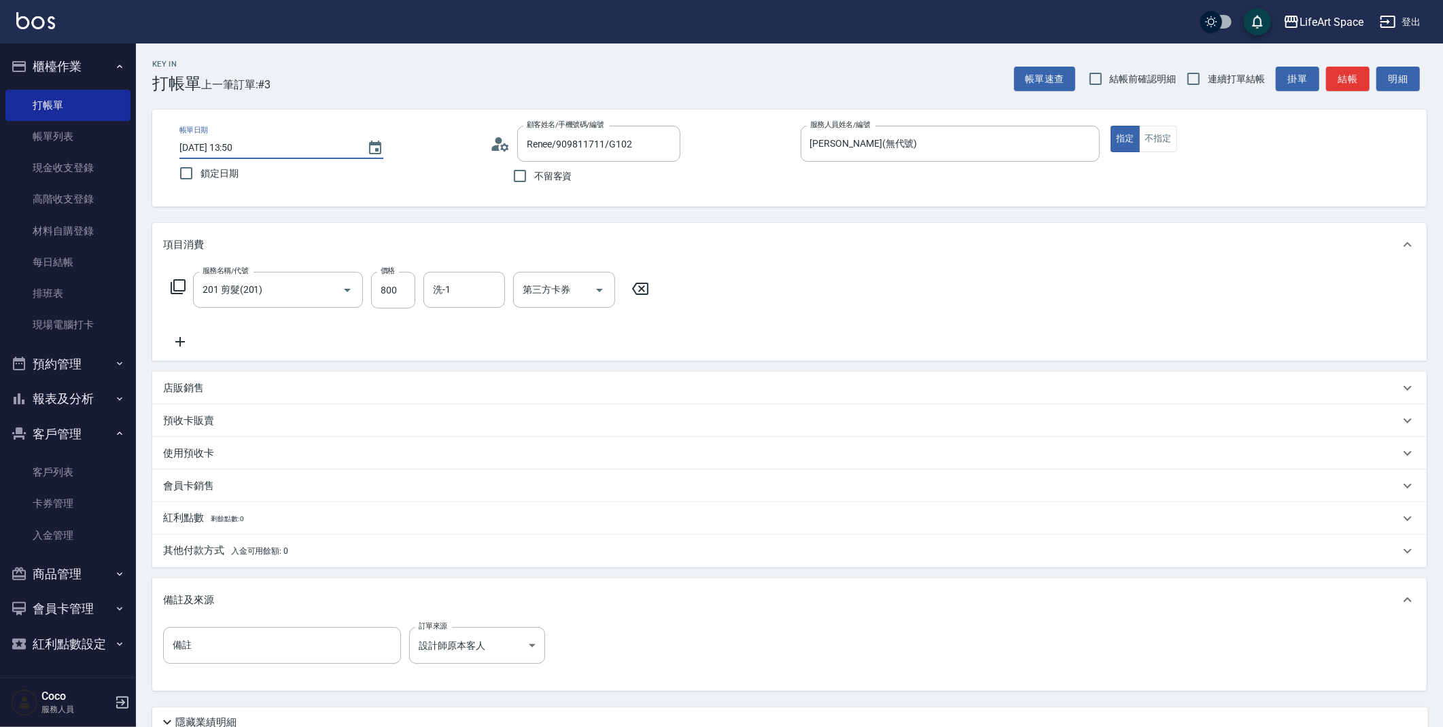
click at [230, 148] on input "[DATE] 13:50" at bounding box center [266, 148] width 174 height 22
type input "[DATE] 13:50"
click at [1365, 73] on button "結帳" at bounding box center [1347, 79] width 43 height 25
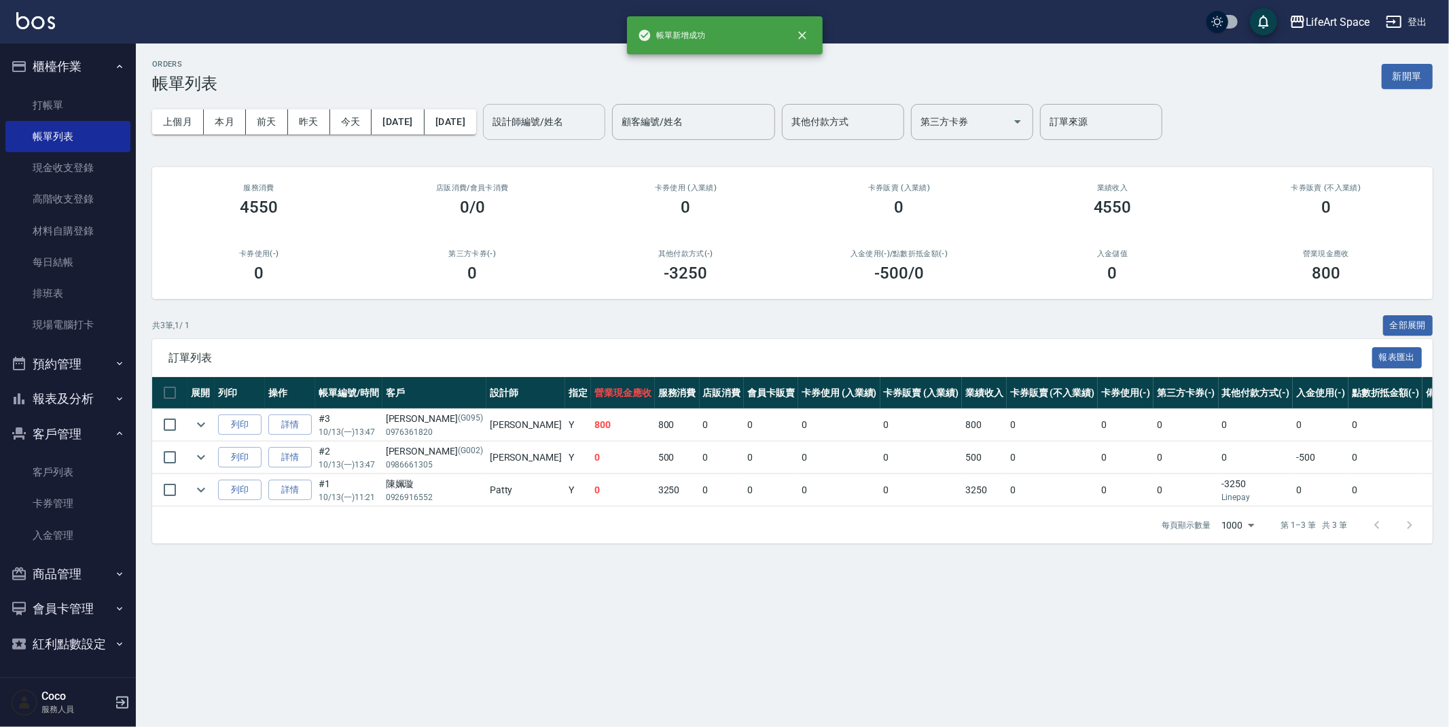
click at [603, 135] on div "設計師編號/姓名" at bounding box center [544, 122] width 122 height 36
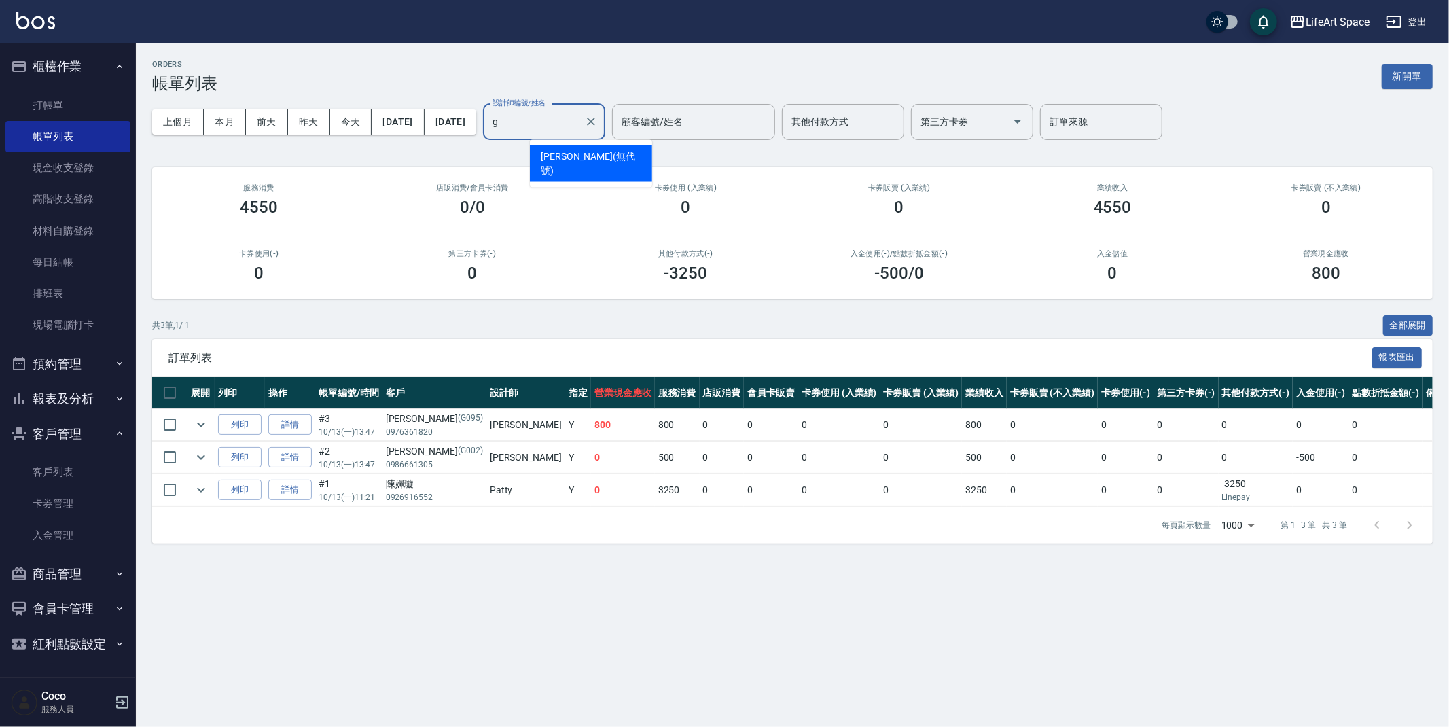
click at [573, 151] on div "[PERSON_NAME] (無代號)" at bounding box center [591, 163] width 122 height 37
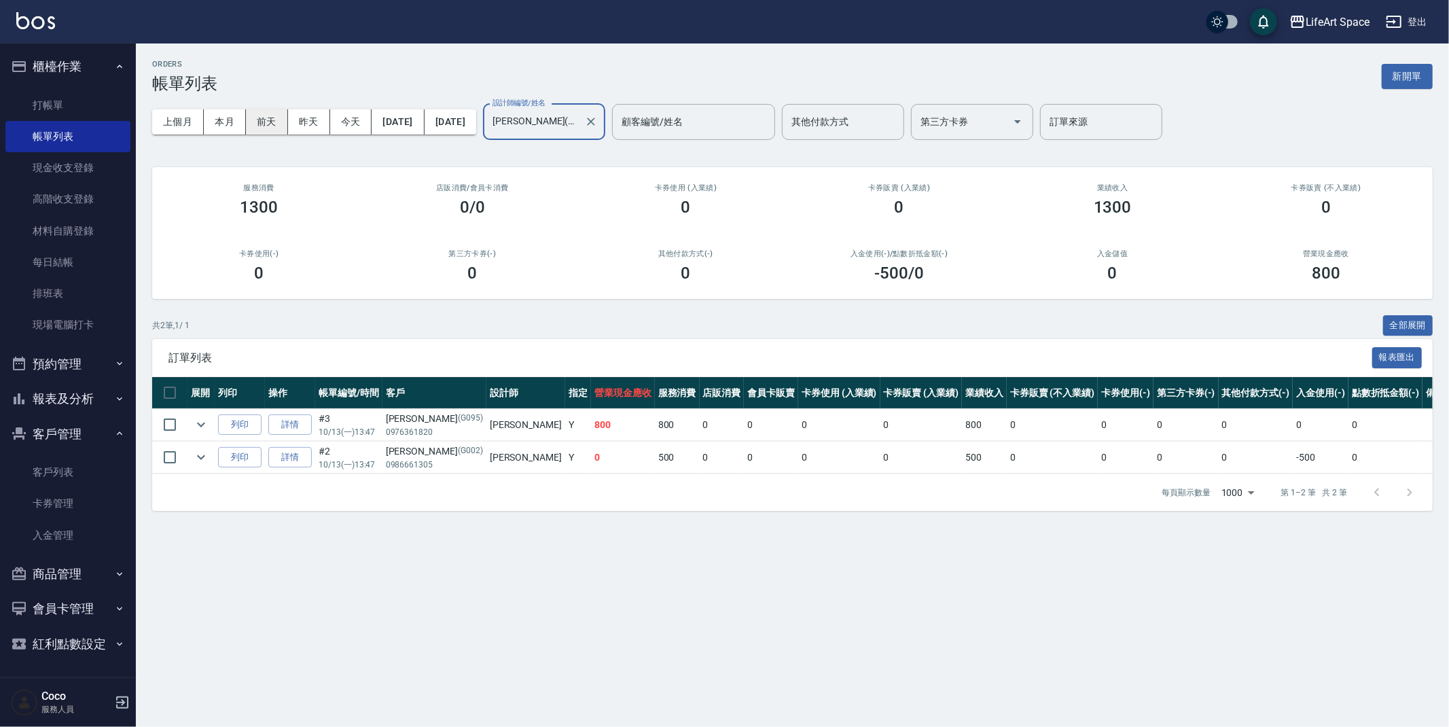
type input "[PERSON_NAME](無代號)"
click at [276, 125] on button "前天" at bounding box center [267, 121] width 42 height 25
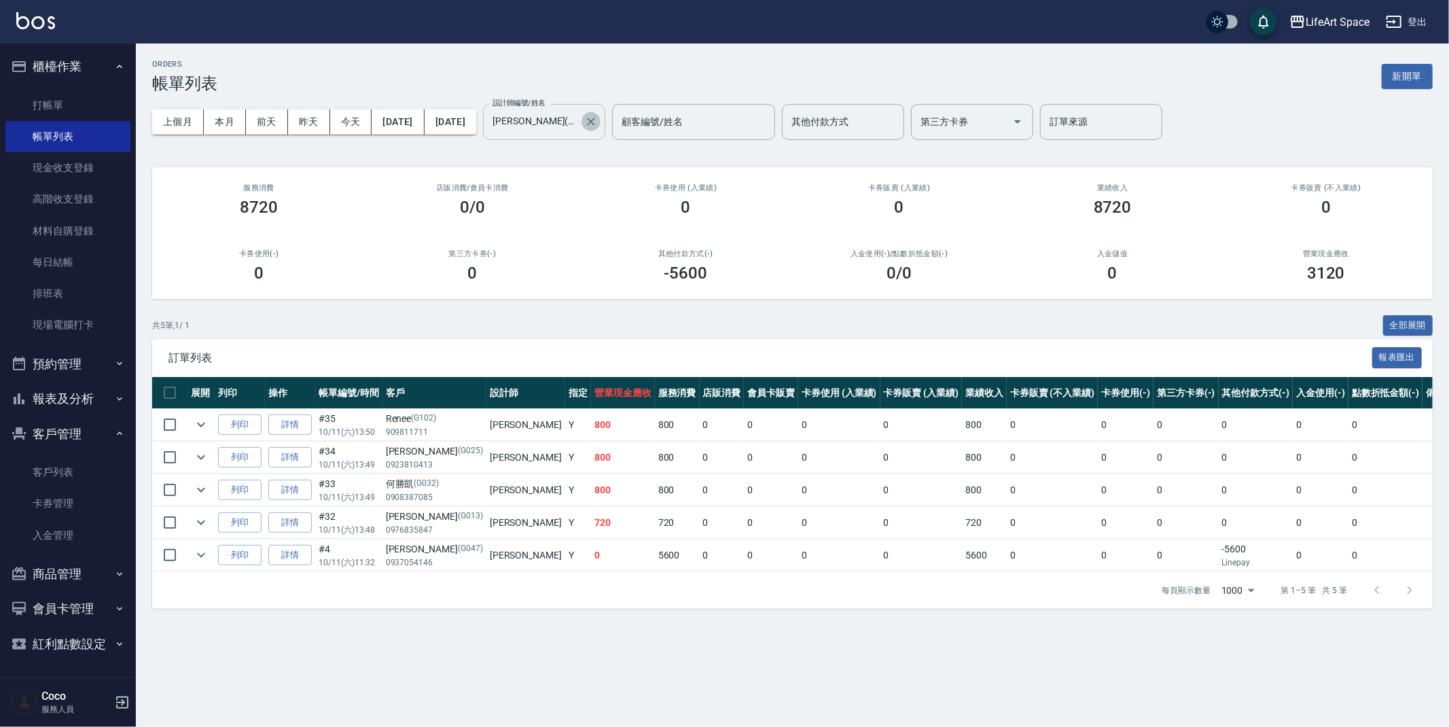
click at [595, 123] on icon "Clear" at bounding box center [591, 122] width 8 height 8
